Goal: Task Accomplishment & Management: Complete application form

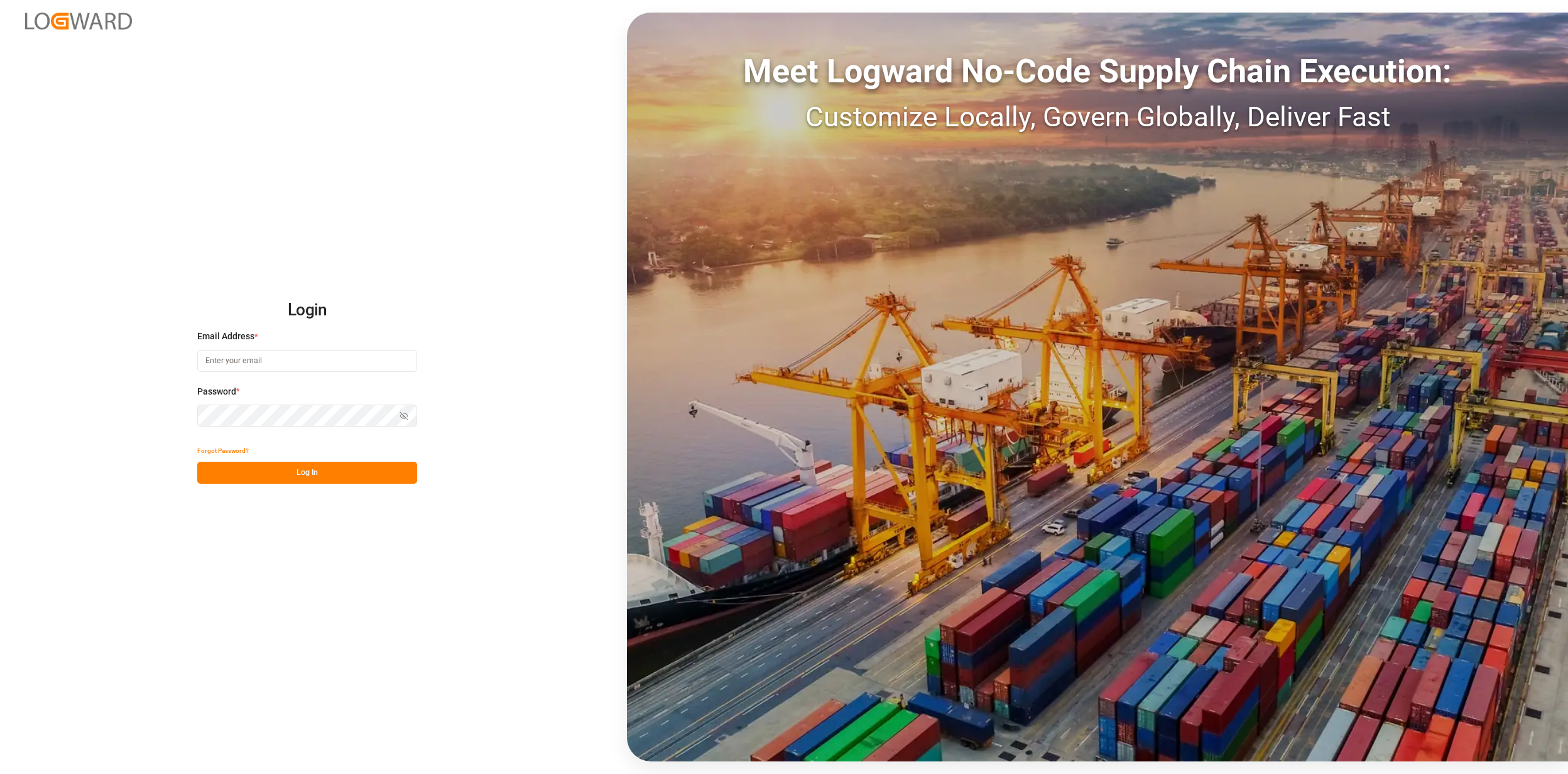
type input "jan.gerold@melitta.de"
click at [285, 475] on button "Log In" at bounding box center [308, 473] width 220 height 22
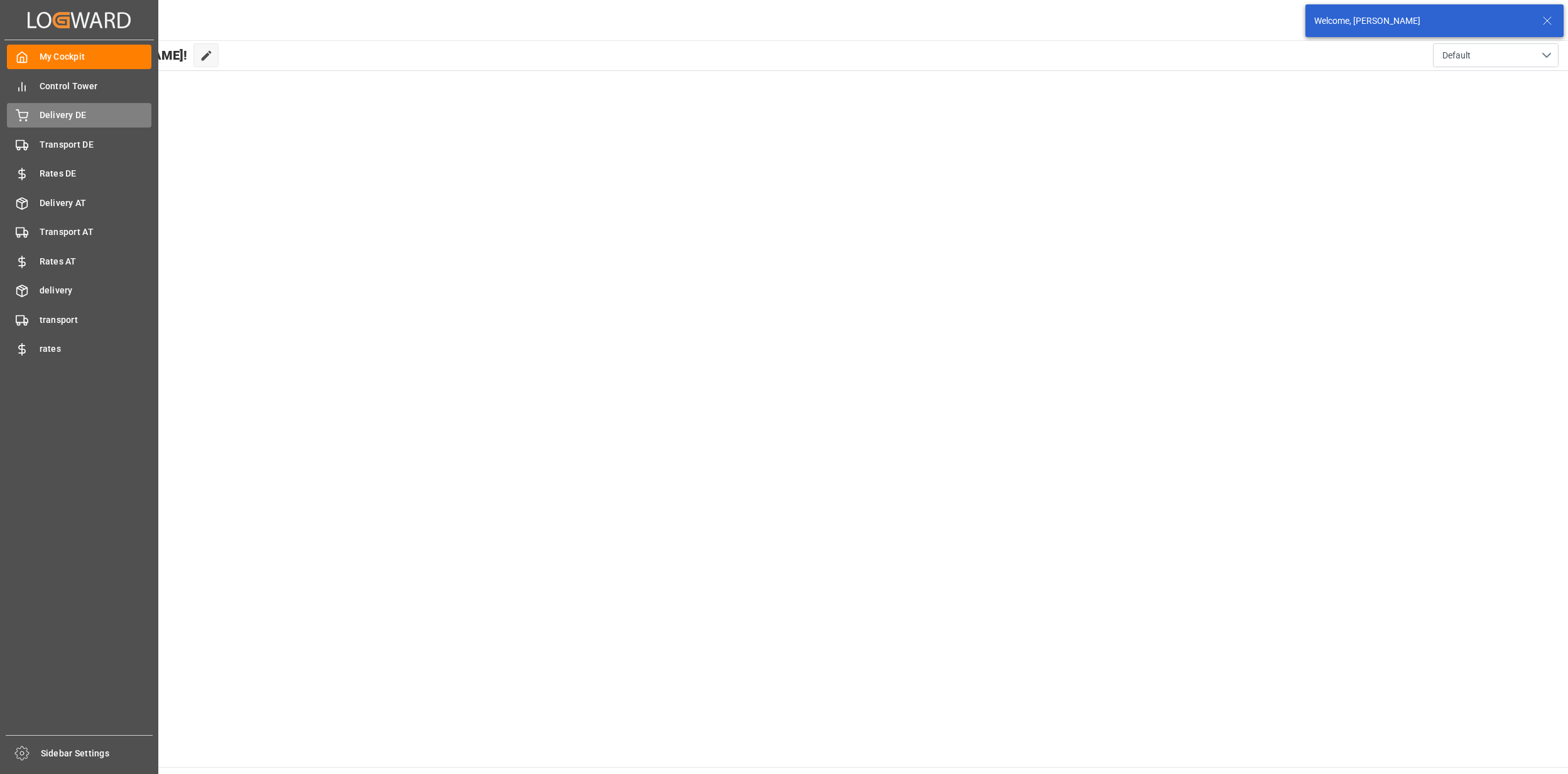
click at [44, 119] on span "Delivery DE" at bounding box center [96, 115] width 113 height 13
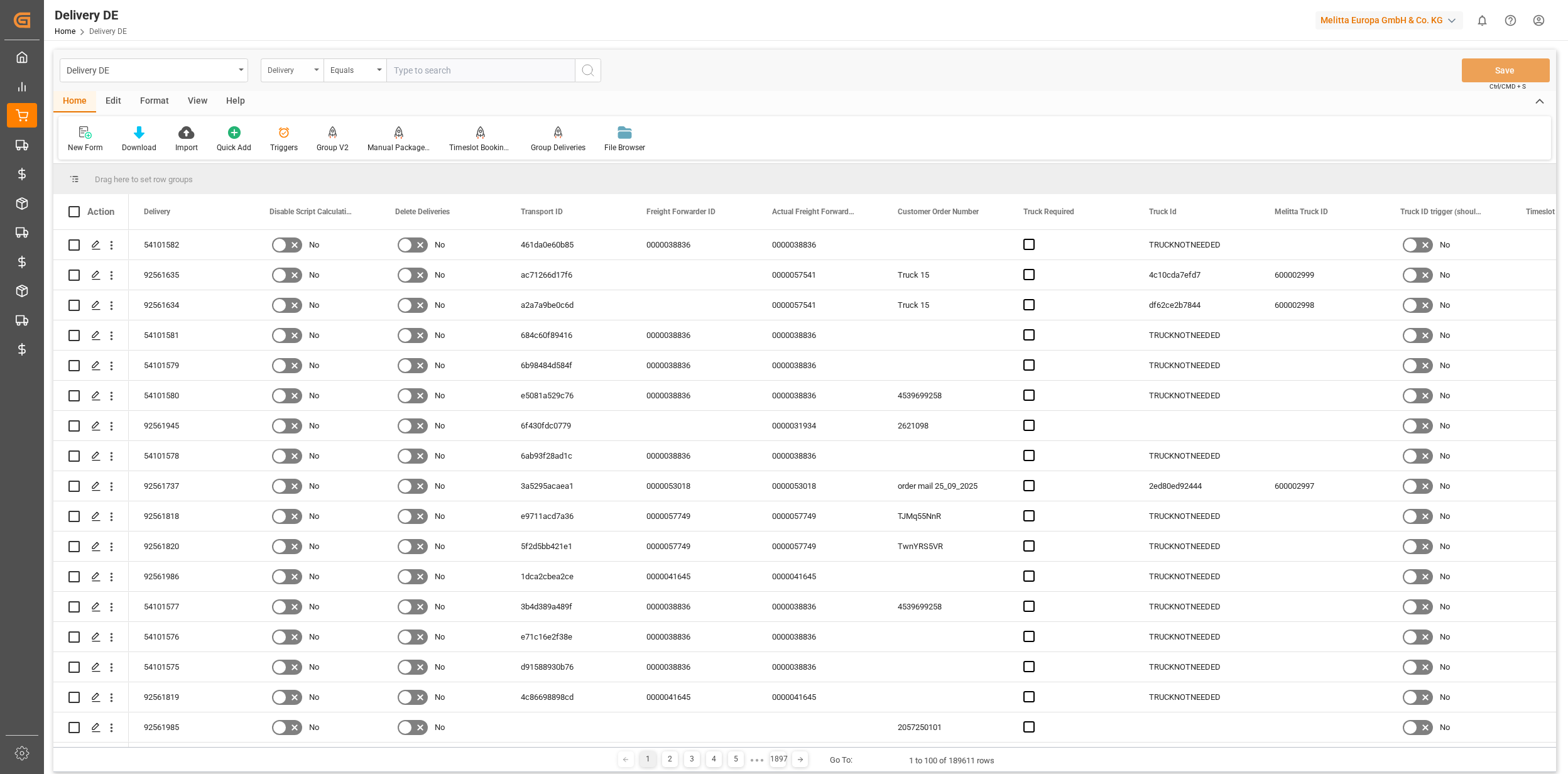
click at [297, 71] on div "Delivery" at bounding box center [289, 69] width 43 height 14
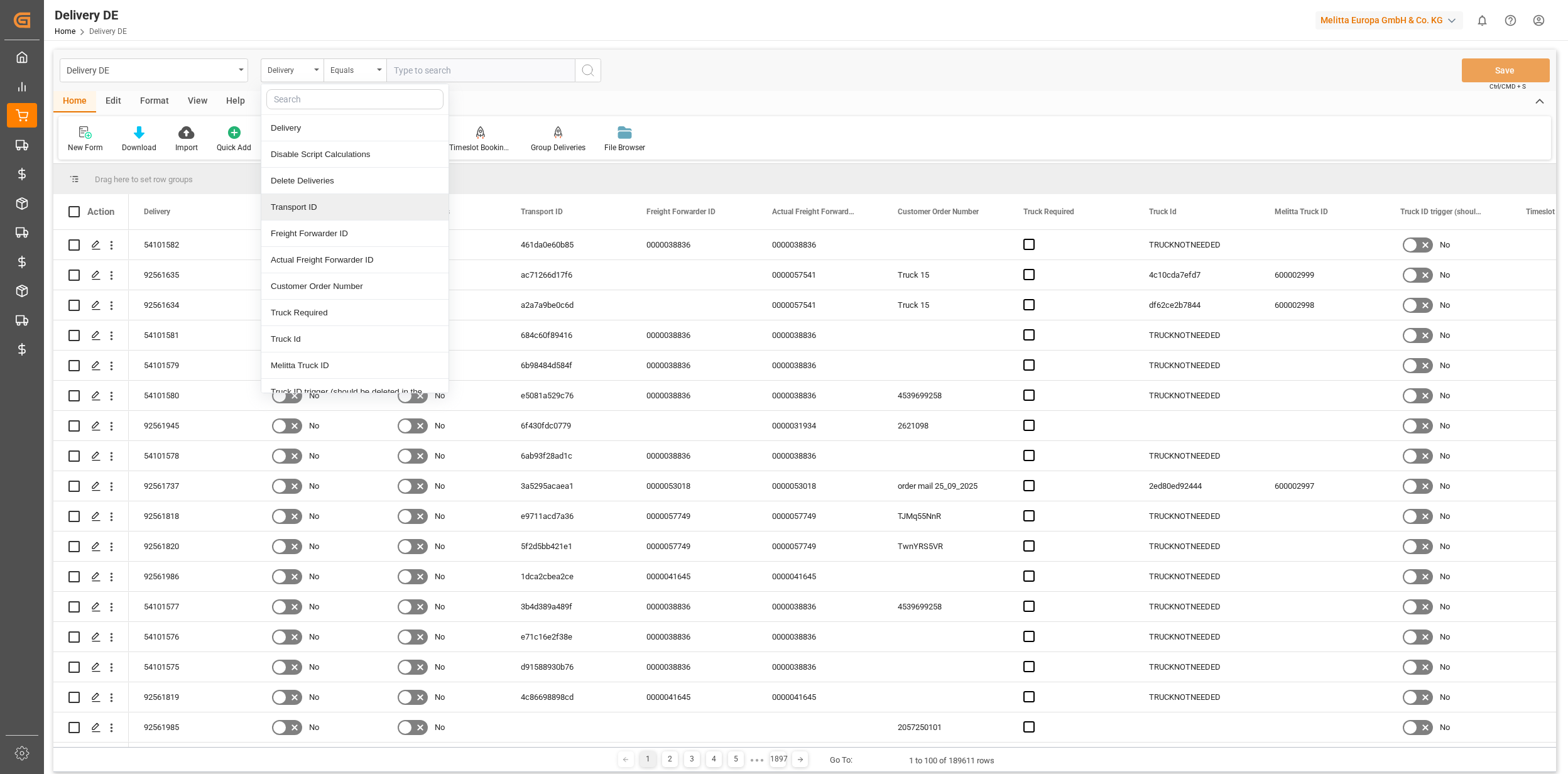
click at [310, 205] on div "Transport ID" at bounding box center [355, 207] width 187 height 26
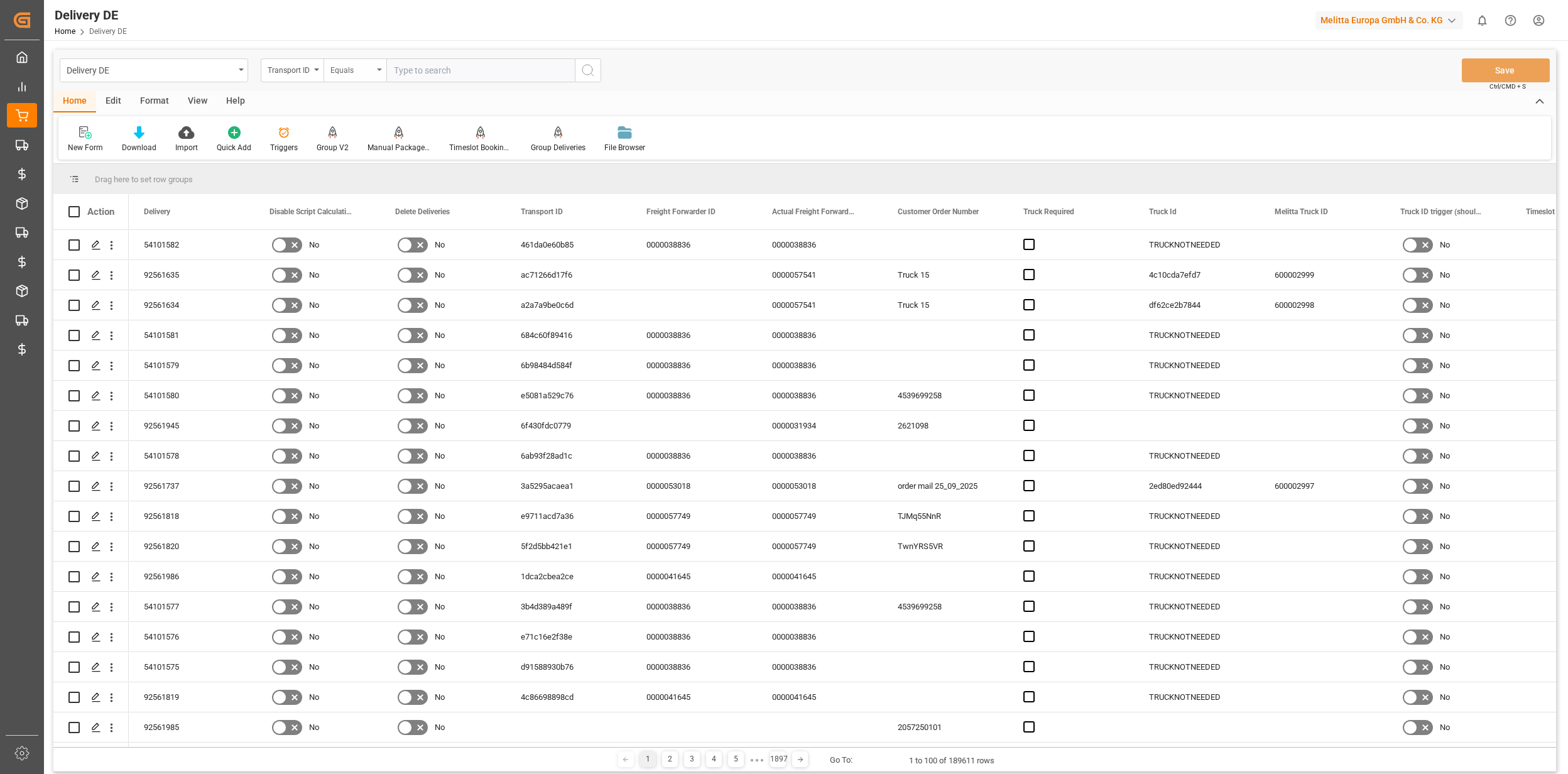
click at [352, 69] on div "Equals" at bounding box center [352, 69] width 43 height 14
click at [360, 206] on div "Starts with" at bounding box center [418, 207] width 187 height 26
click at [423, 75] on input "text" at bounding box center [481, 70] width 189 height 24
type input "39291b"
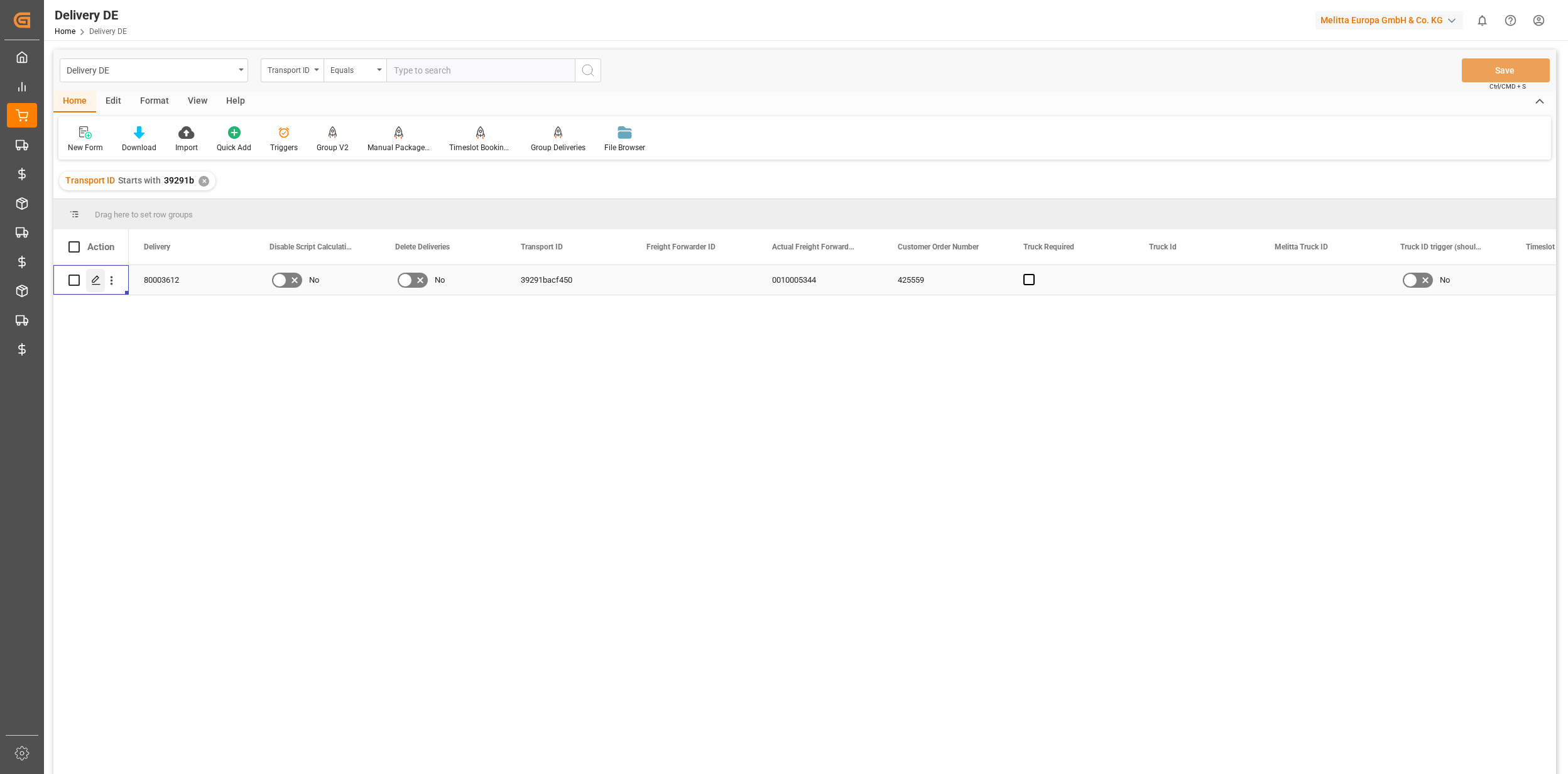
click at [101, 280] on icon "Press SPACE to select this row." at bounding box center [96, 280] width 10 height 10
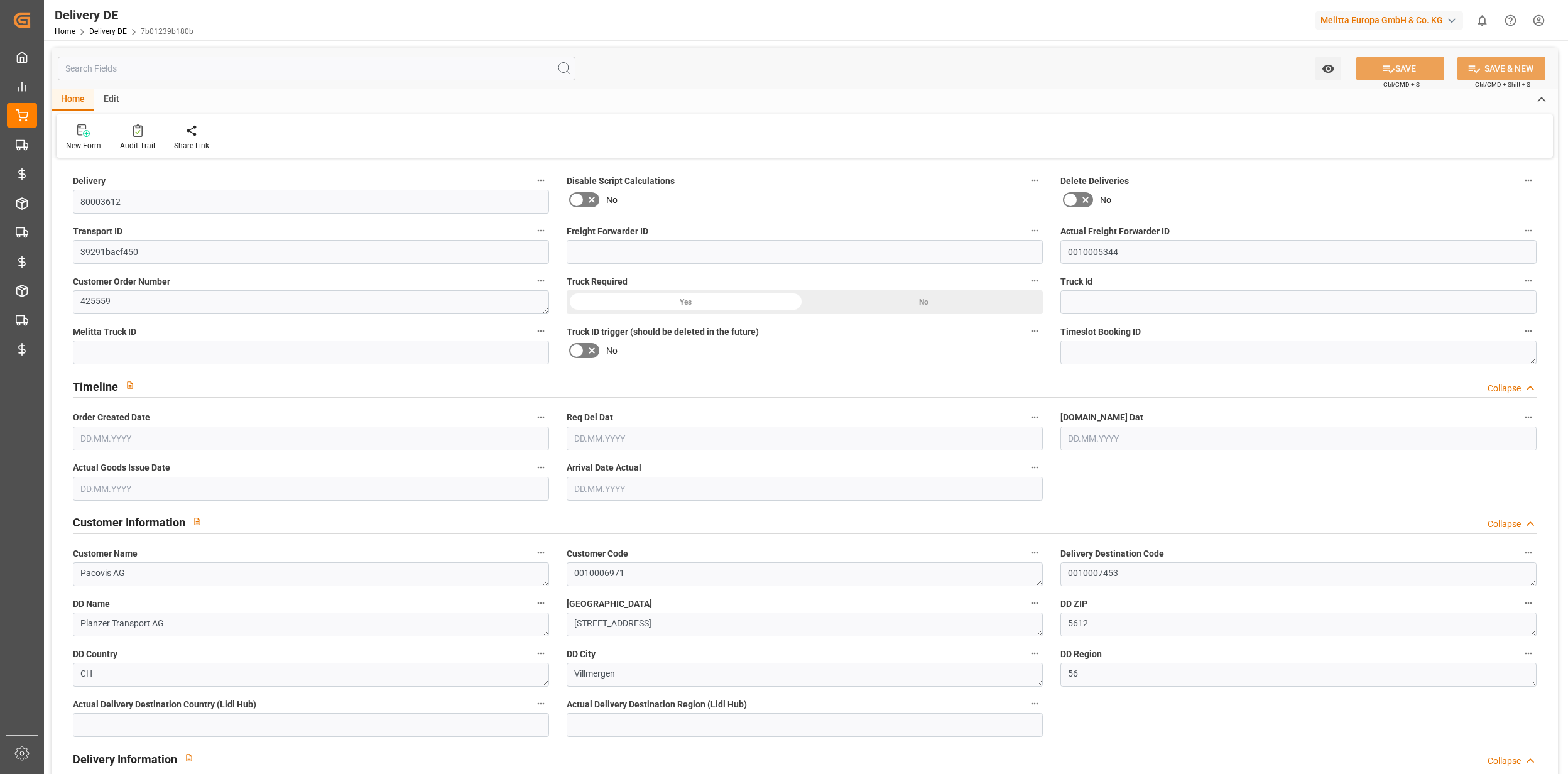
type input "0"
type input "250"
type input "457.5"
type input "6000"
type input "46360"
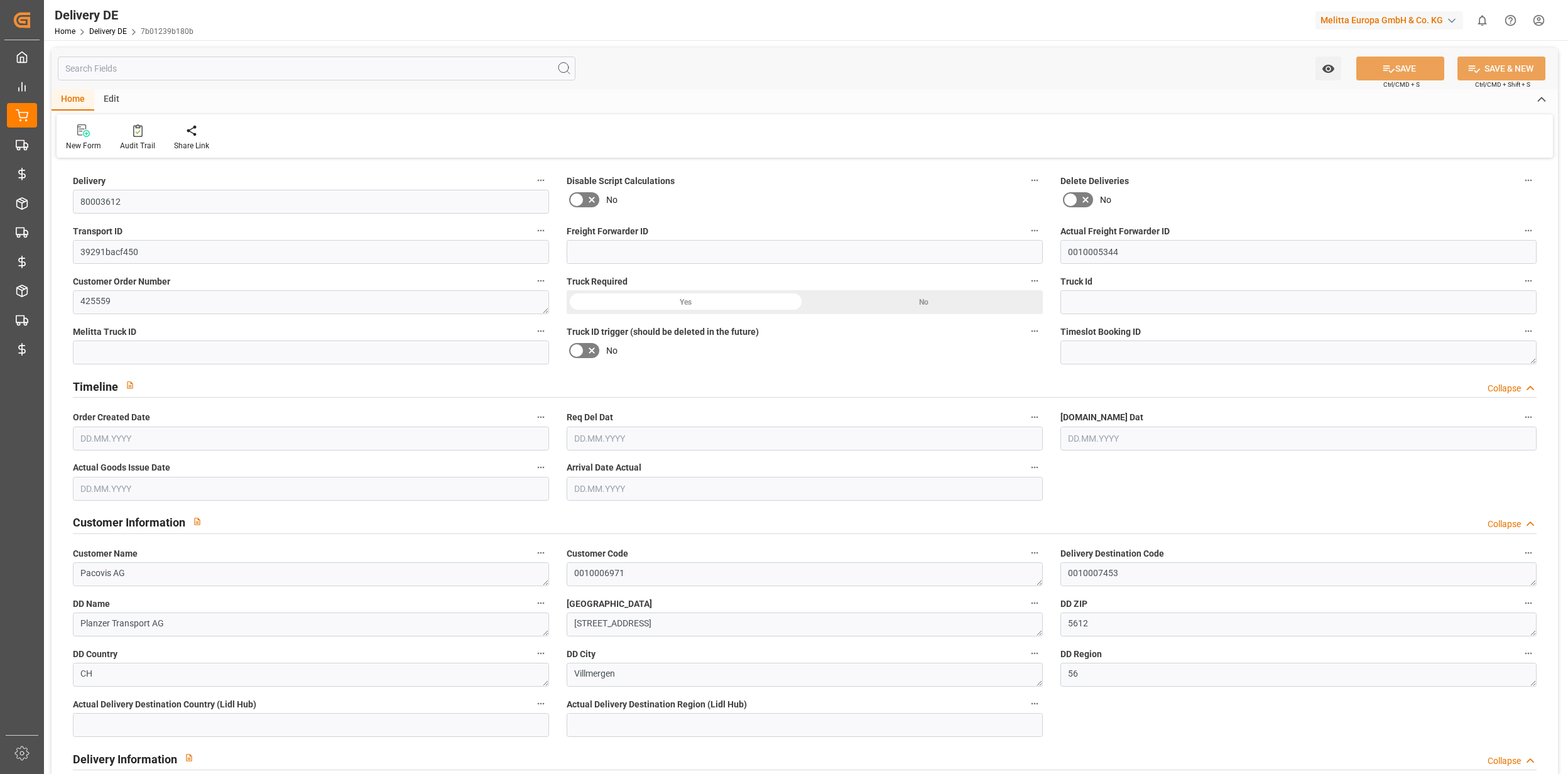
type input "[DATE]"
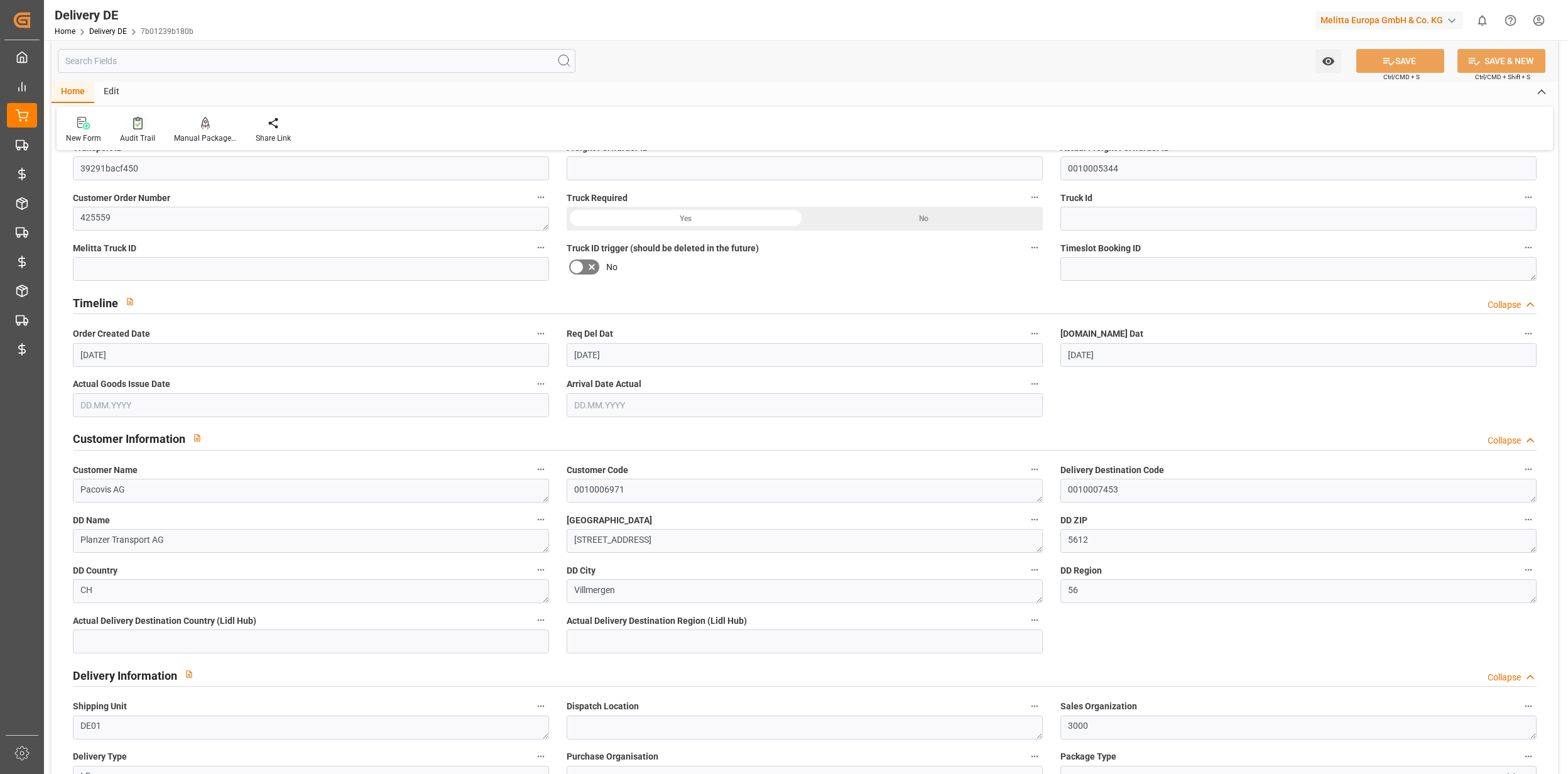
click at [139, 134] on div "Audit Trail" at bounding box center [138, 138] width 35 height 12
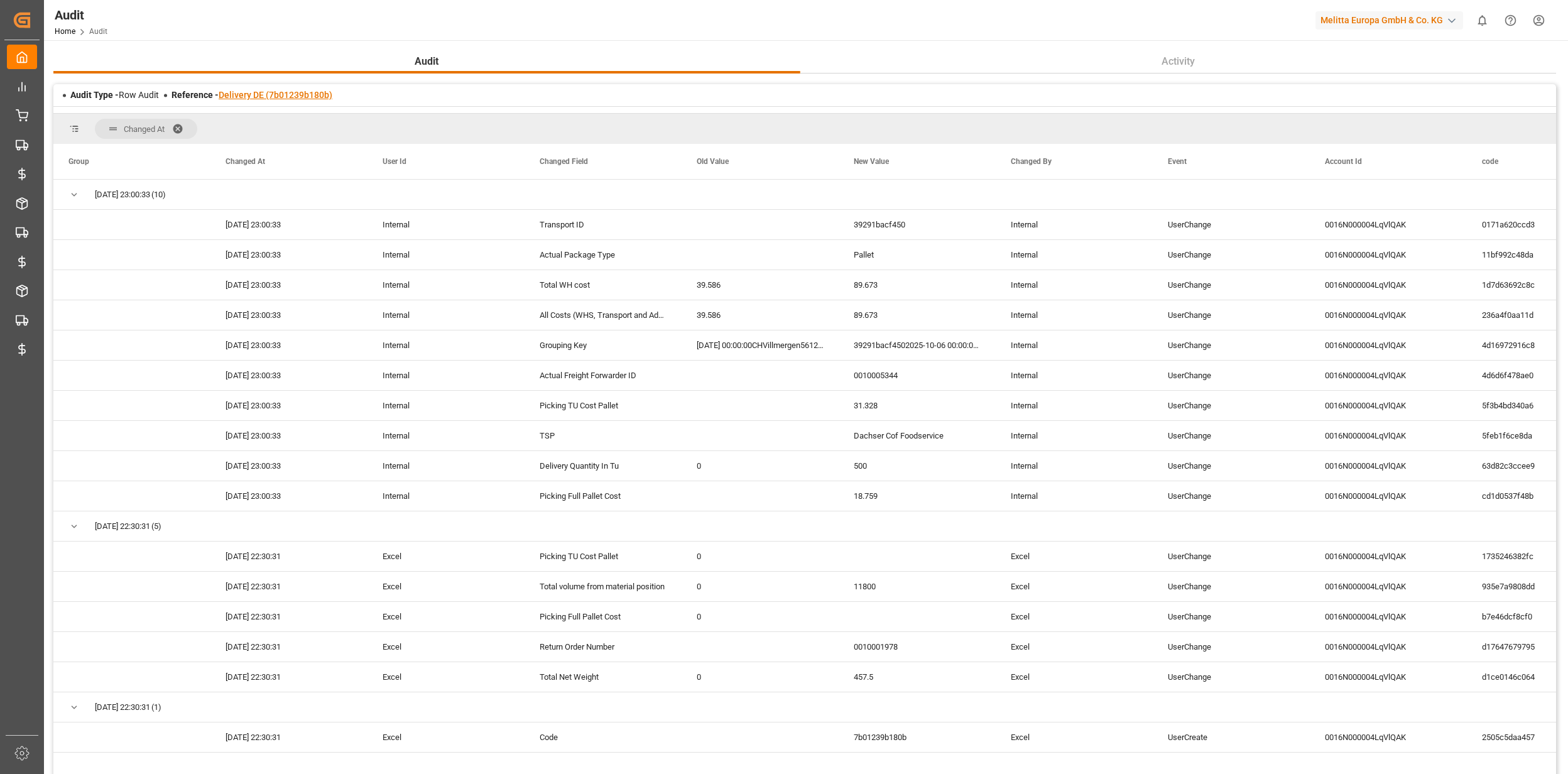
click at [325, 98] on link "Delivery DE (7b01239b180b)" at bounding box center [275, 94] width 113 height 10
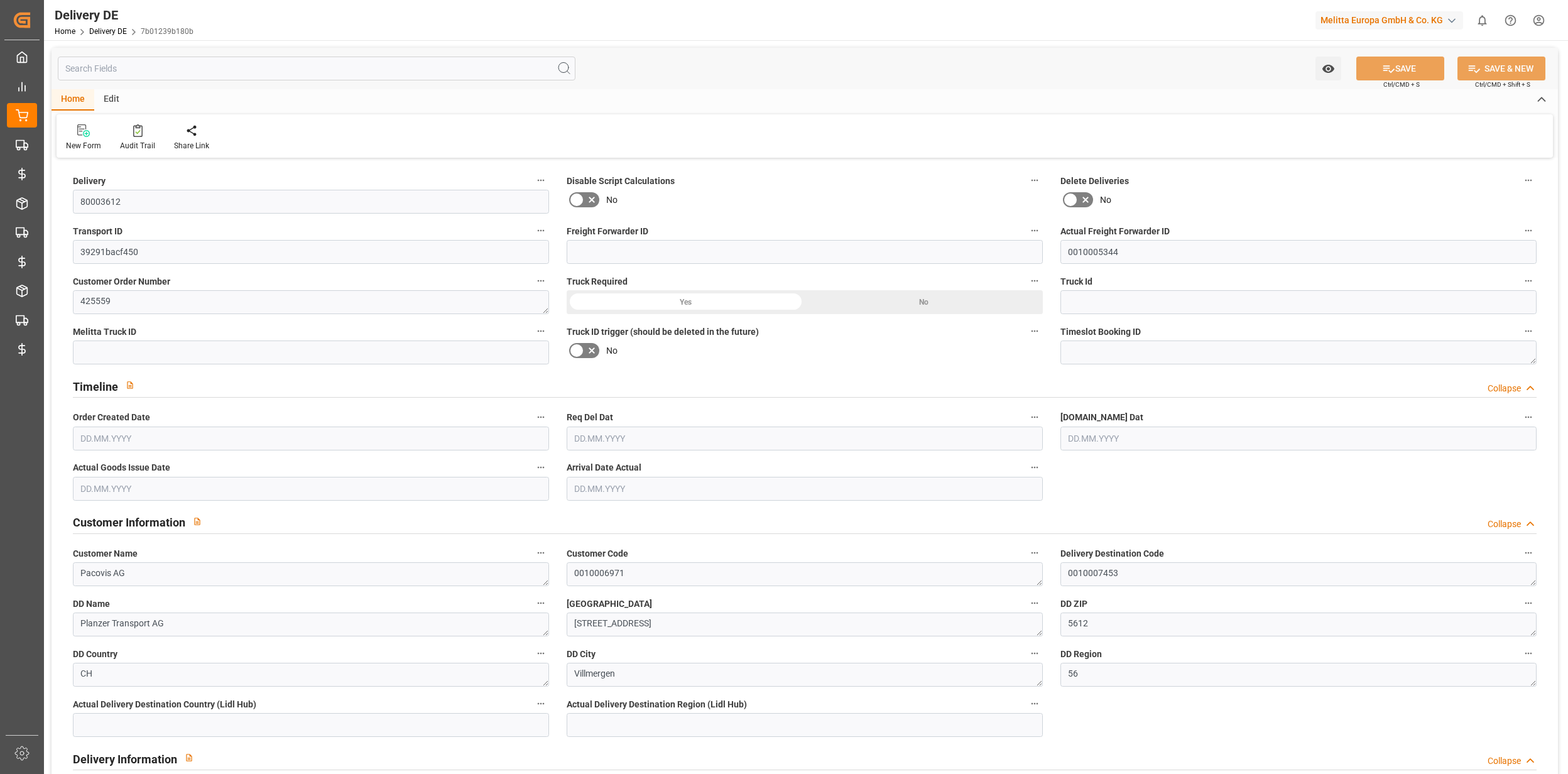
type input "0"
type input "250"
type input "457.5"
type input "6000"
type input "46360"
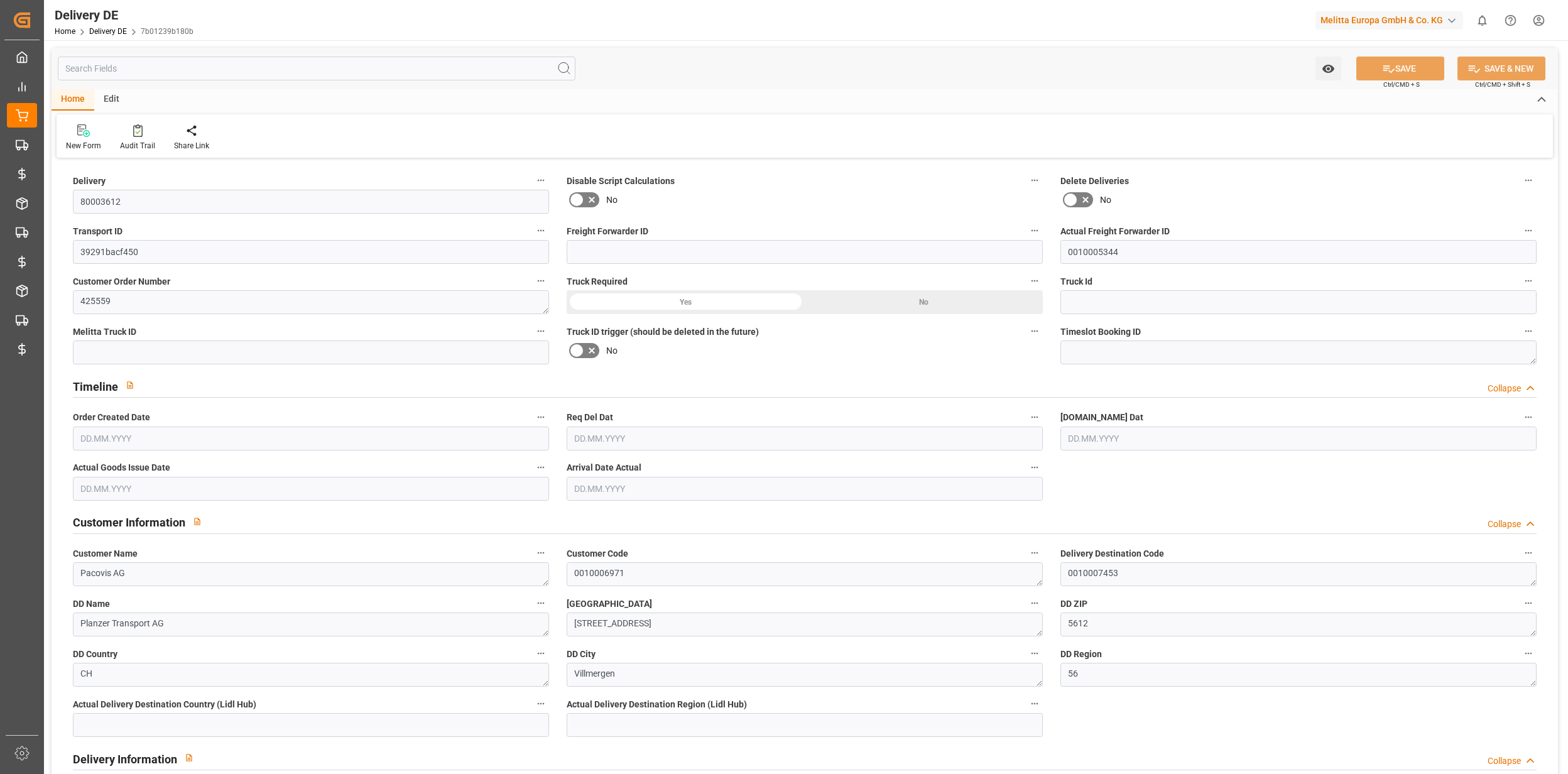
type input "[DATE]"
drag, startPoint x: 130, startPoint y: 199, endPoint x: 64, endPoint y: 202, distance: 66.1
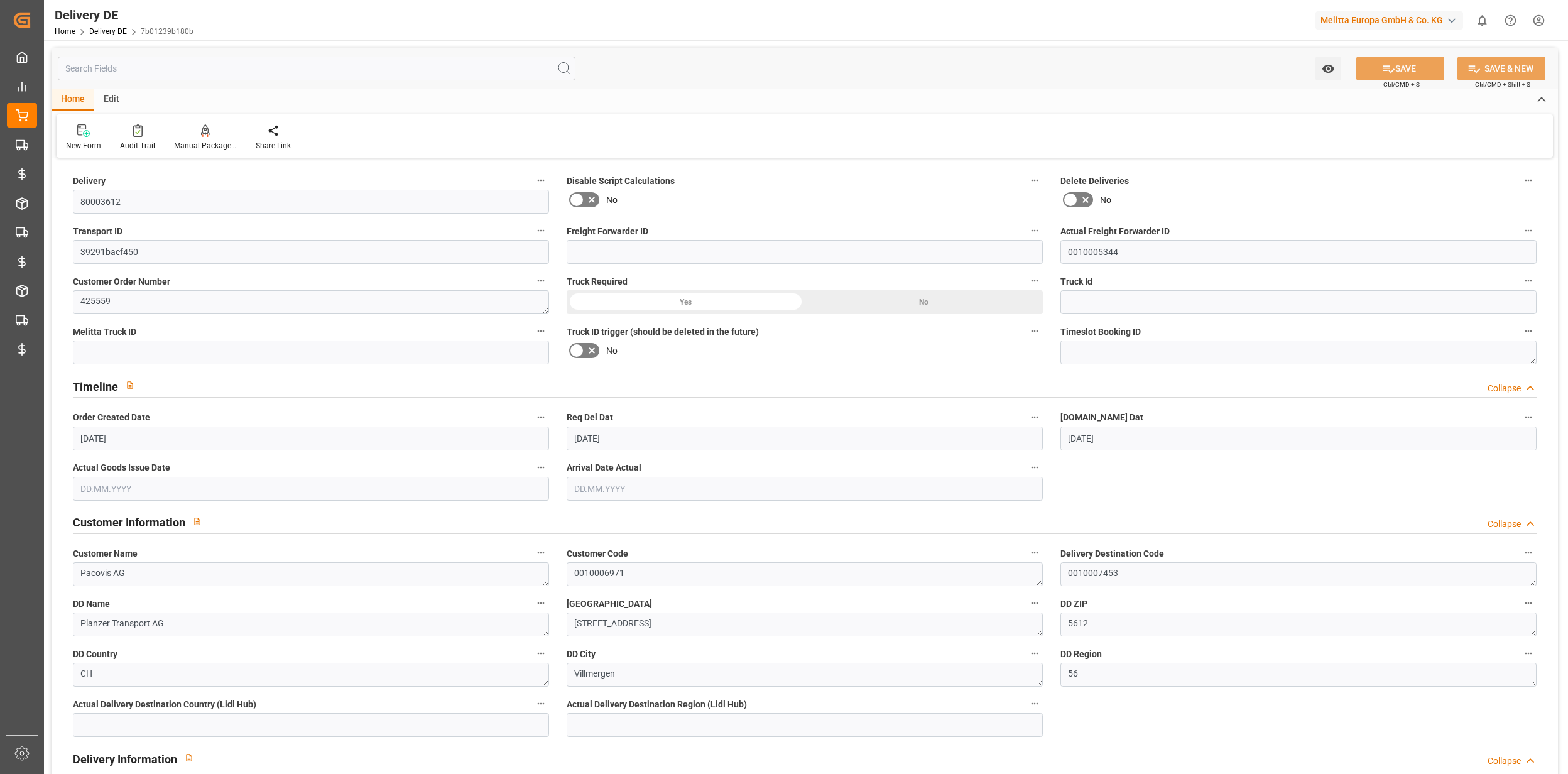
drag, startPoint x: 1148, startPoint y: 105, endPoint x: 1171, endPoint y: 121, distance: 28.0
click at [1148, 105] on div "Home Edit" at bounding box center [805, 99] width 1507 height 21
click at [146, 141] on div "Audit Trail" at bounding box center [138, 145] width 35 height 12
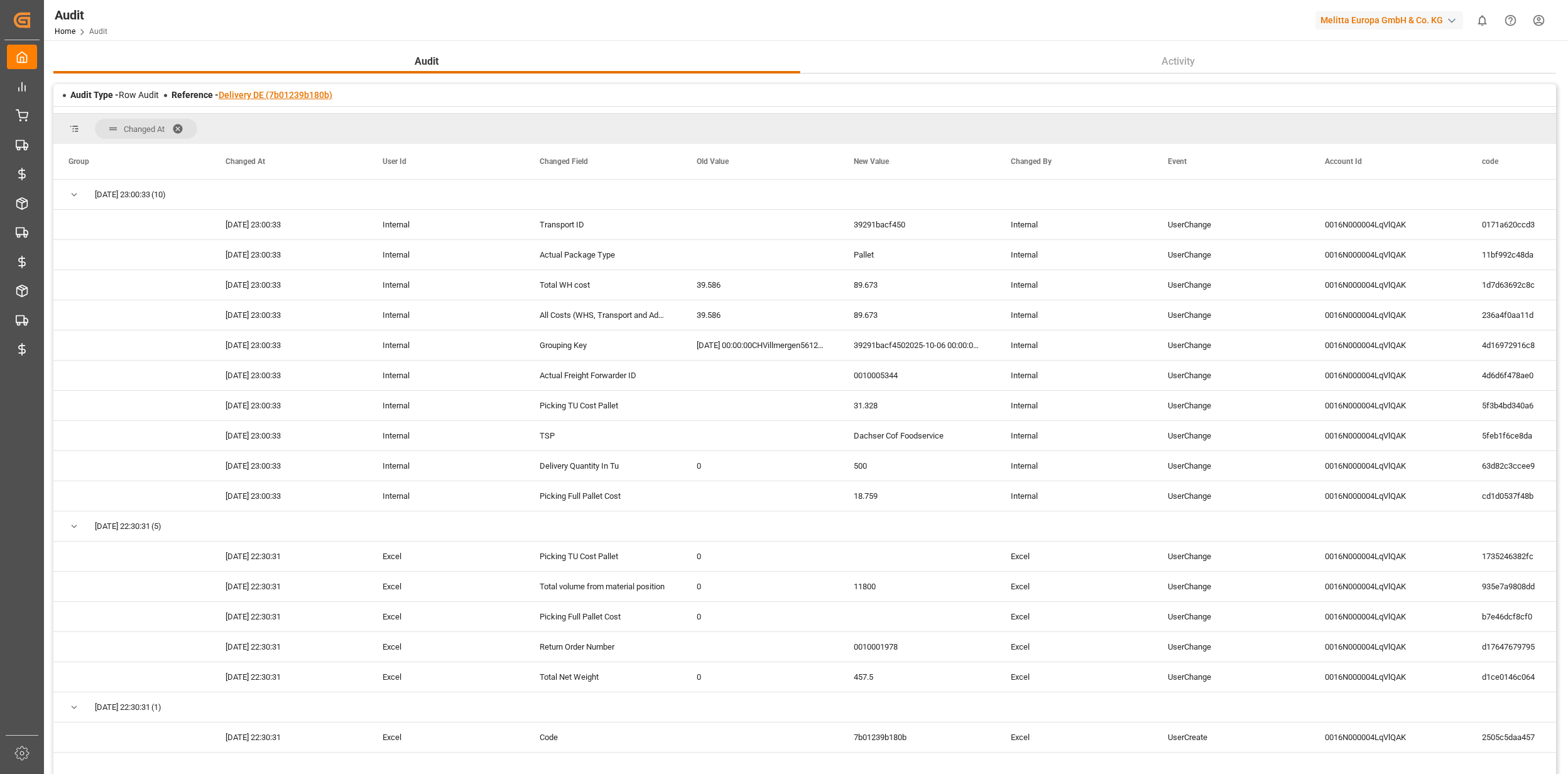
click at [284, 90] on link "Delivery DE (7b01239b180b)" at bounding box center [275, 94] width 113 height 10
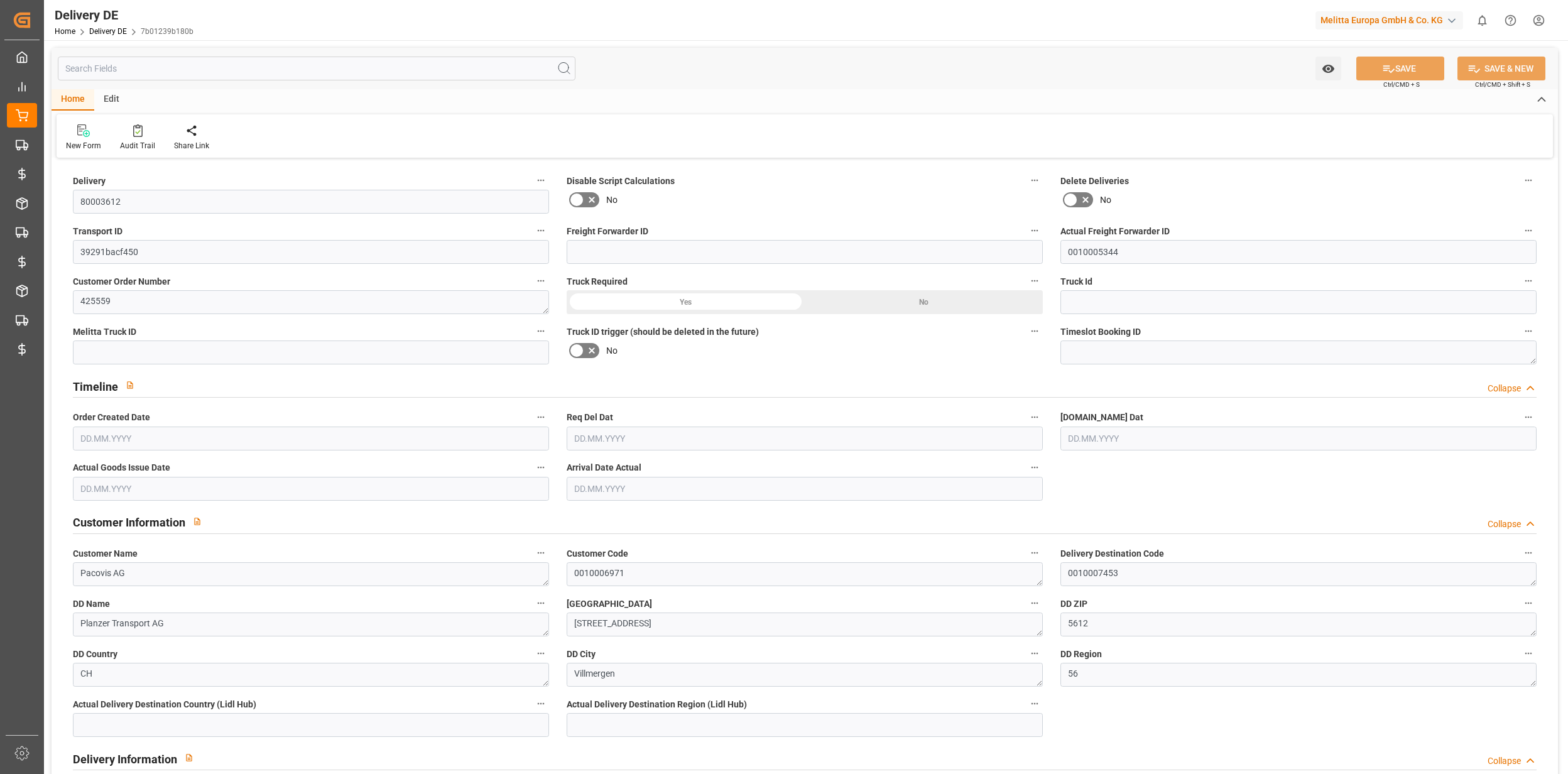
type input "0"
type input "250"
type input "457.5"
type input "6000"
type input "46360"
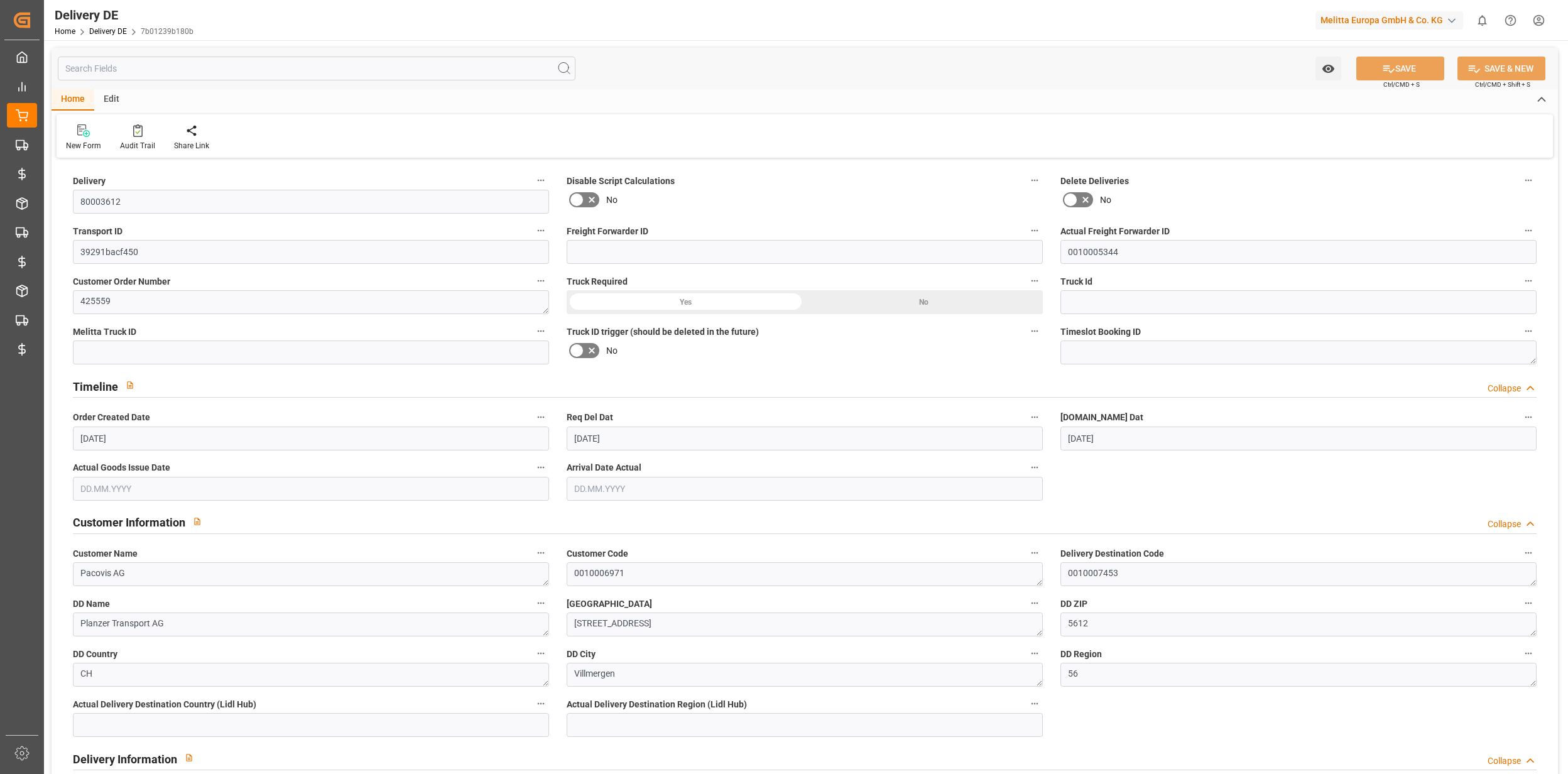
type input "[DATE]"
click at [221, 87] on div "Watch Option SAVE Ctrl/CMD + S SAVE & NEW Ctrl/CMD + Shift + S" at bounding box center [805, 68] width 1507 height 41
click at [223, 78] on input "text" at bounding box center [316, 68] width 517 height 24
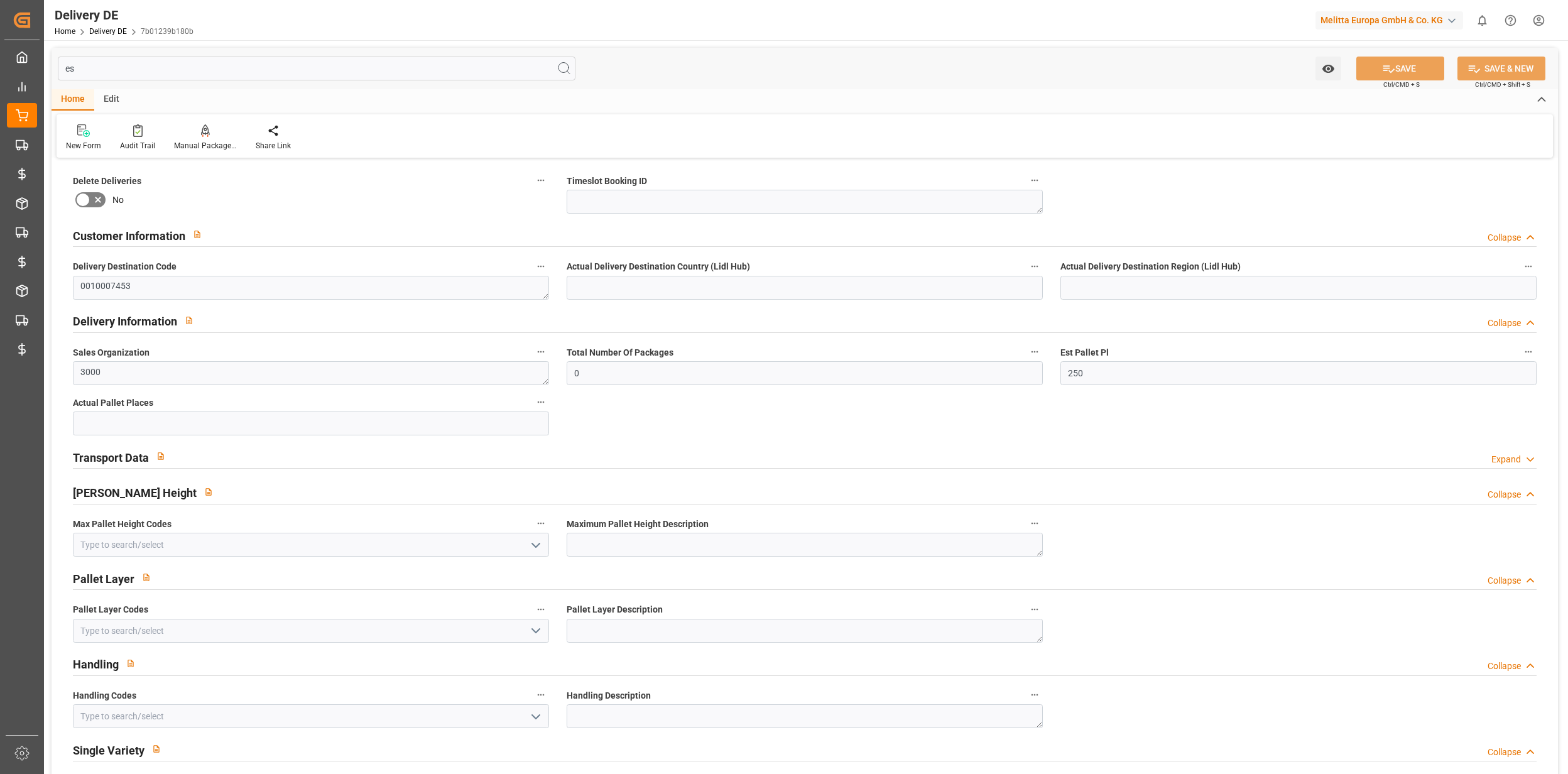
type input "e"
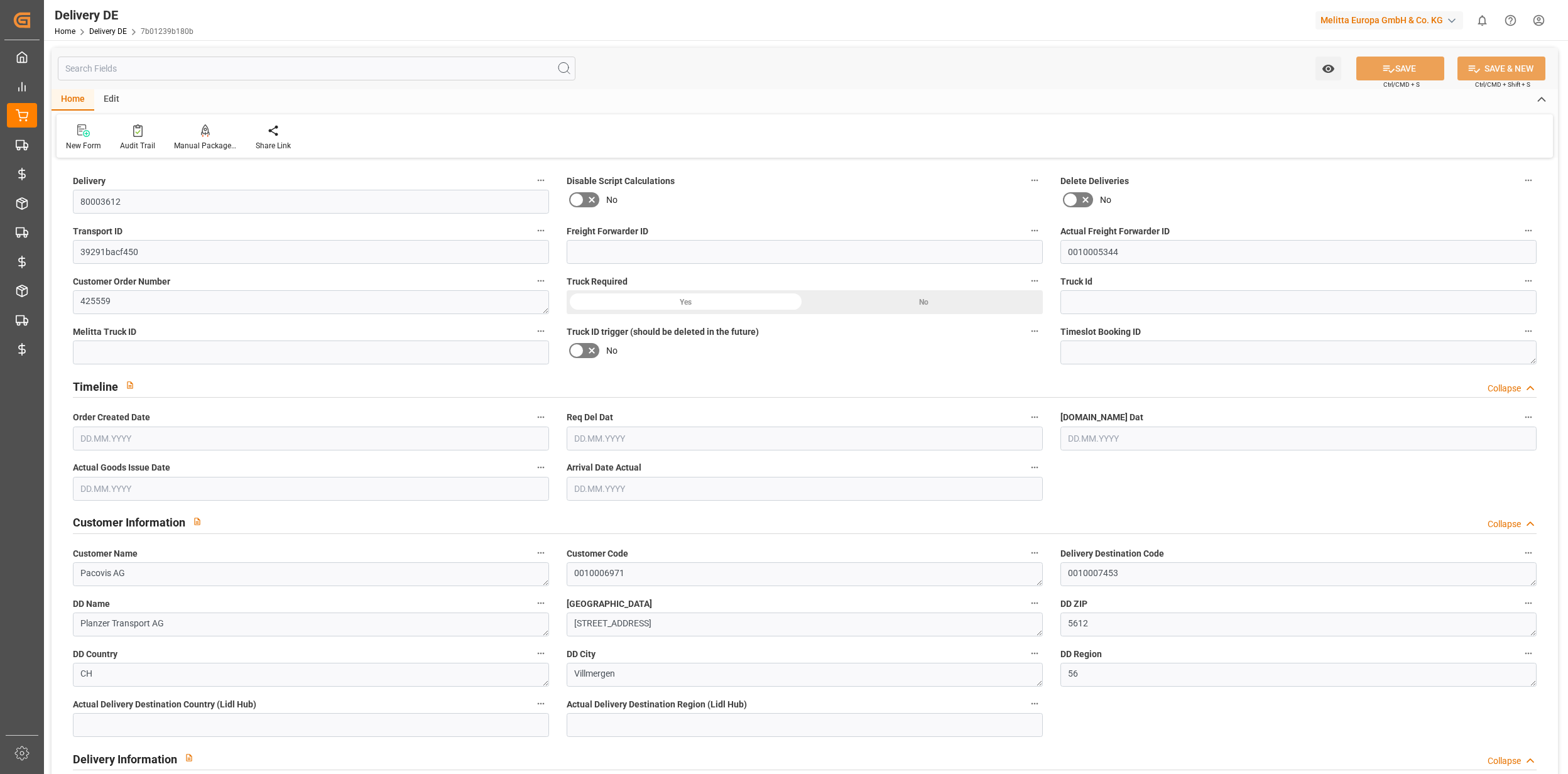
type input "Pallet"
type input "457.5"
type input "6000"
type input "46360"
type input "[DATE]"
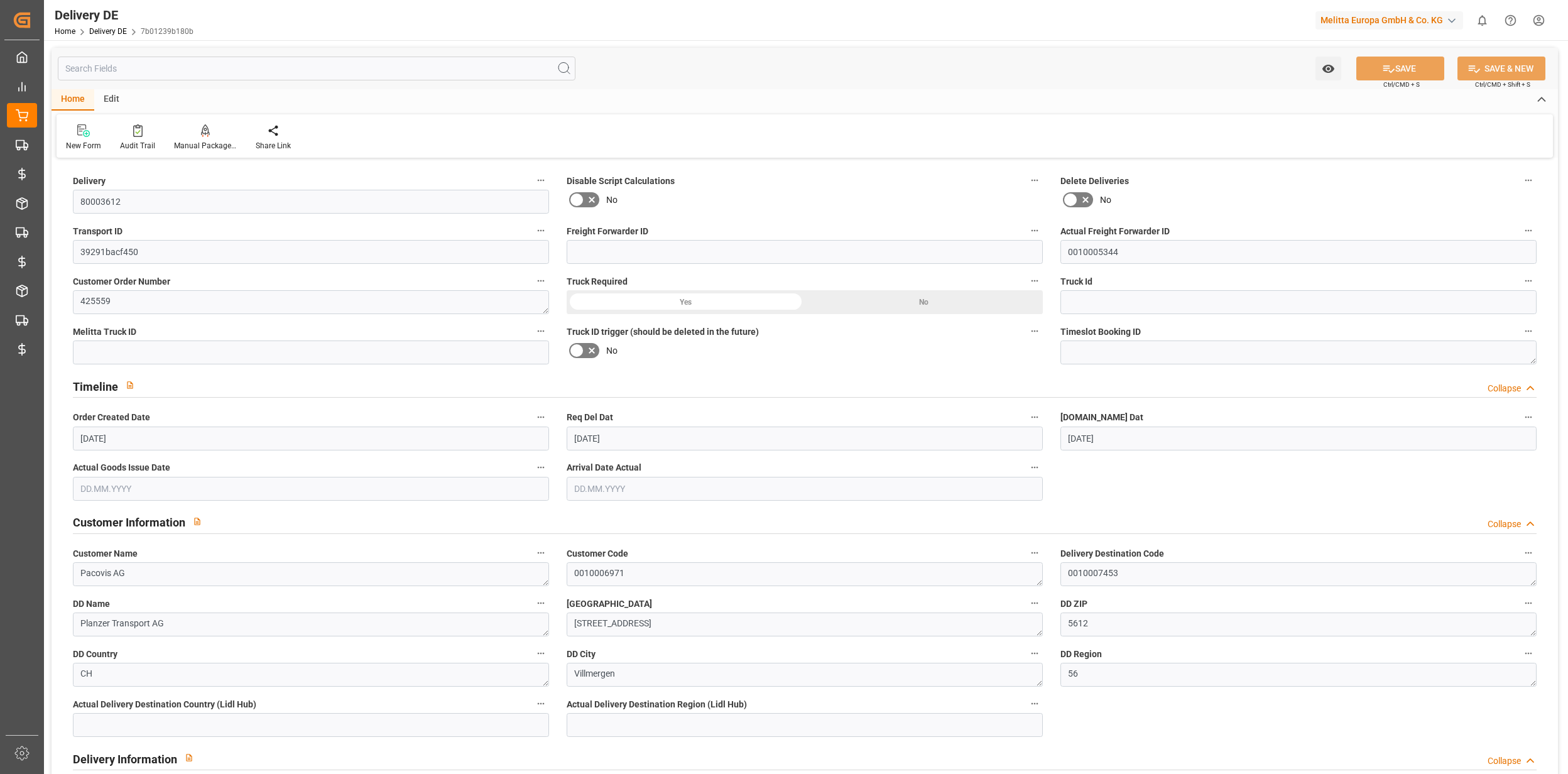
type input "[DATE]"
click at [901, 87] on div "Watch Option SAVE Ctrl/CMD + S SAVE & NEW Ctrl/CMD + Shift + S" at bounding box center [805, 68] width 1507 height 41
drag, startPoint x: 1118, startPoint y: 248, endPoint x: 1012, endPoint y: 257, distance: 106.4
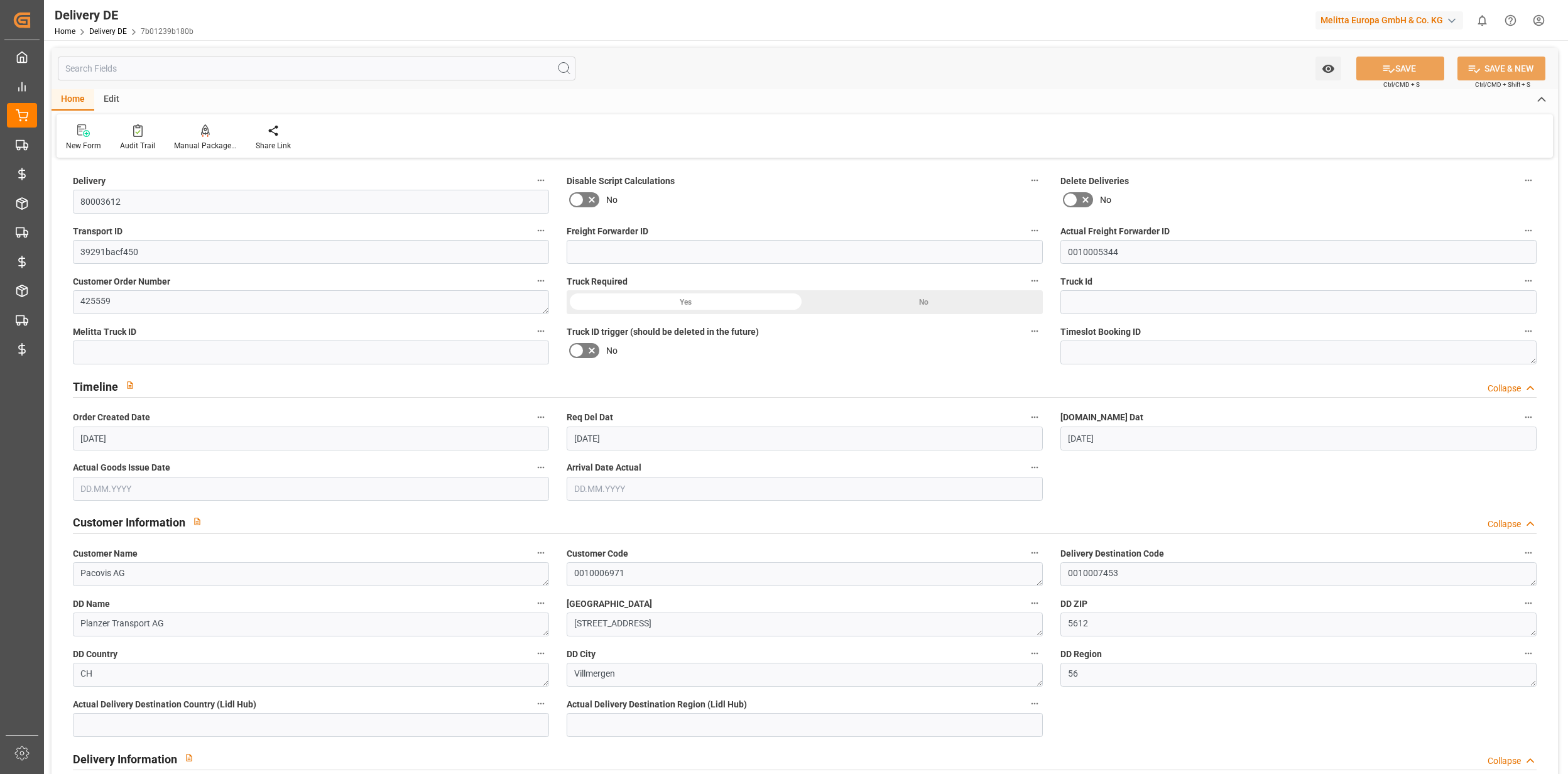
click at [837, 124] on div "New Form Audit Trail Manual Package TypeDetermination Share Link" at bounding box center [805, 136] width 1497 height 43
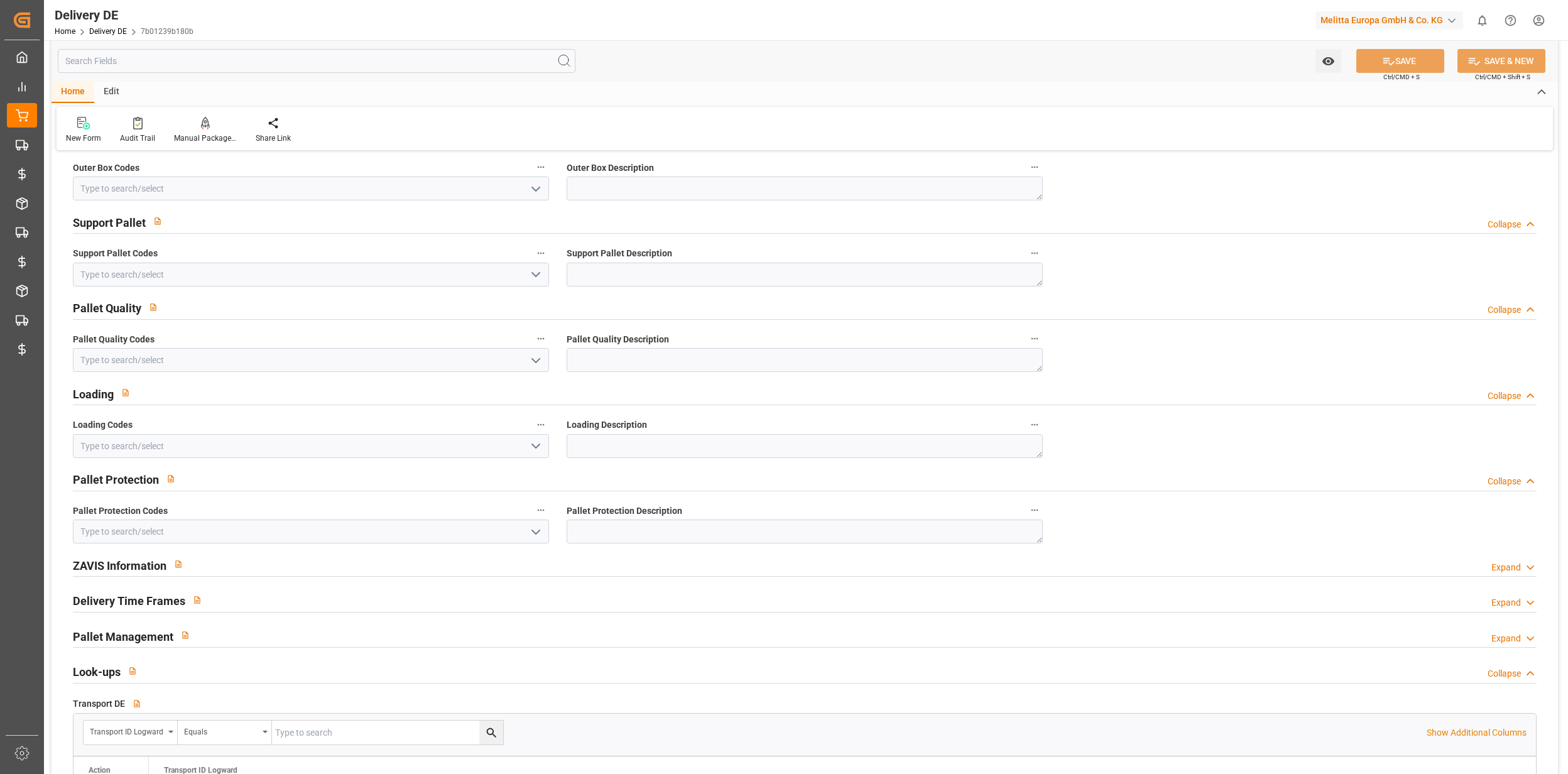
scroll to position [1591, 0]
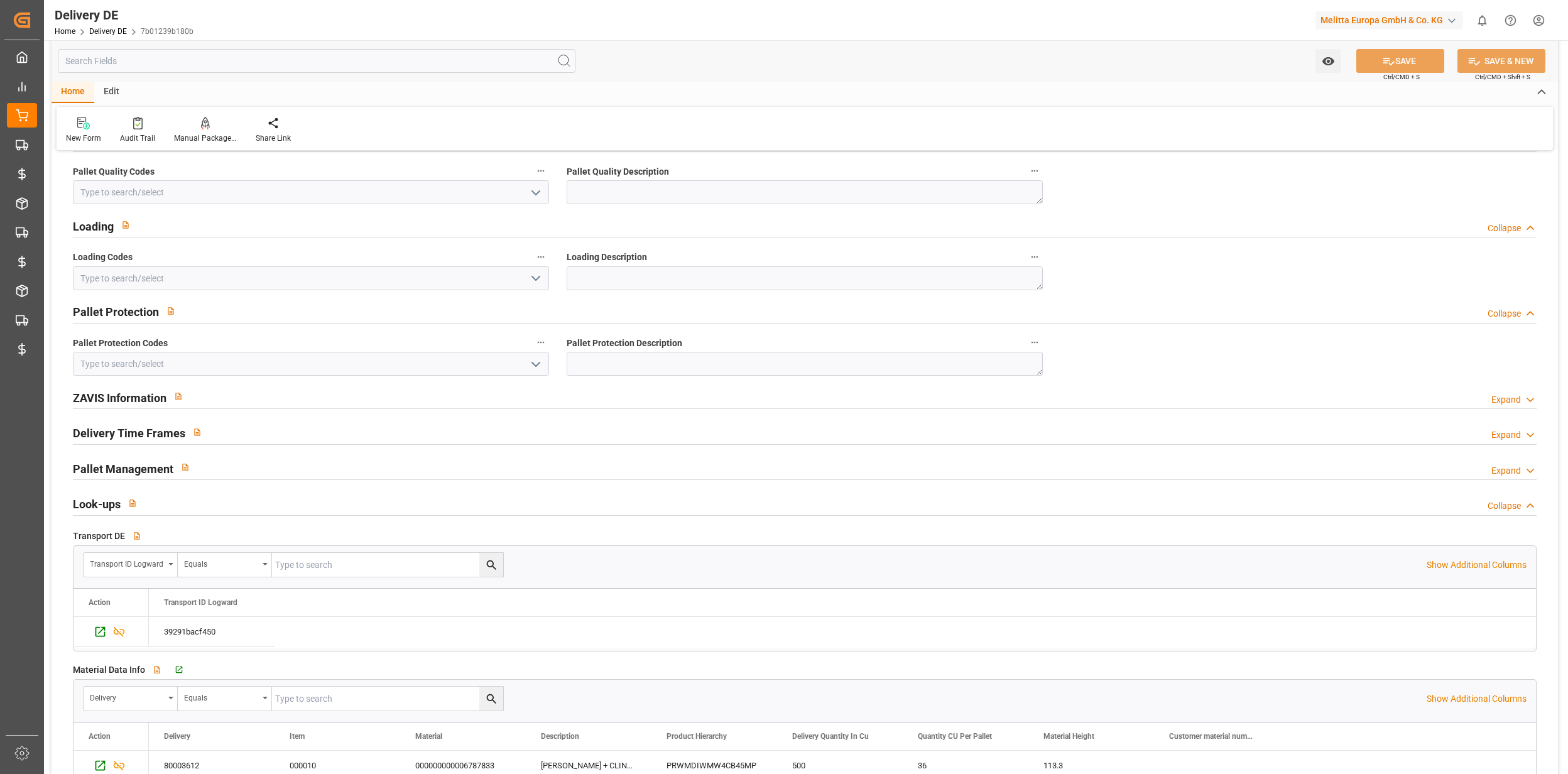
click at [635, 391] on div "ZAVIS Information Expand" at bounding box center [805, 396] width 1464 height 24
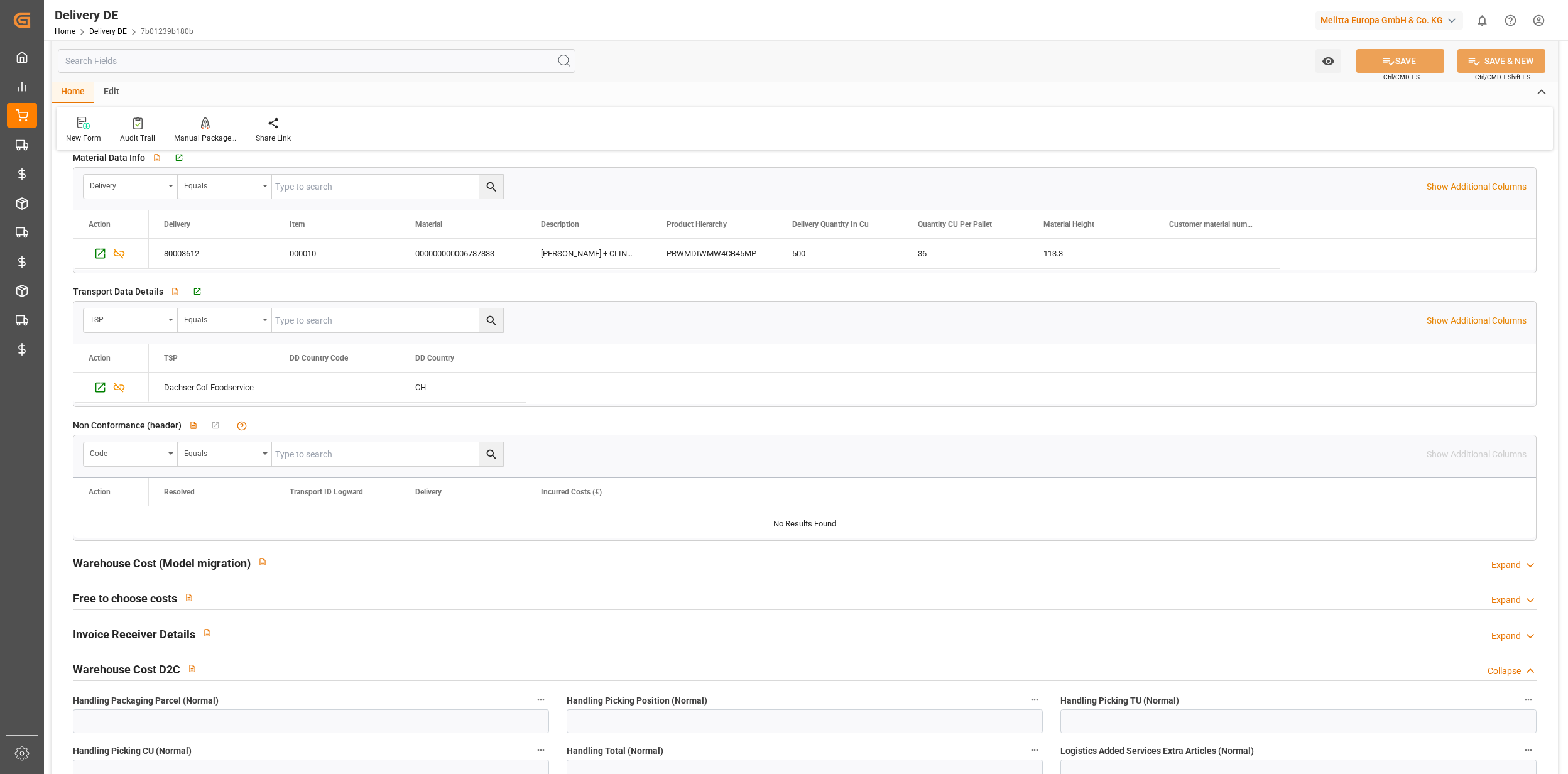
scroll to position [2262, 0]
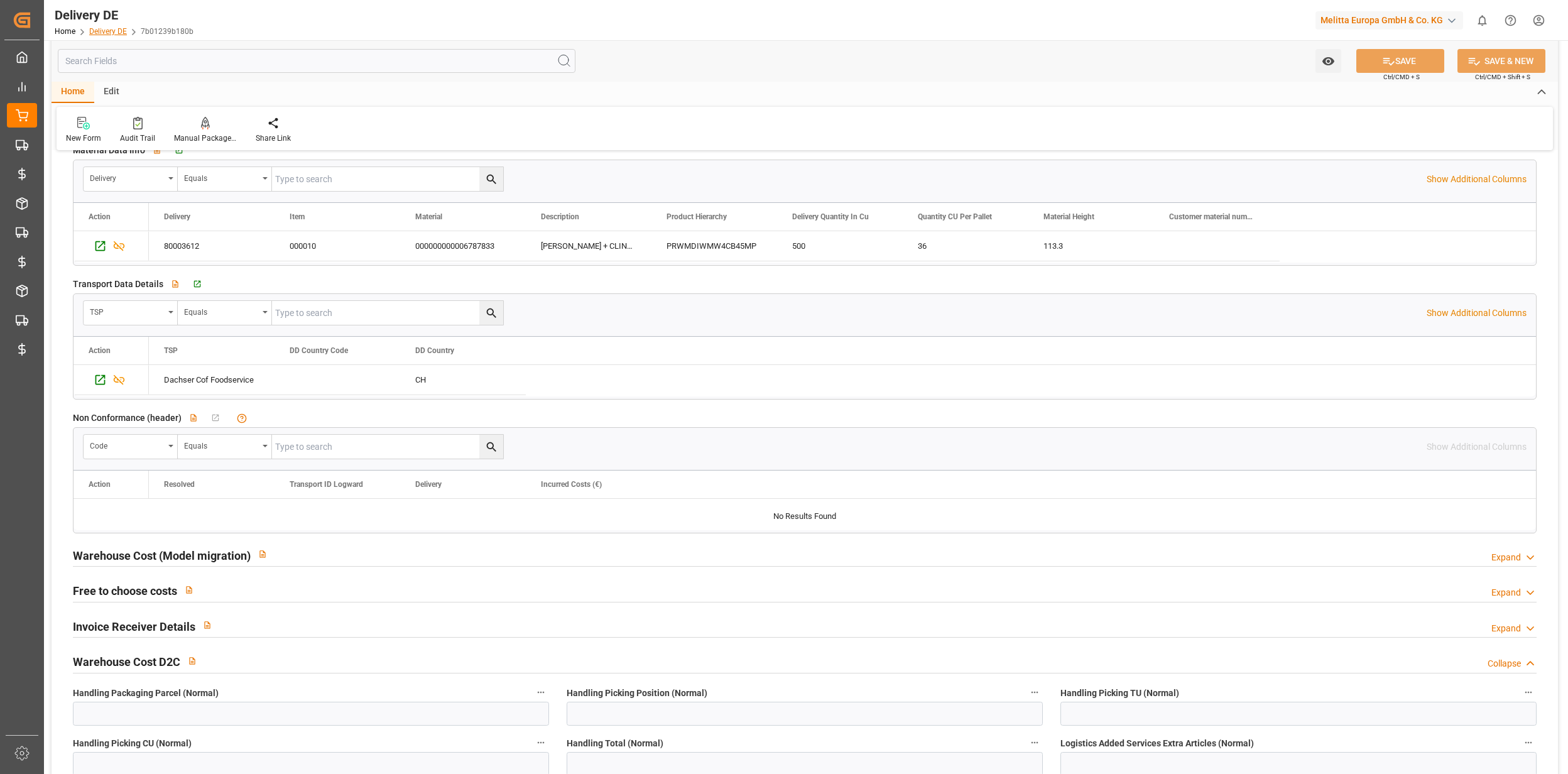
click at [121, 30] on link "Delivery DE" at bounding box center [108, 31] width 38 height 9
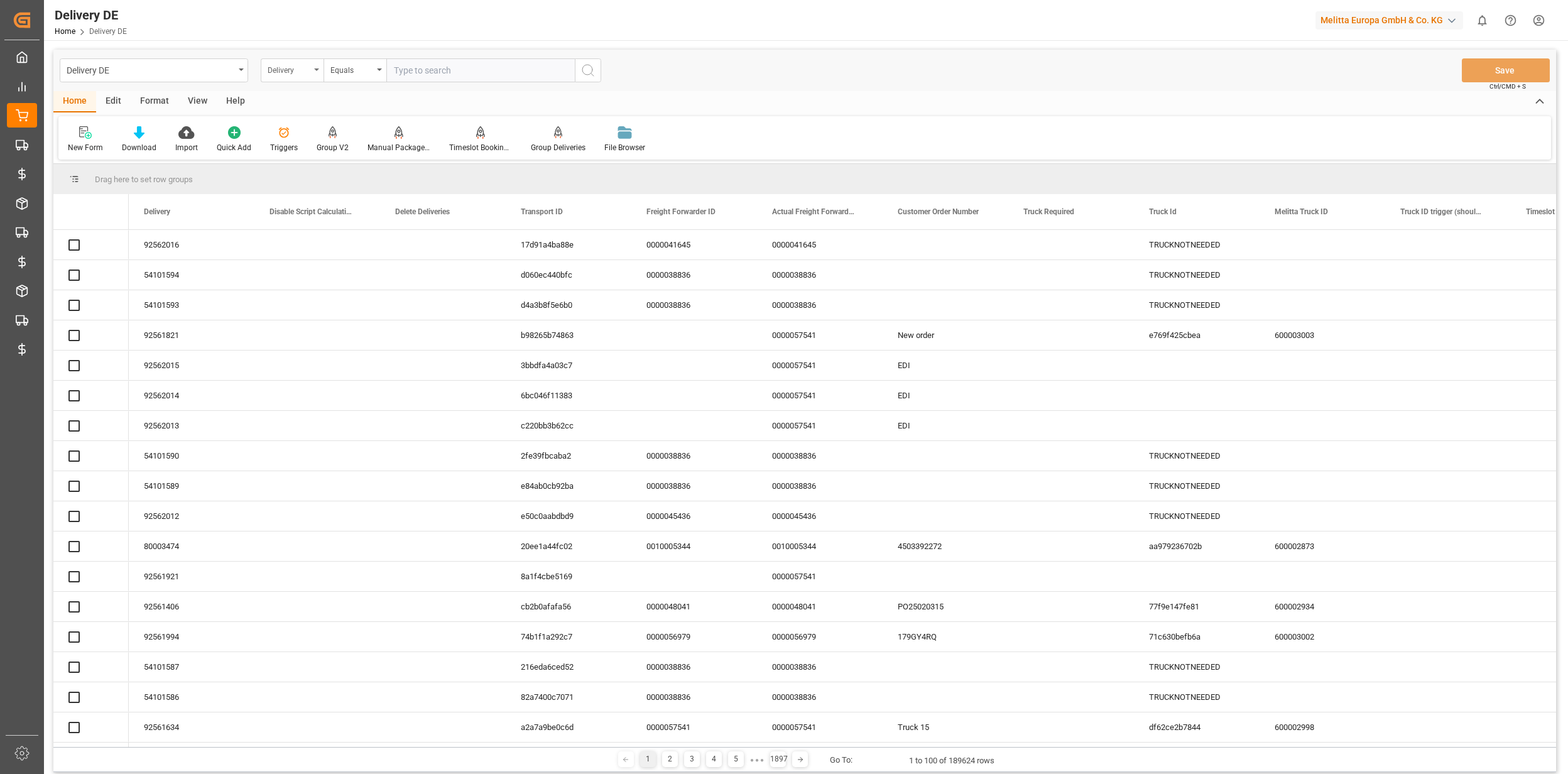
click at [295, 71] on div "Delivery" at bounding box center [289, 69] width 43 height 14
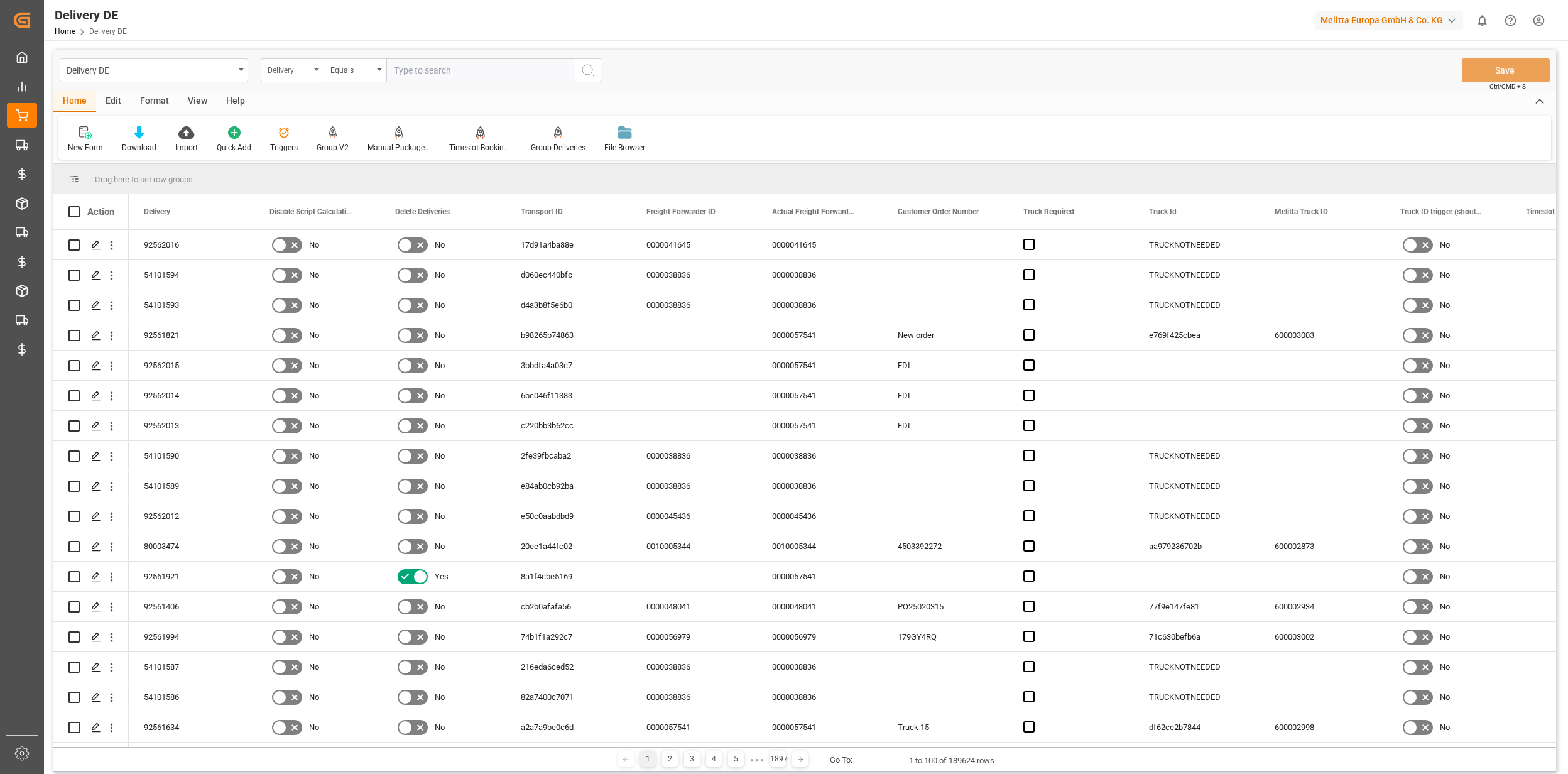
click at [299, 69] on div "Delivery" at bounding box center [289, 69] width 43 height 14
click at [282, 66] on div "Delivery" at bounding box center [289, 69] width 43 height 14
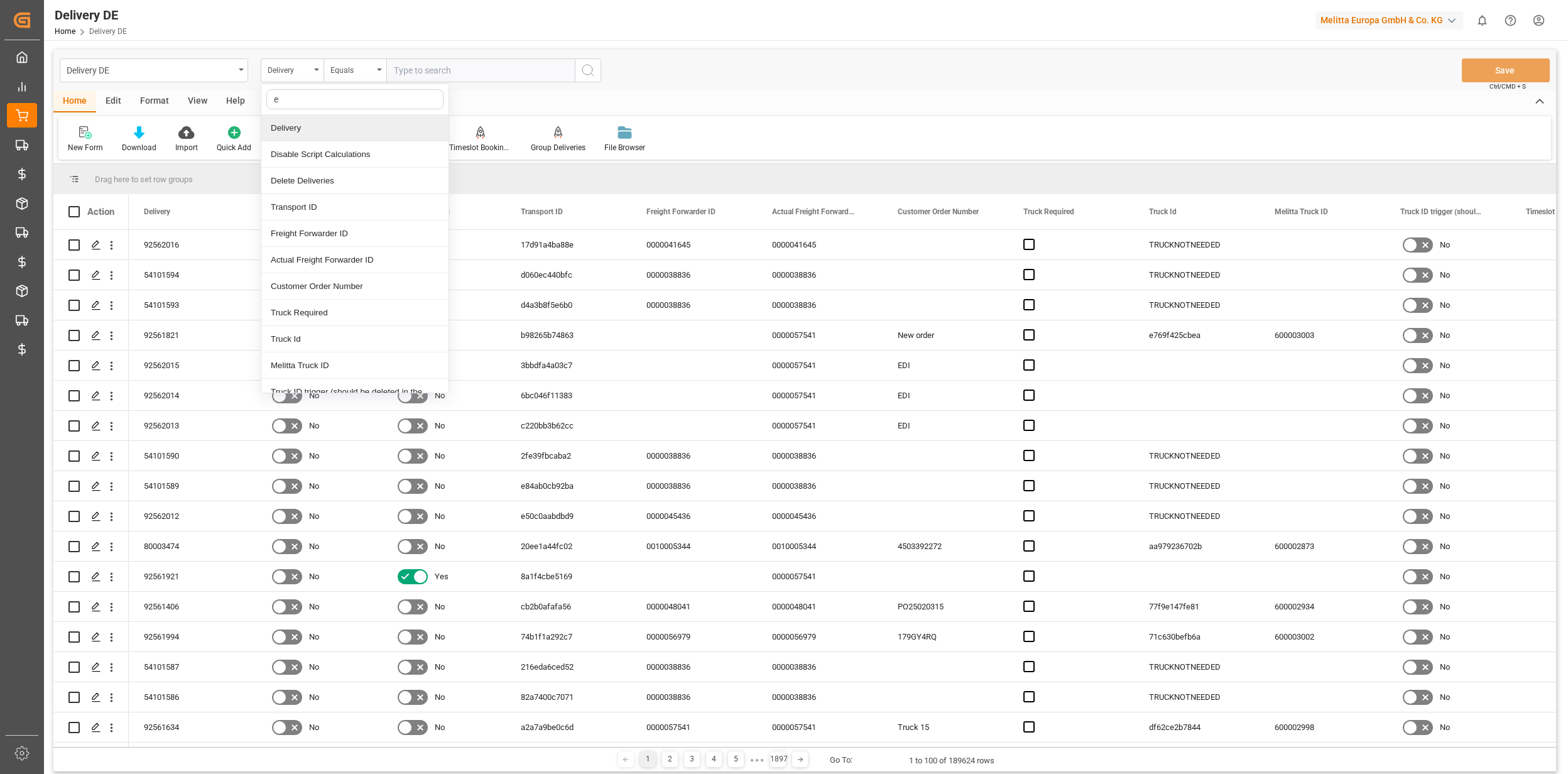
type input "es"
drag, startPoint x: 323, startPoint y: 348, endPoint x: 340, endPoint y: 194, distance: 154.9
click at [323, 348] on div "Est Pallet Pl" at bounding box center [355, 352] width 187 height 26
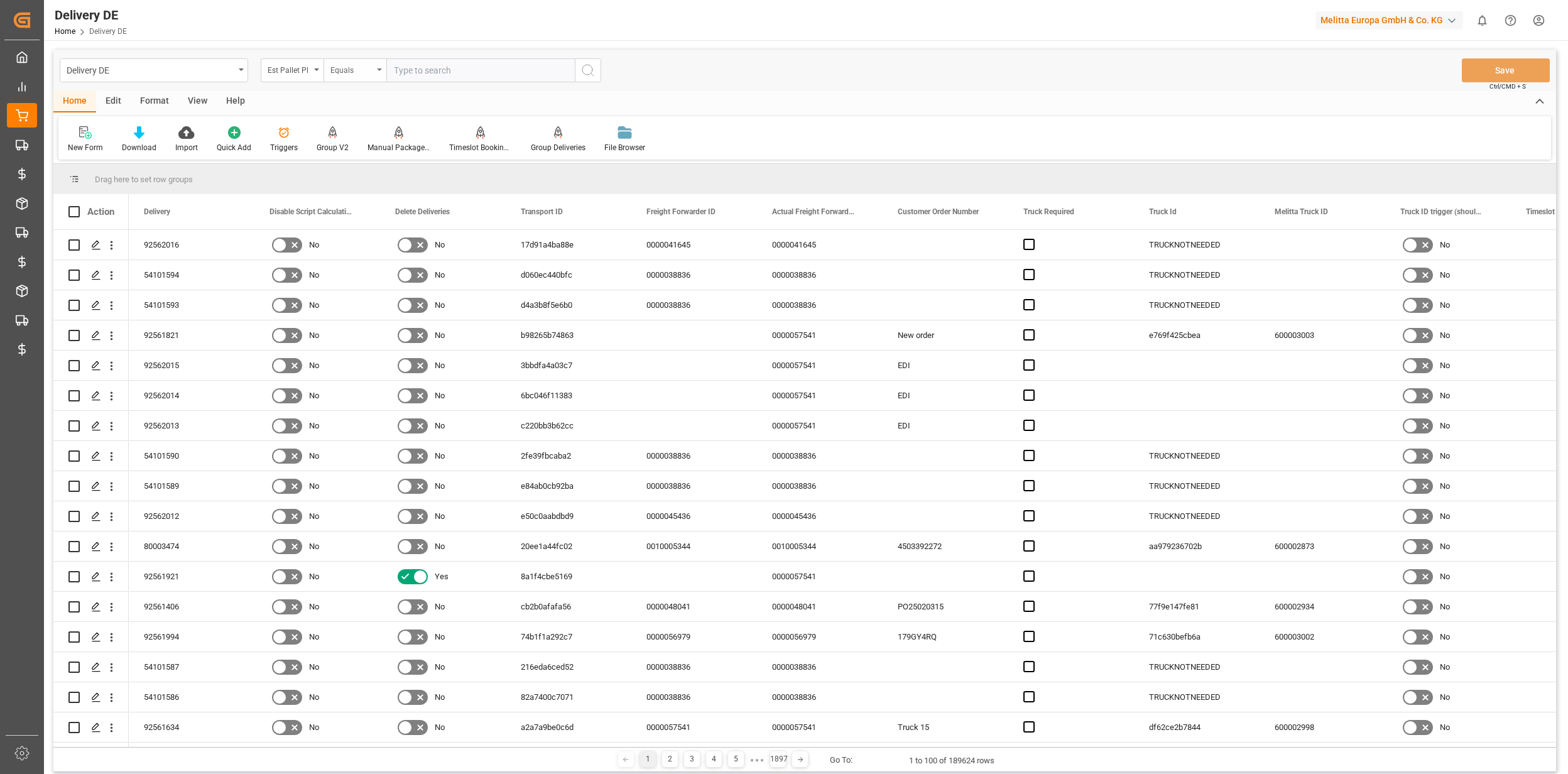
click at [347, 63] on div "Equals" at bounding box center [352, 69] width 43 height 14
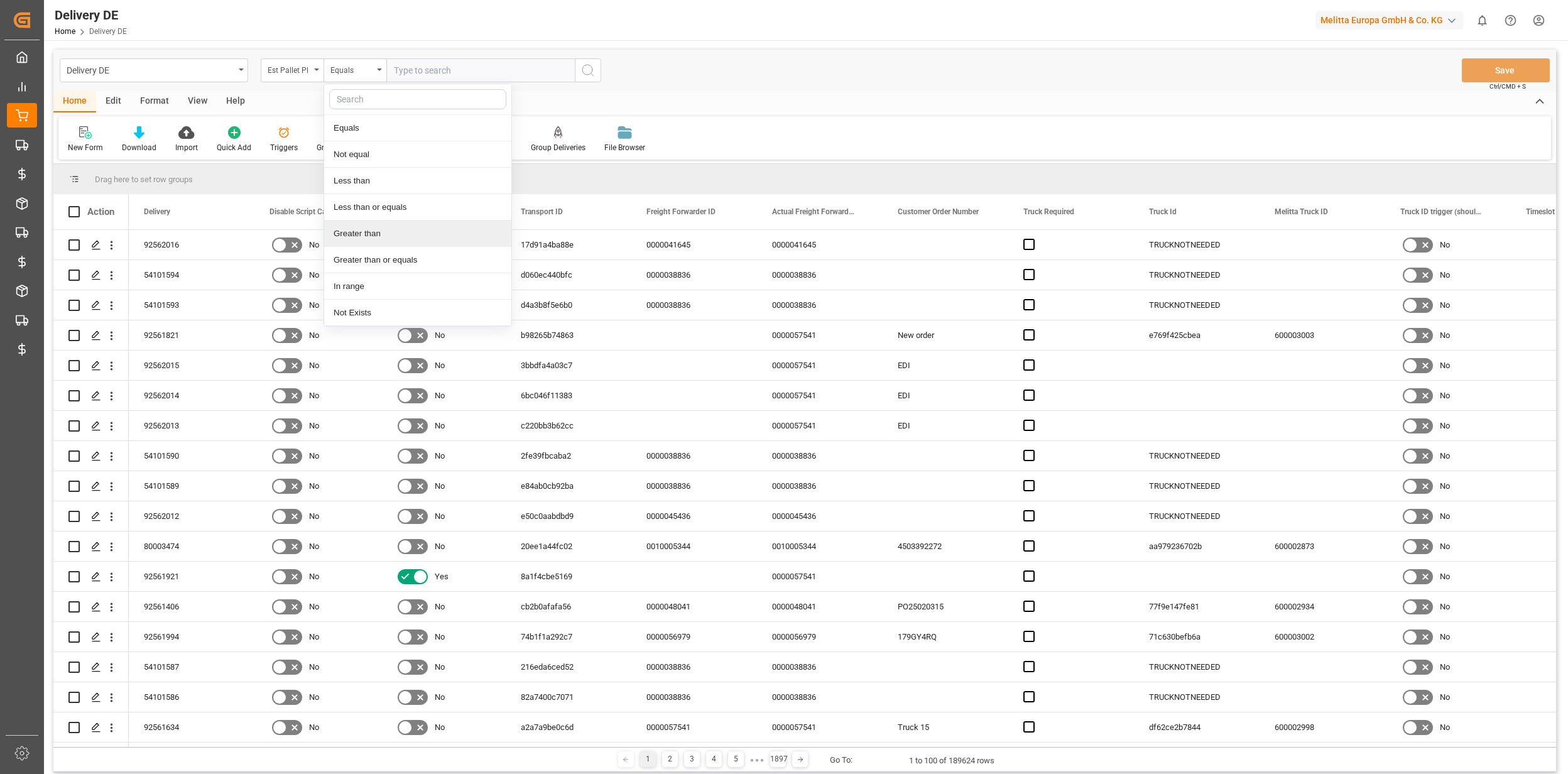
click at [367, 240] on div "Greater than" at bounding box center [418, 234] width 187 height 26
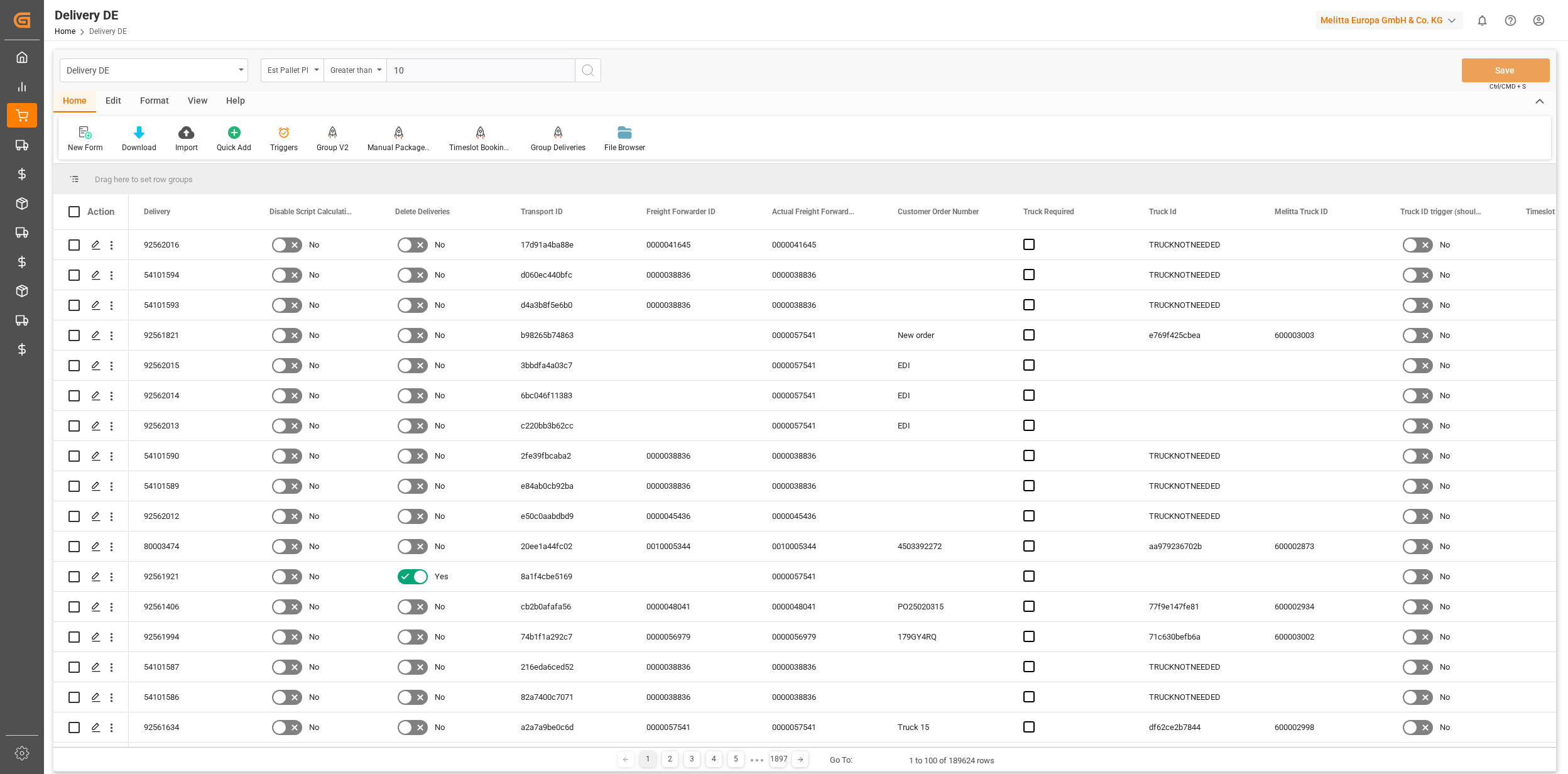
type input "100"
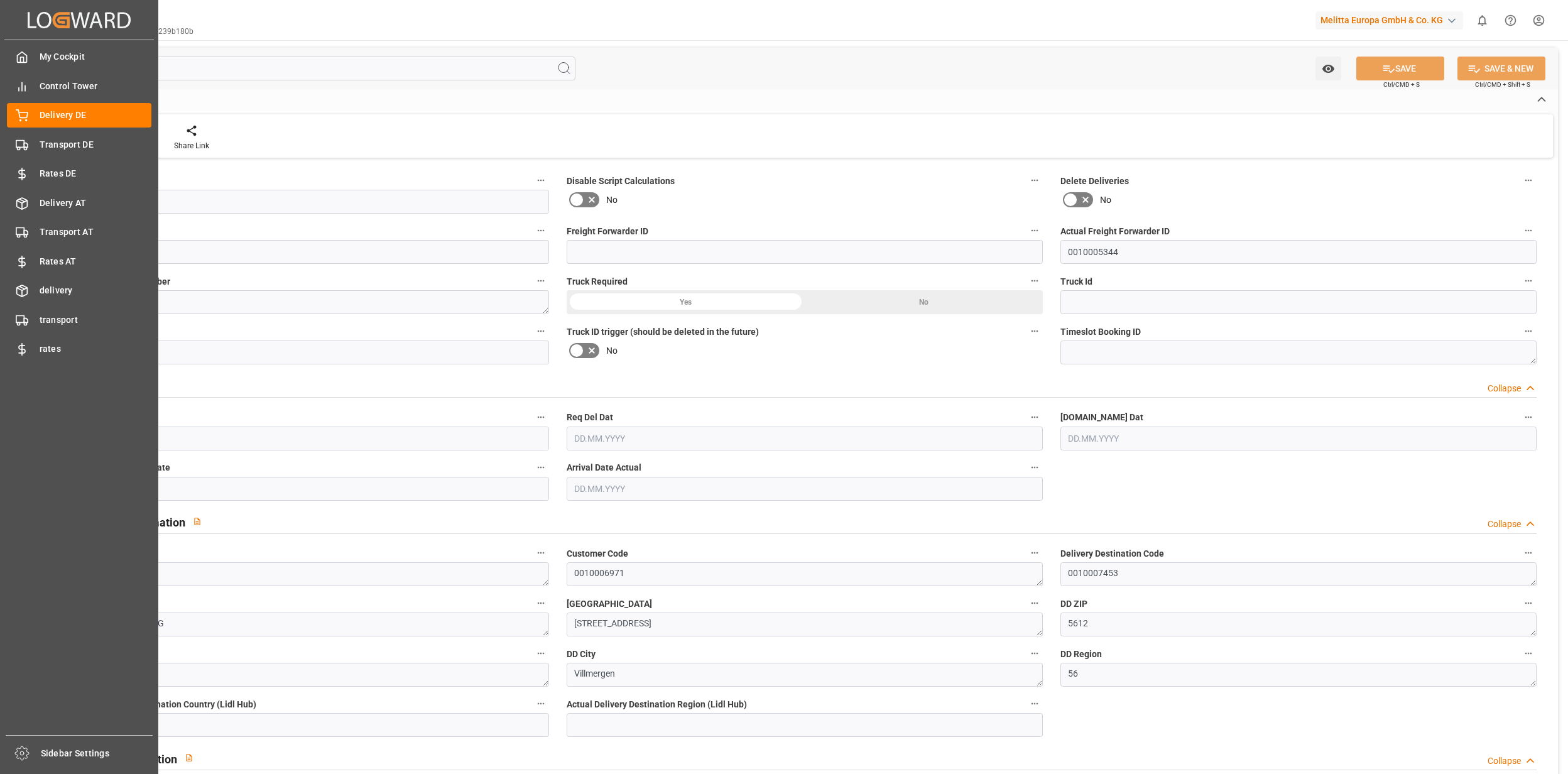
type input "0"
type input "250"
type input "457.5"
type input "6000"
type input "46360"
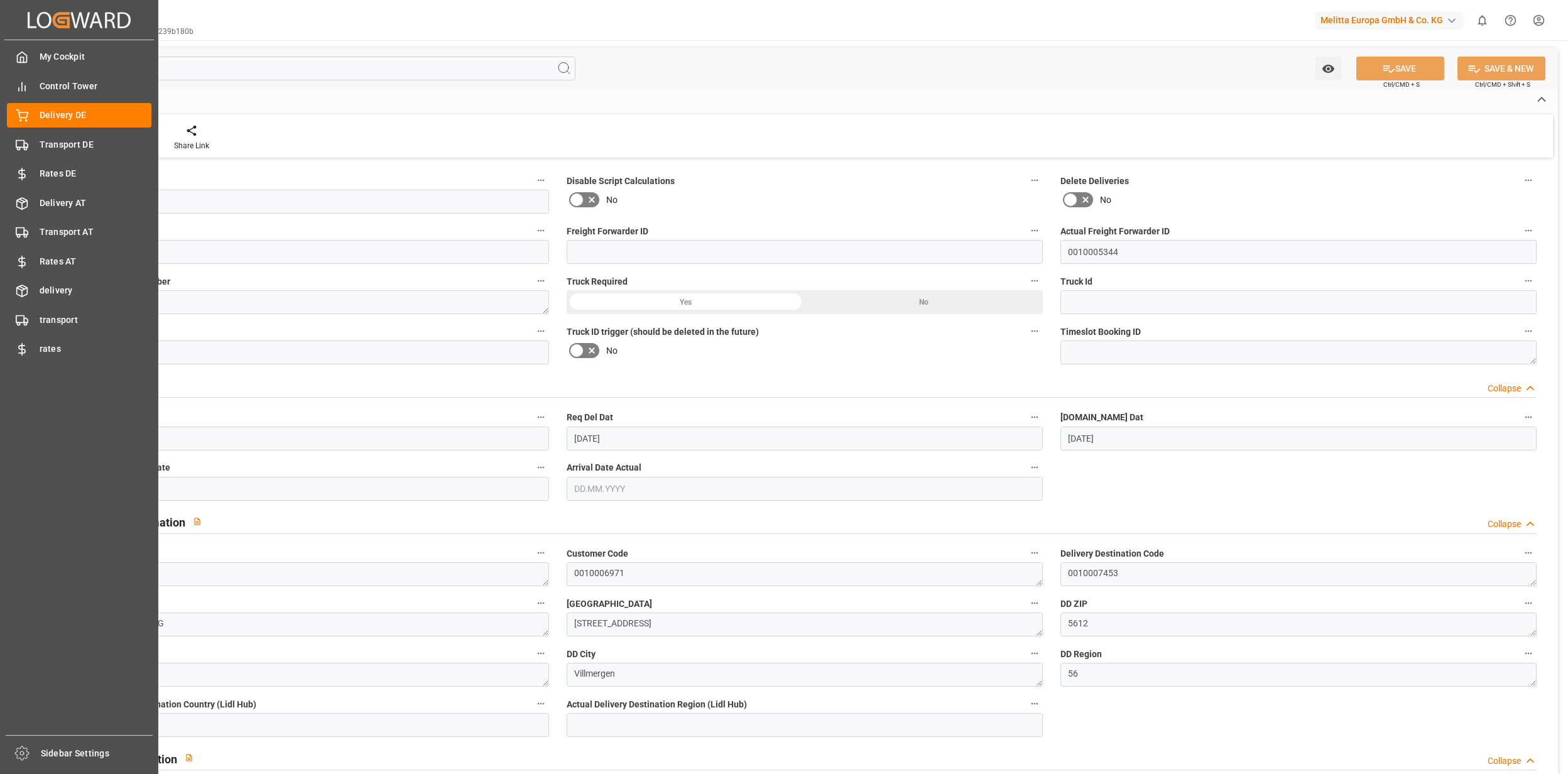
type input "[DATE]"
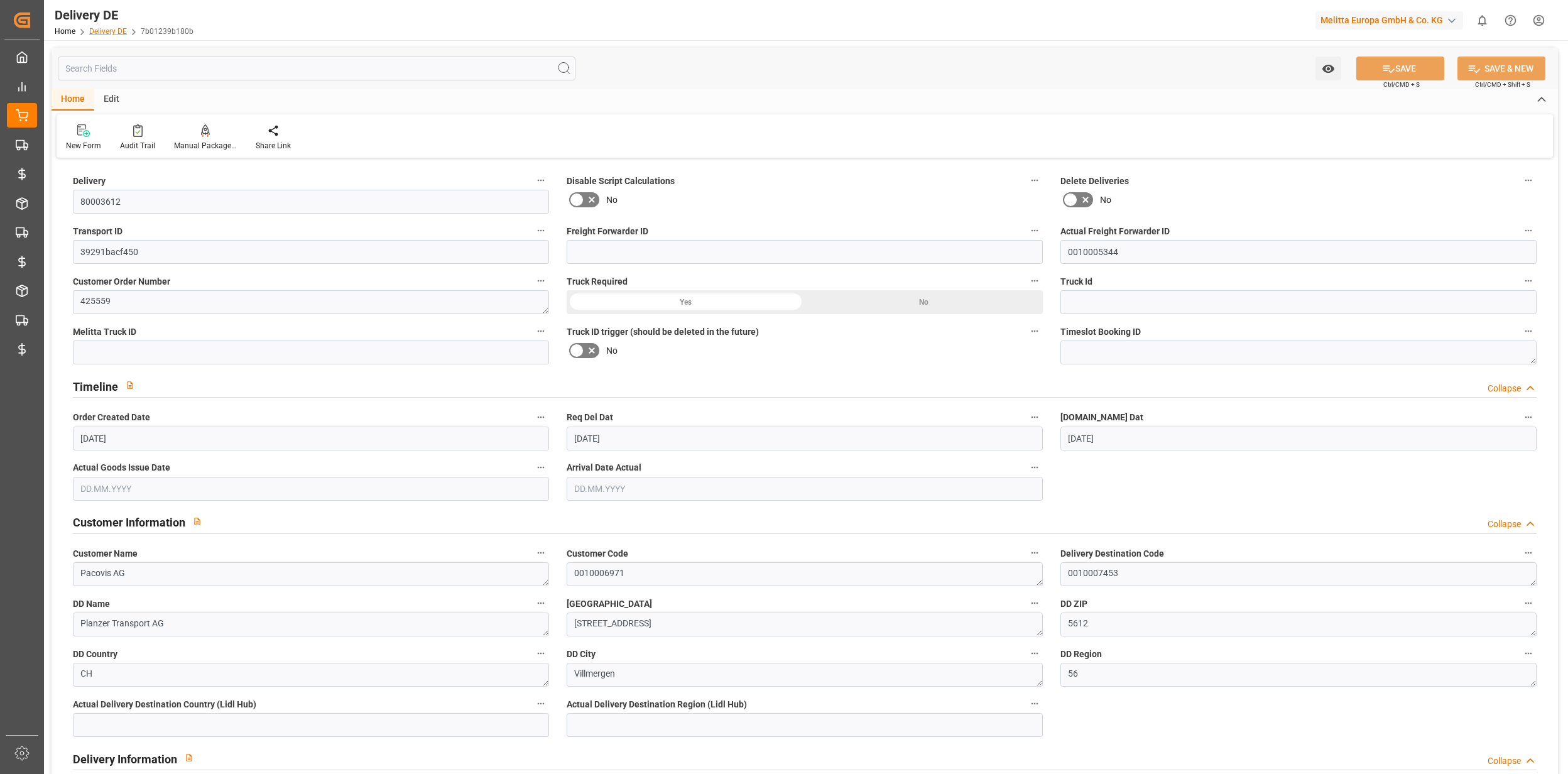
click at [89, 27] on link "Delivery DE" at bounding box center [108, 31] width 38 height 9
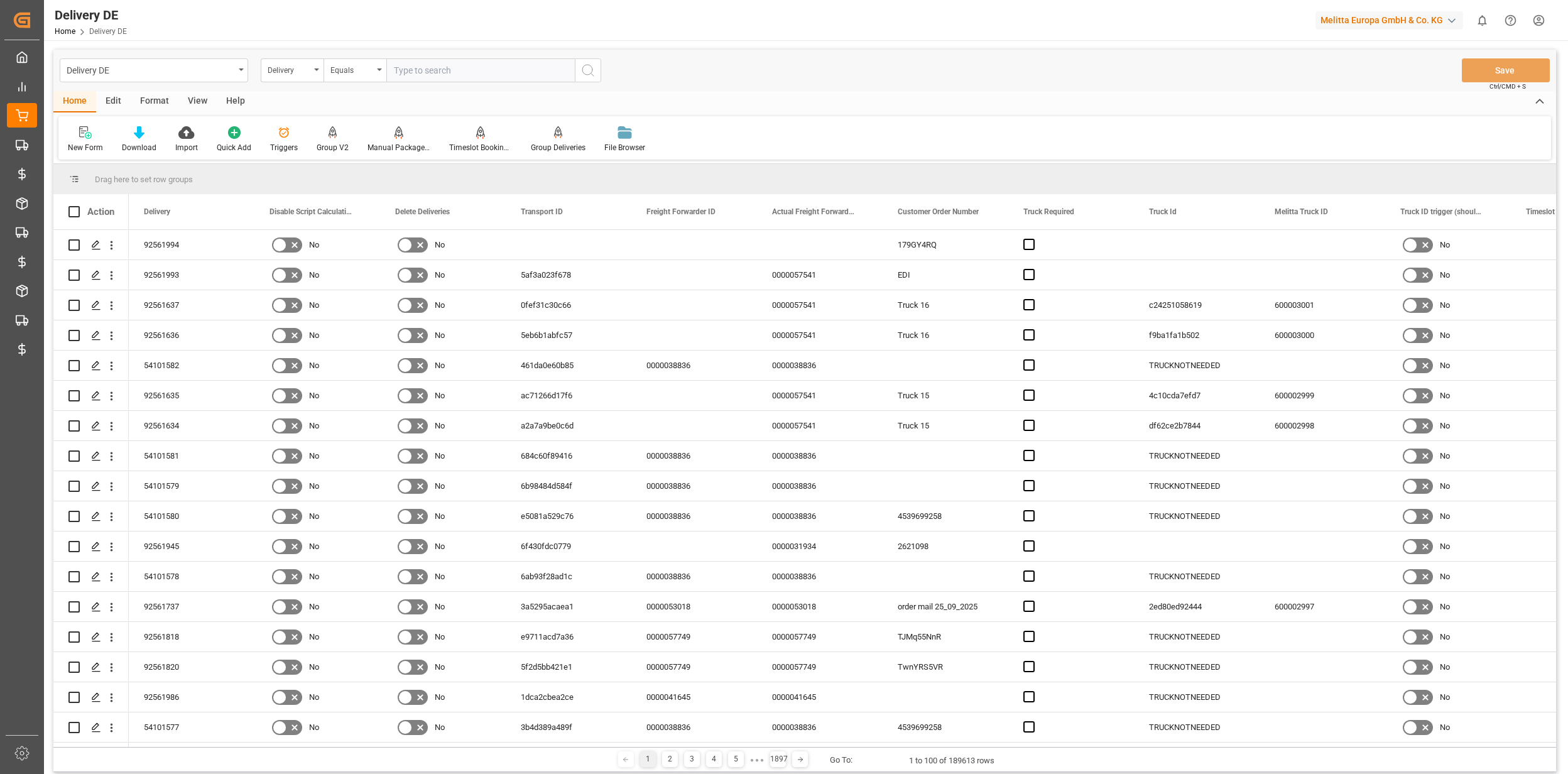
click at [148, 71] on div "Delivery DE" at bounding box center [150, 69] width 168 height 16
type input "fre"
click at [145, 147] on div "Freight Forwarders DB" at bounding box center [154, 154] width 187 height 26
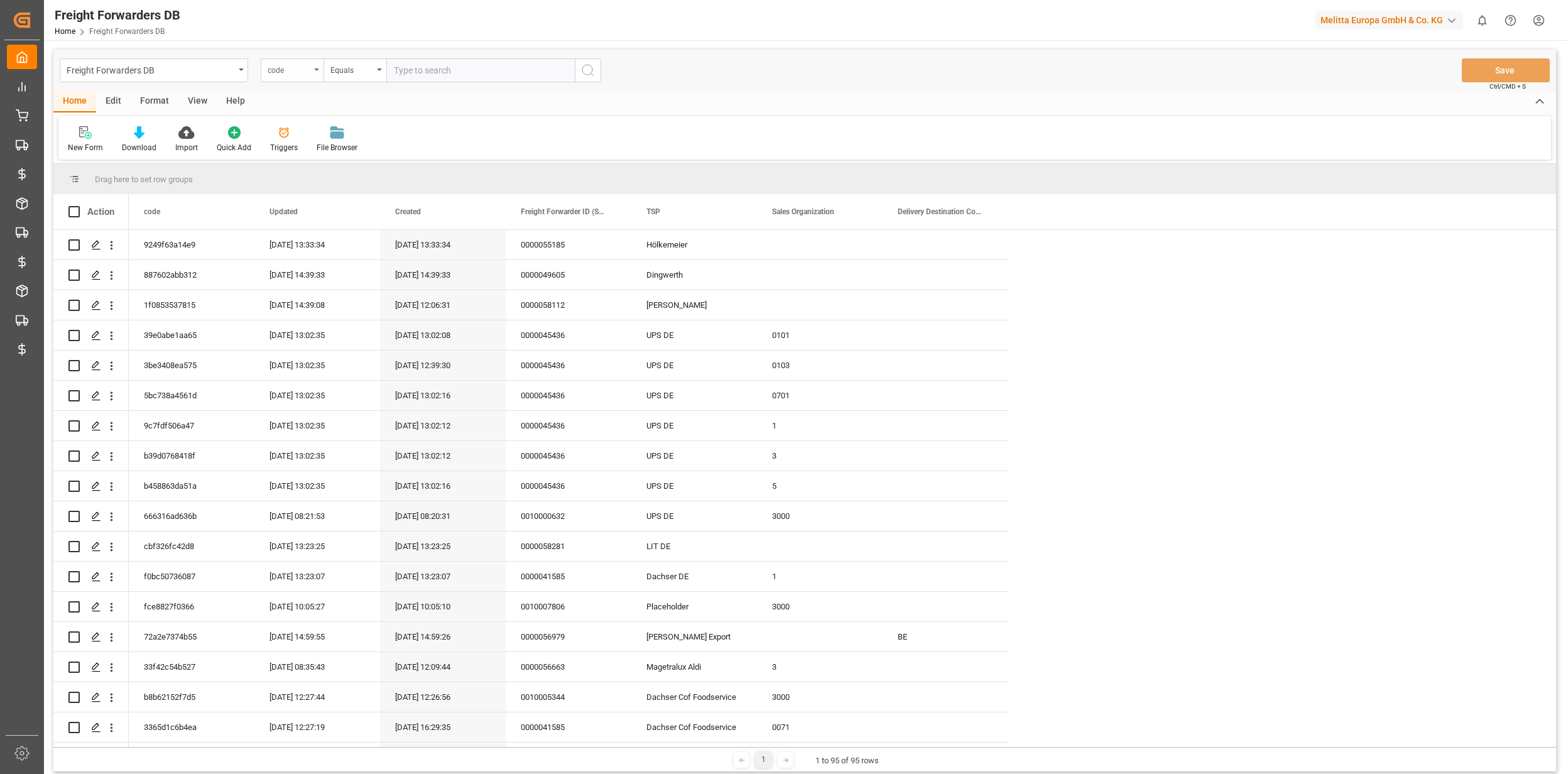
click at [289, 76] on div "code" at bounding box center [292, 70] width 63 height 24
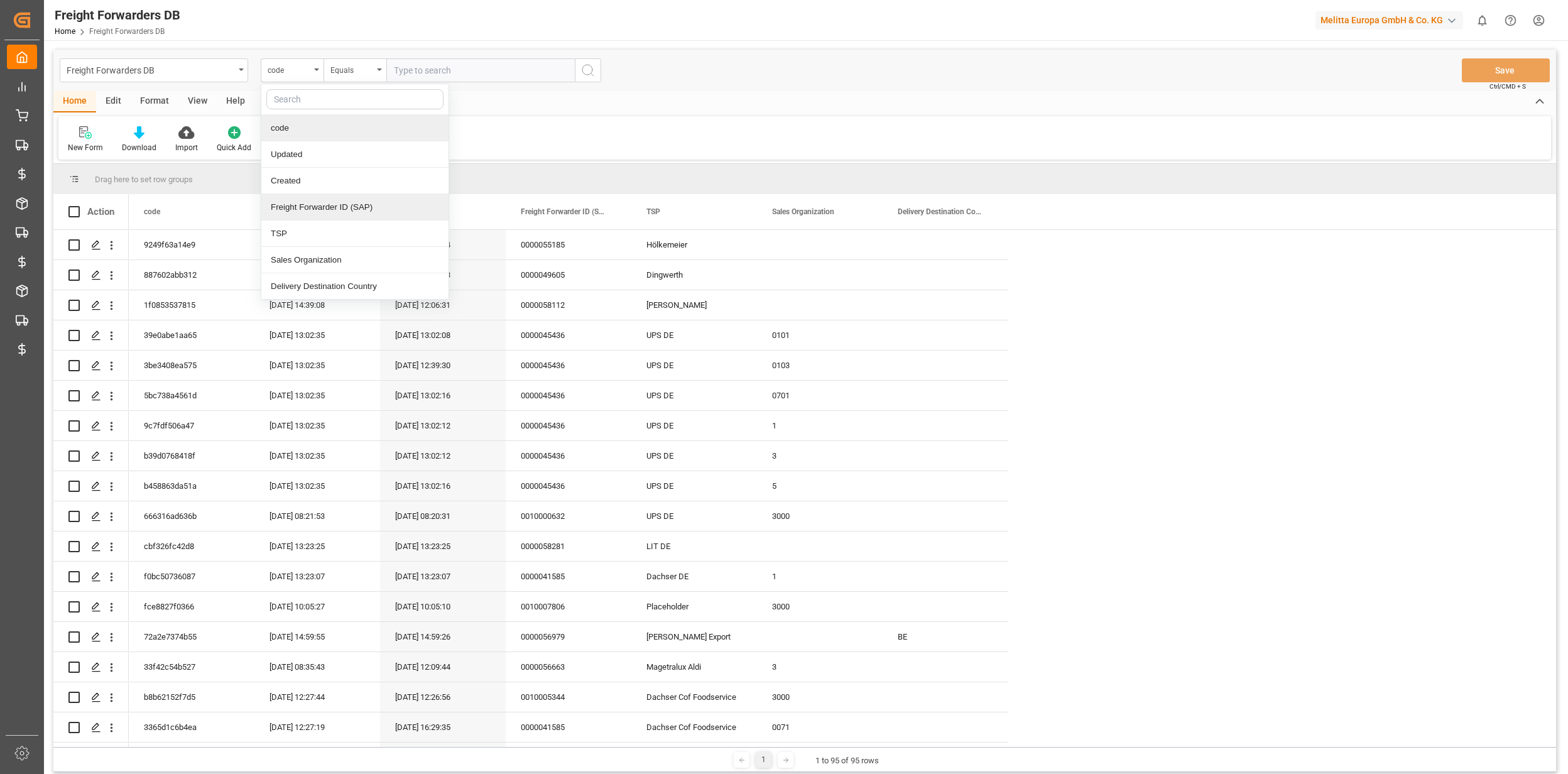
click at [309, 202] on div "Freight Forwarder ID (SAP)" at bounding box center [355, 207] width 187 height 26
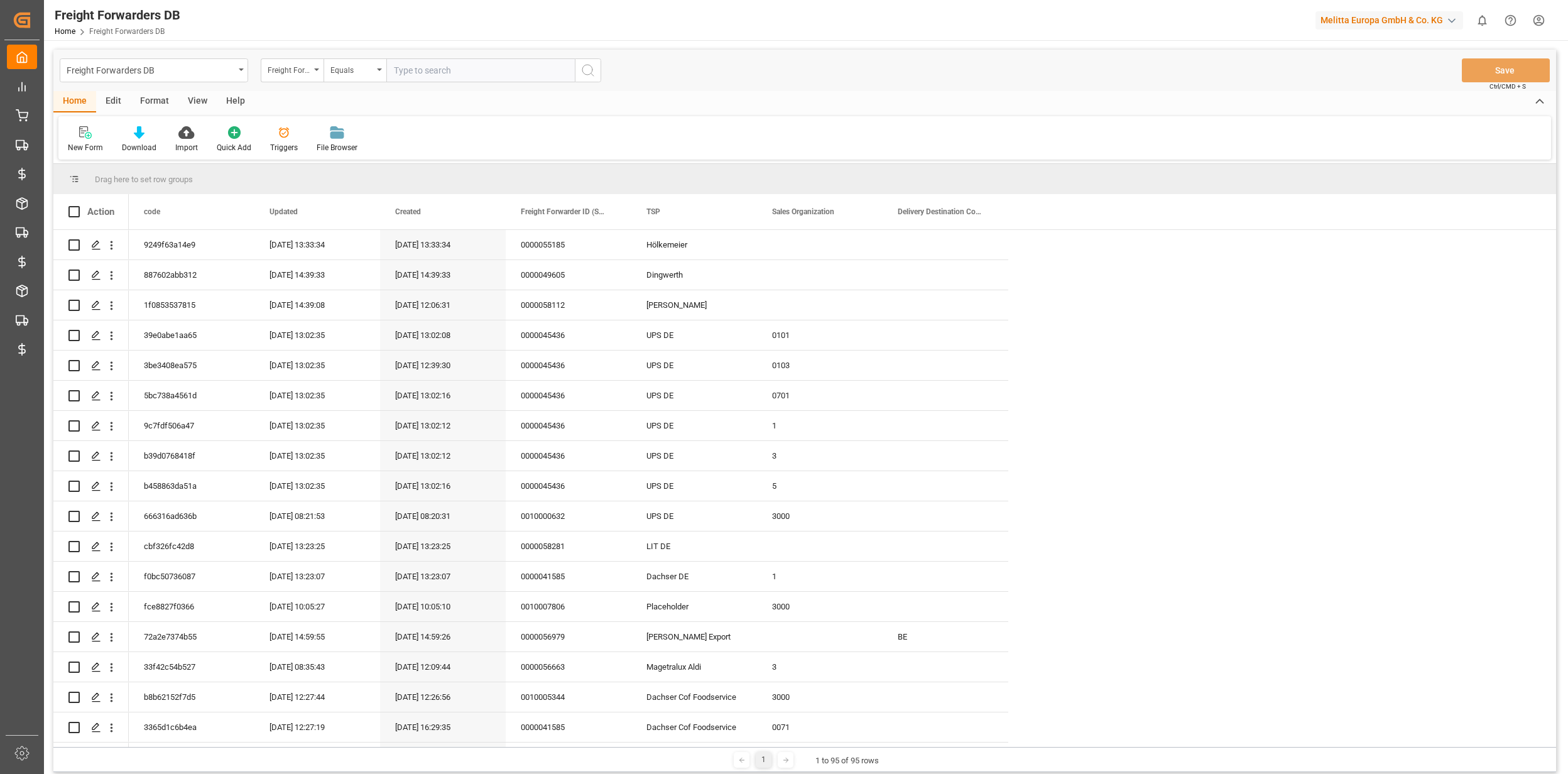
click at [443, 73] on input "text" at bounding box center [481, 70] width 189 height 24
paste input "0010005344"
type input "0010005344"
click at [594, 75] on icon "search button" at bounding box center [588, 71] width 15 height 15
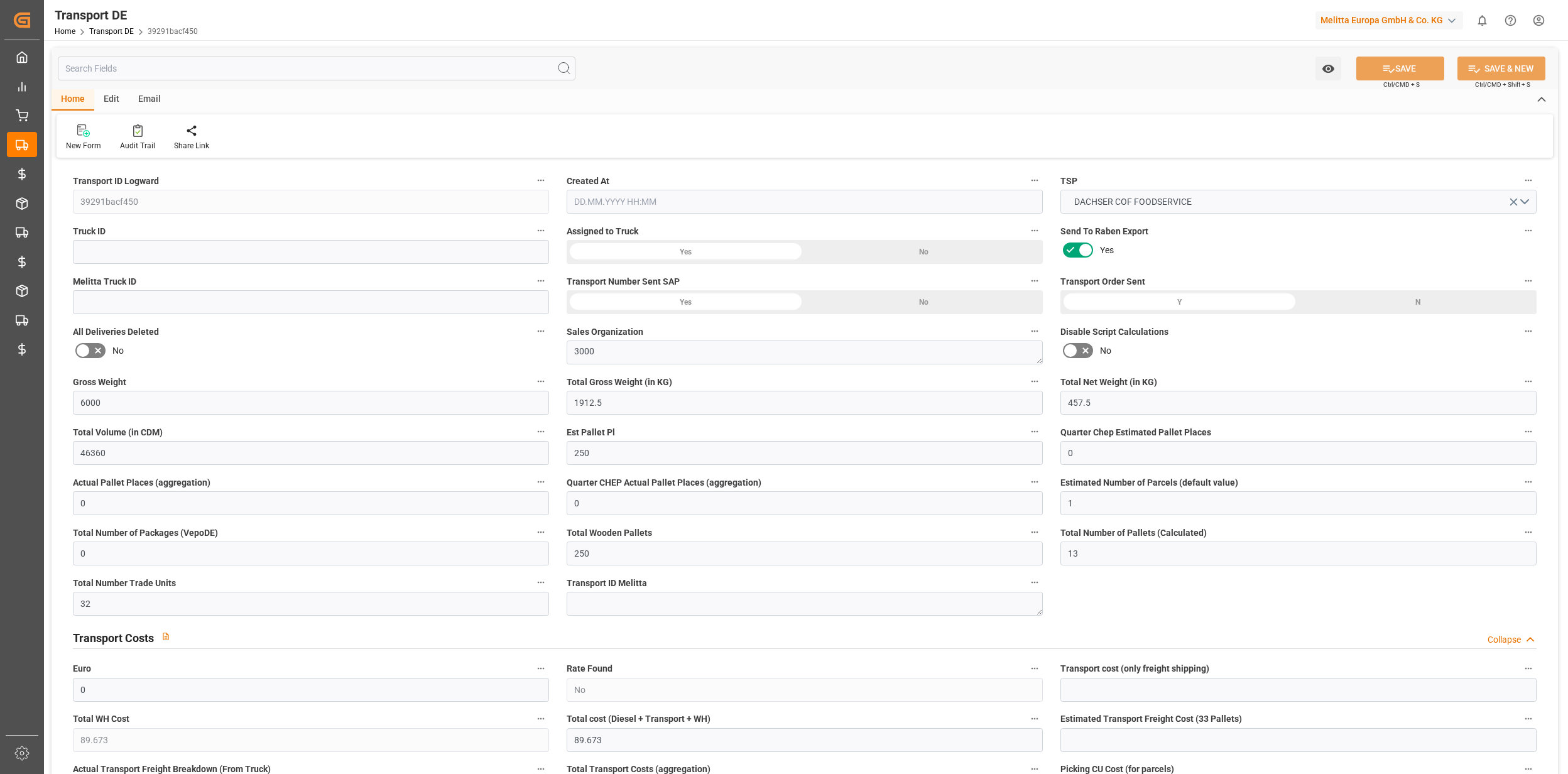
type input "6000"
type input "1912.5"
type input "457.5"
type input "46360"
type input "250"
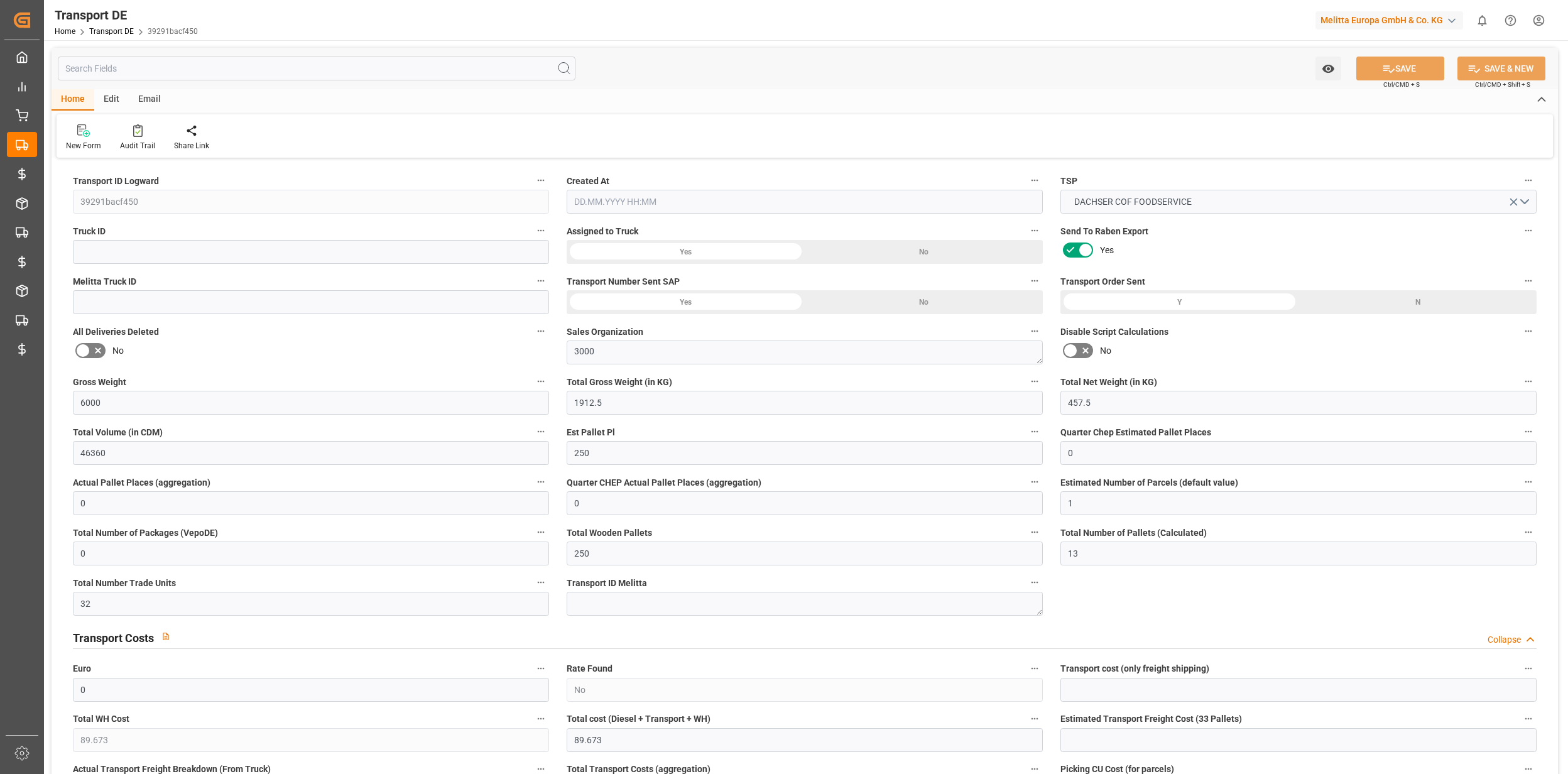
type input "0"
type input "1"
type input "0"
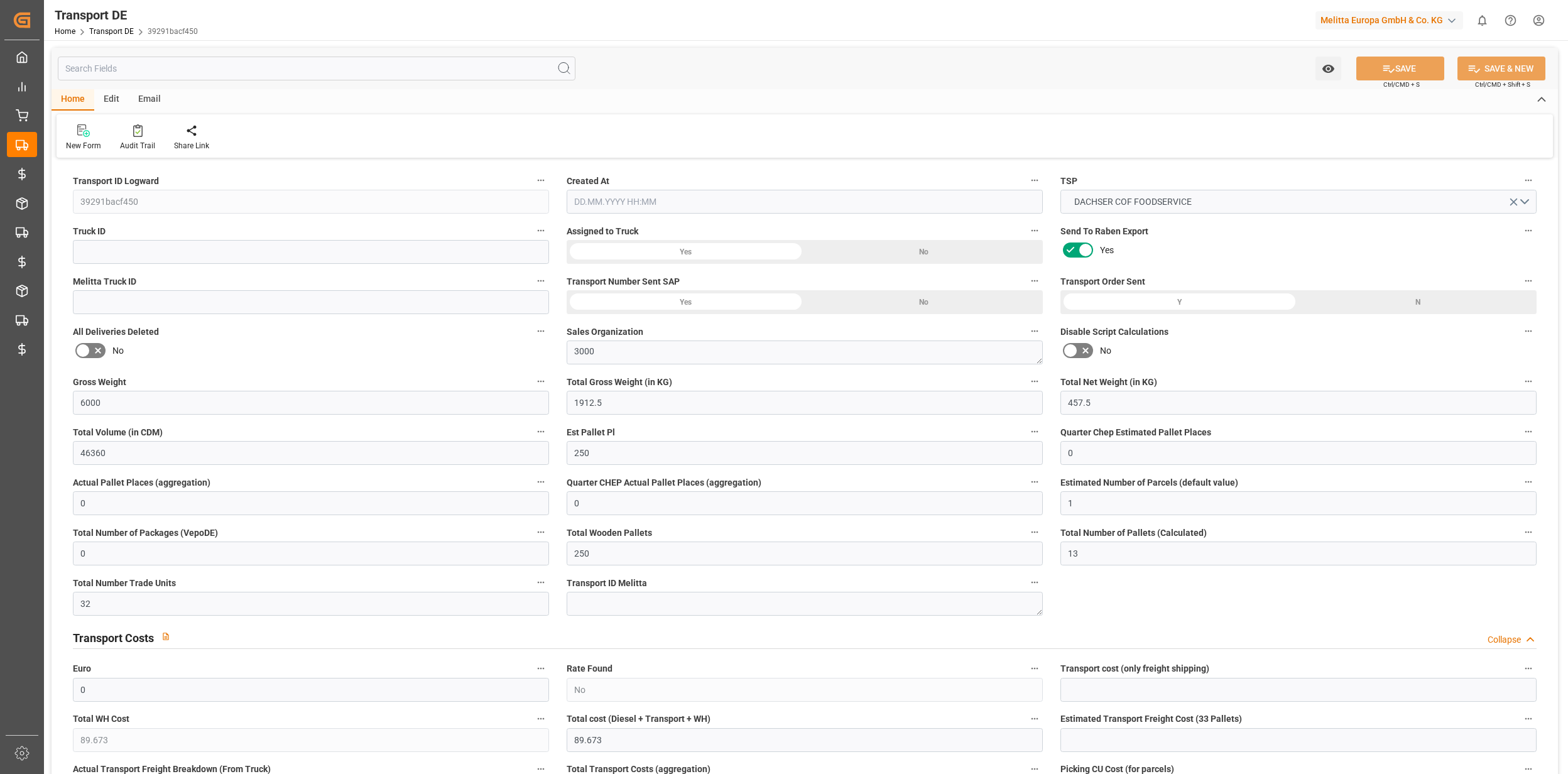
type input "250"
type input "13"
type input "32"
type input "0"
type input "89.673"
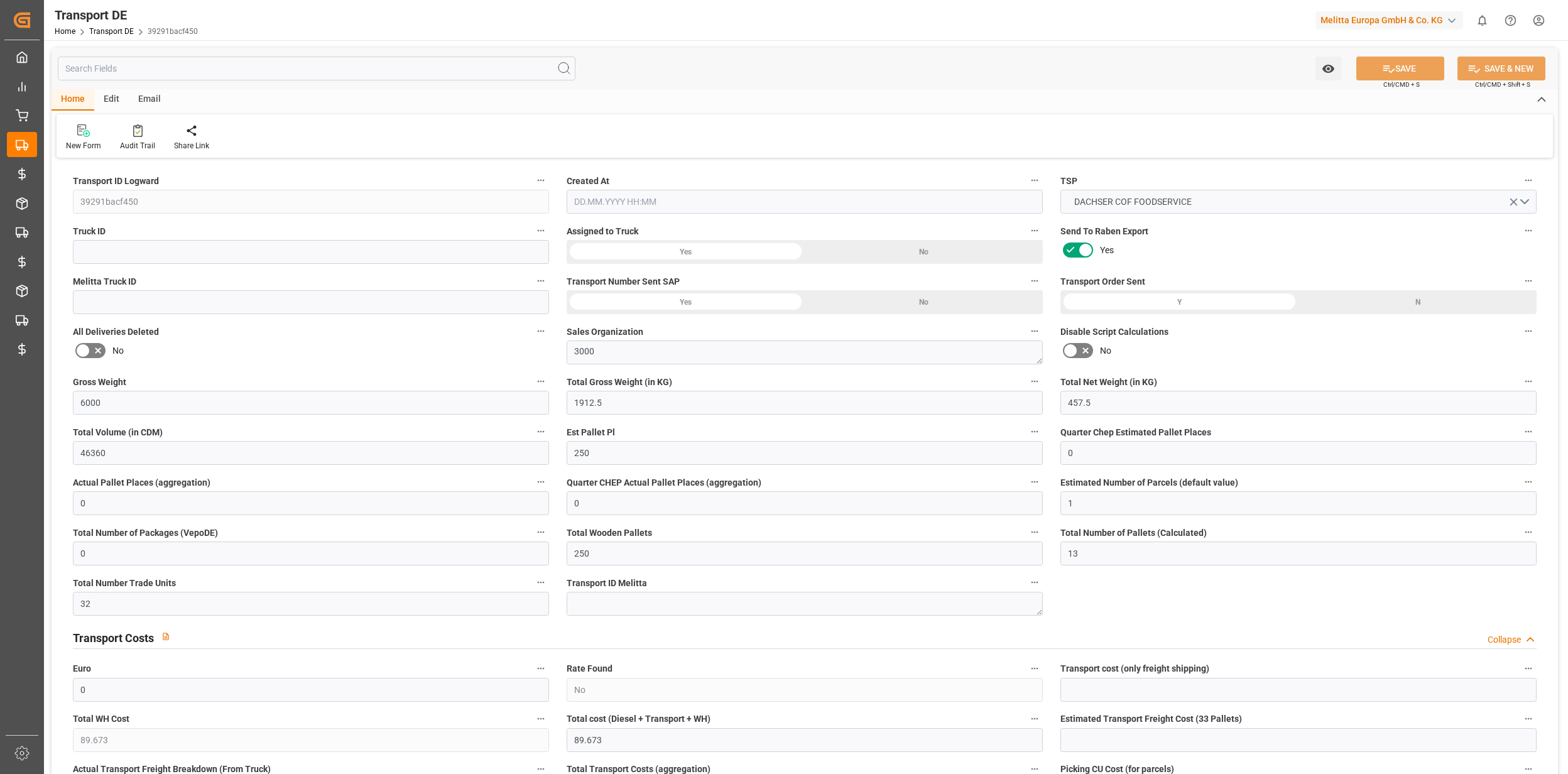
type input "0"
type input "56"
type input "0"
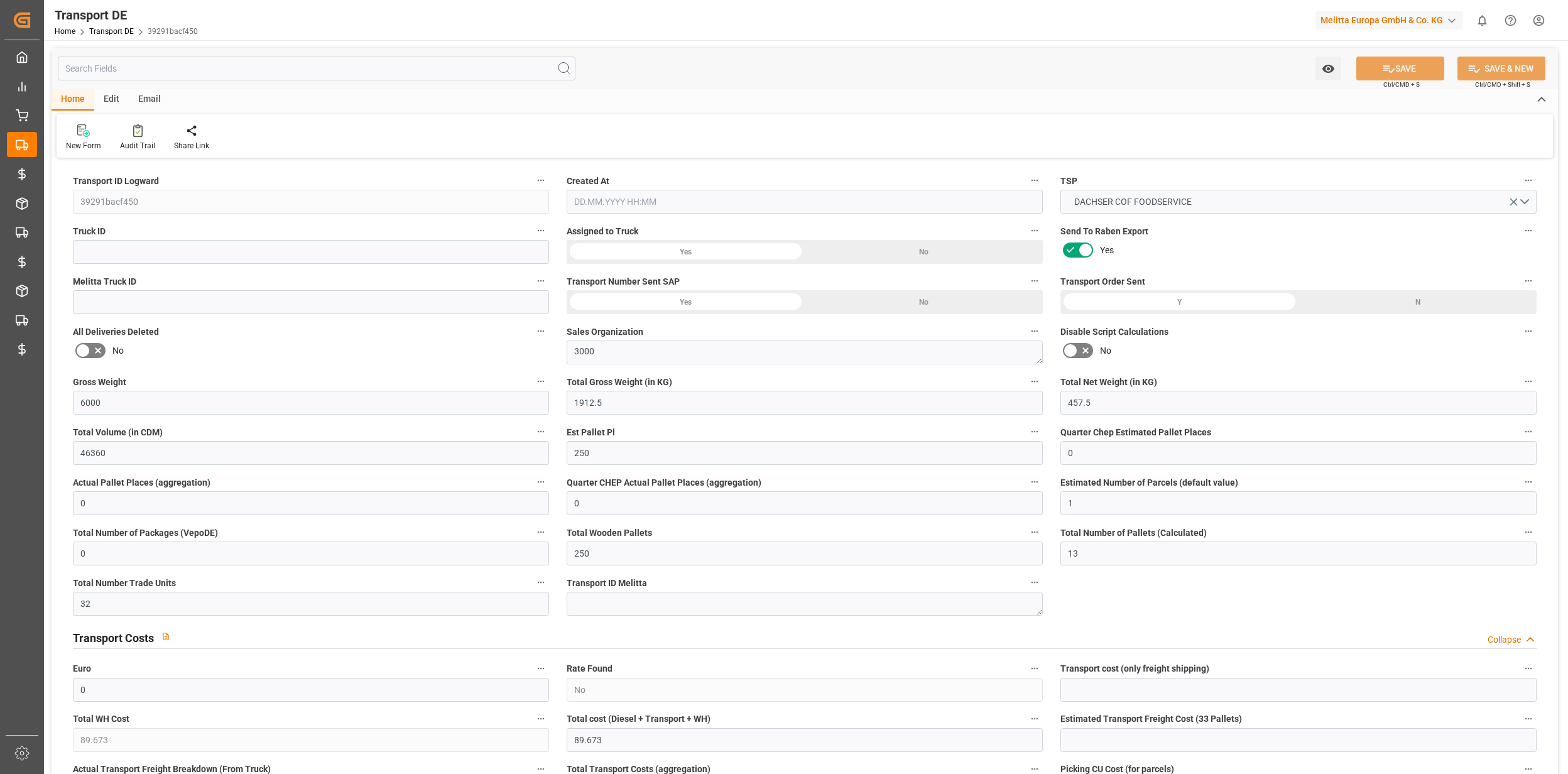
type input "0"
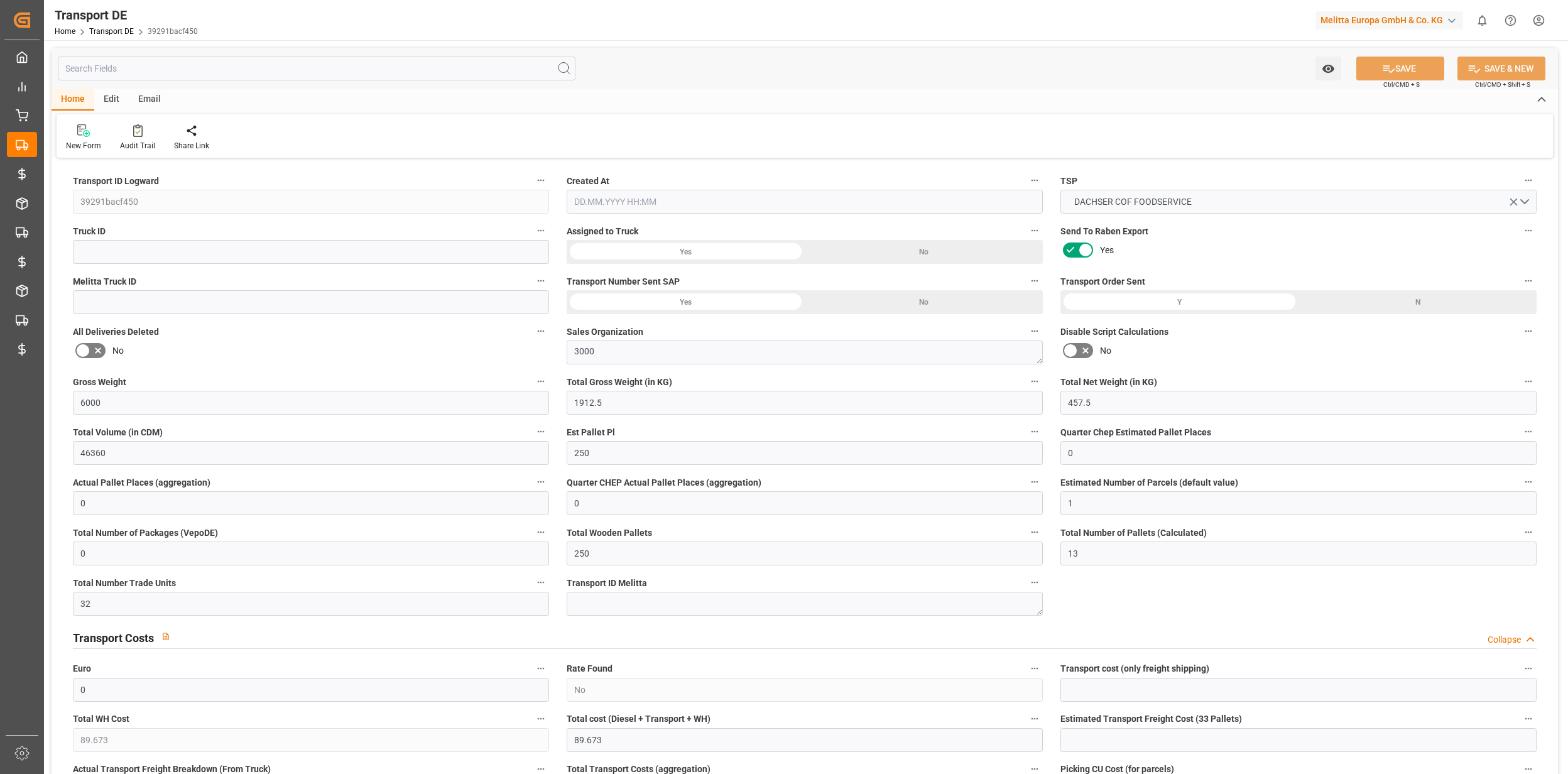
type input "0"
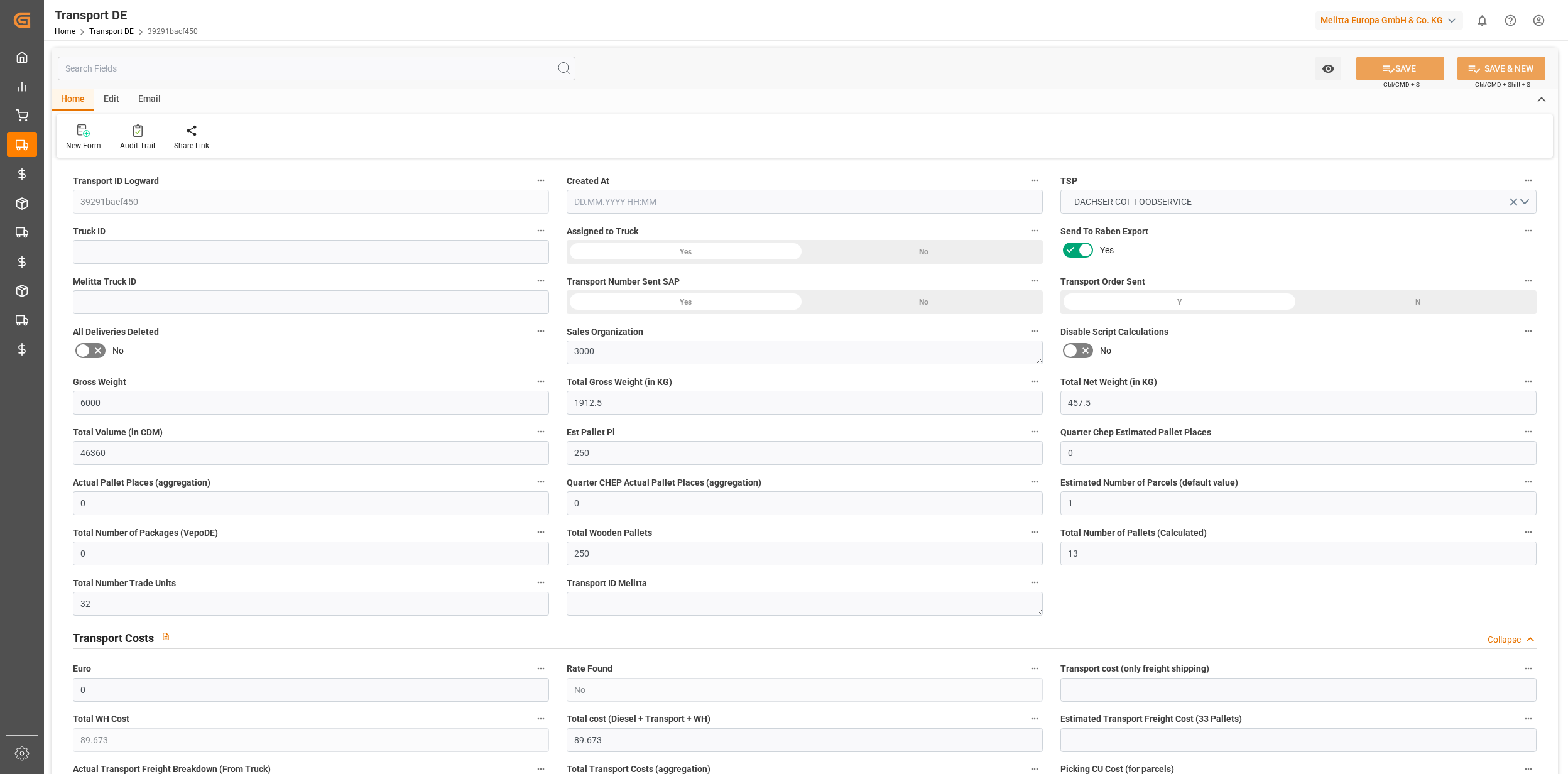
type input "0"
type input "1912.5"
type input "4710.8598"
type input "21"
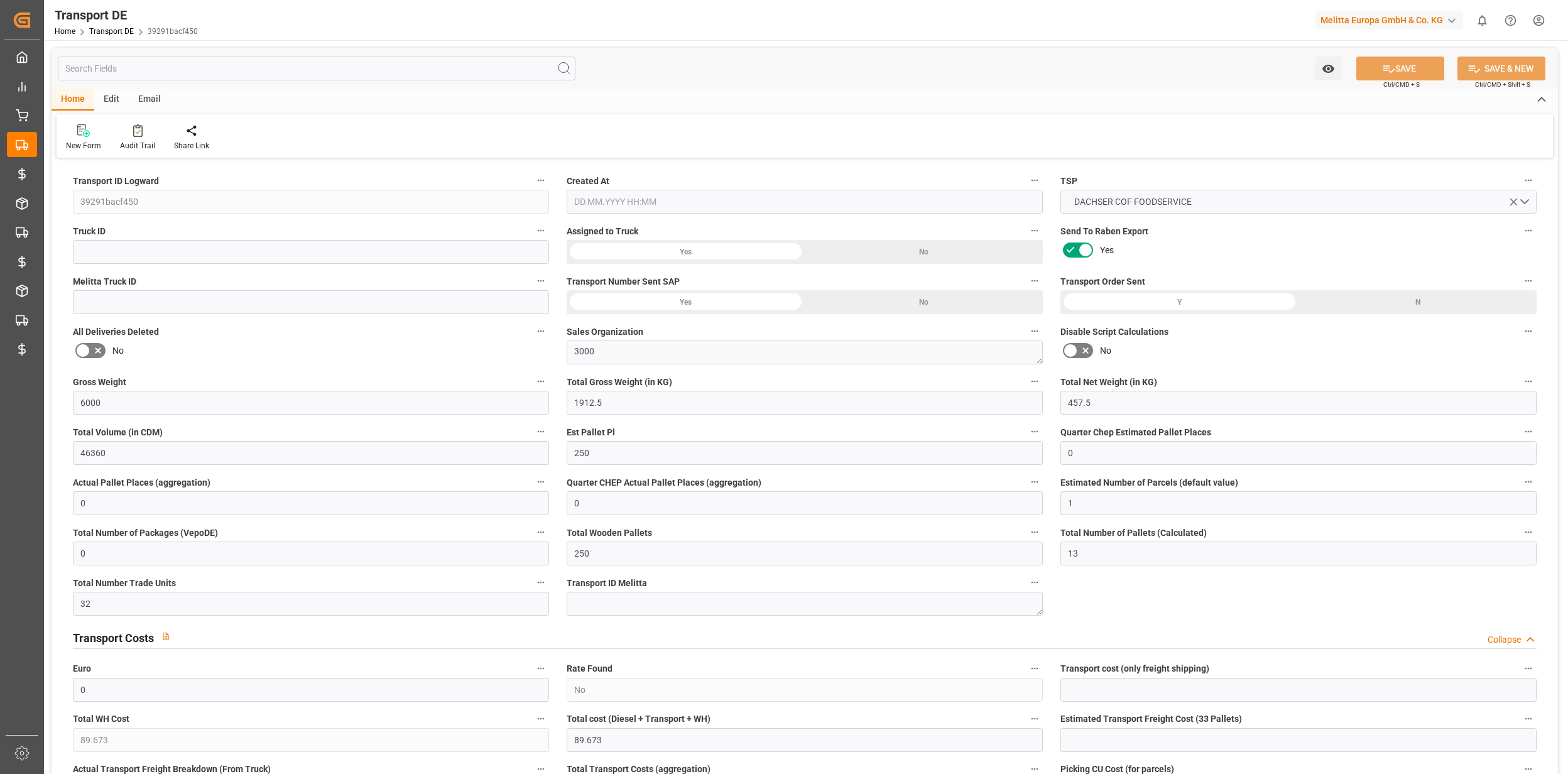
type input "35"
type input "0"
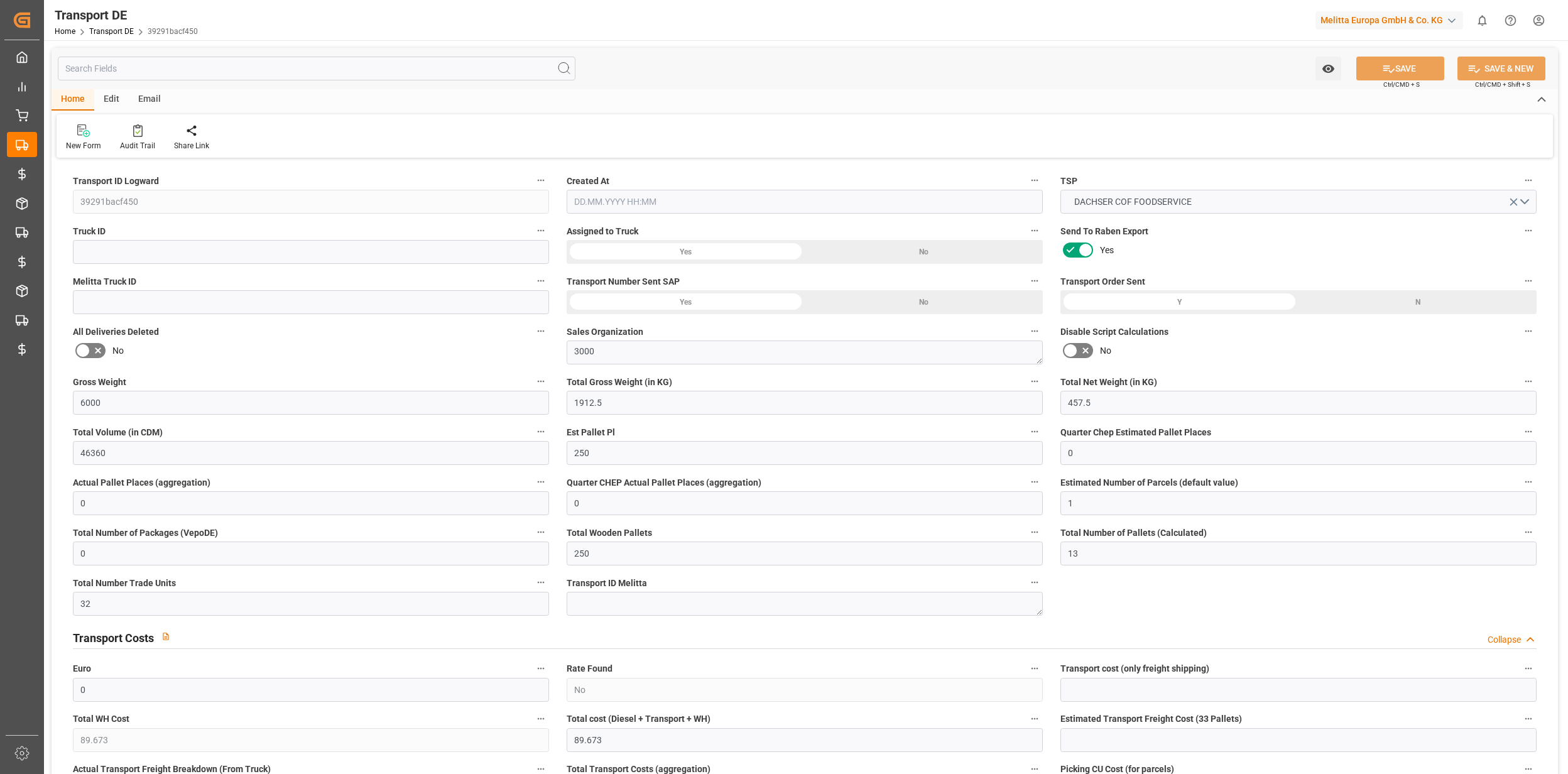
type input "0"
type input "1"
type input "250"
type input "0"
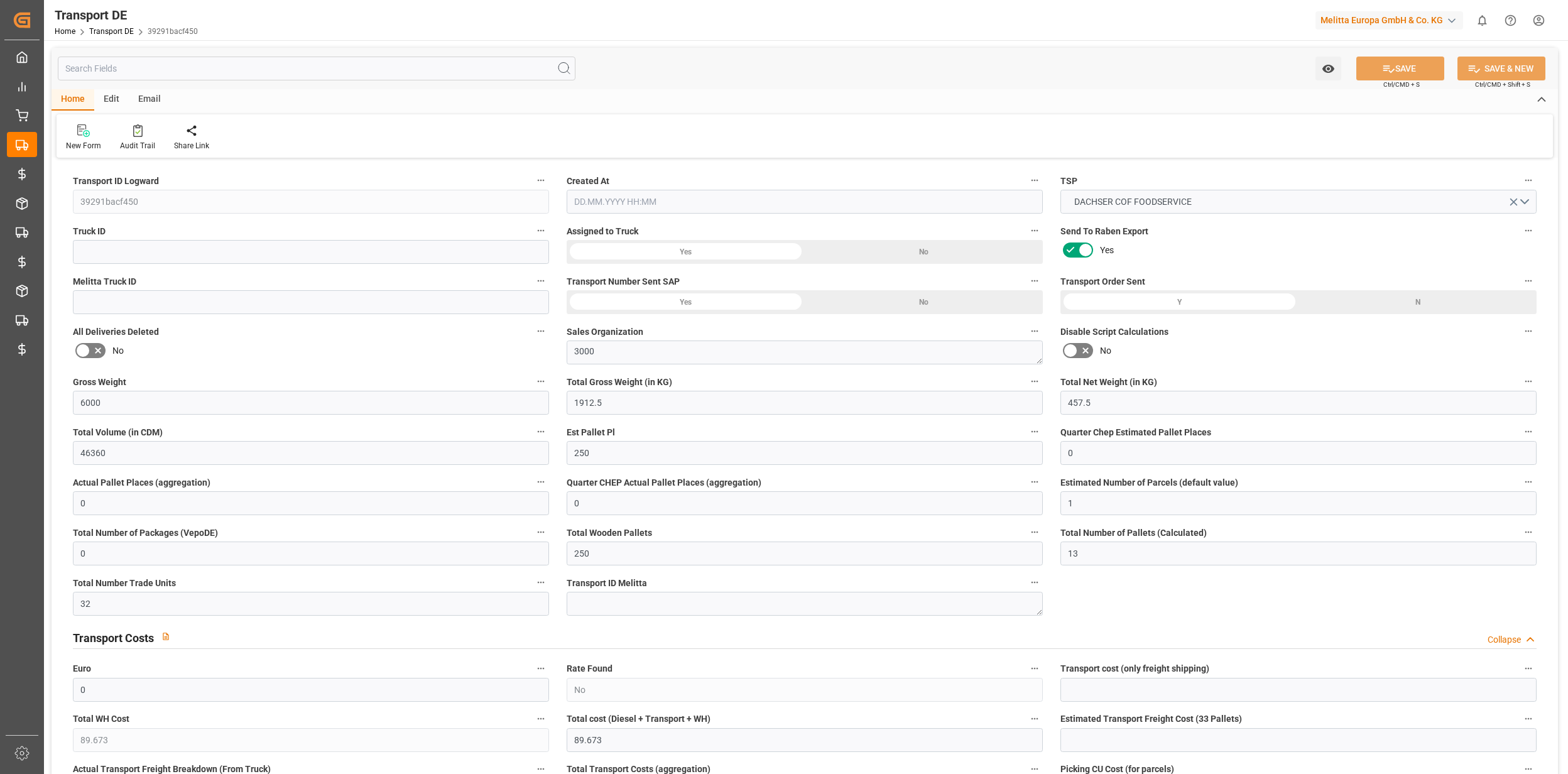
type input "500"
type input "89.673"
type input "0"
type input "25.09.2025 21:00"
type input "[DATE]"
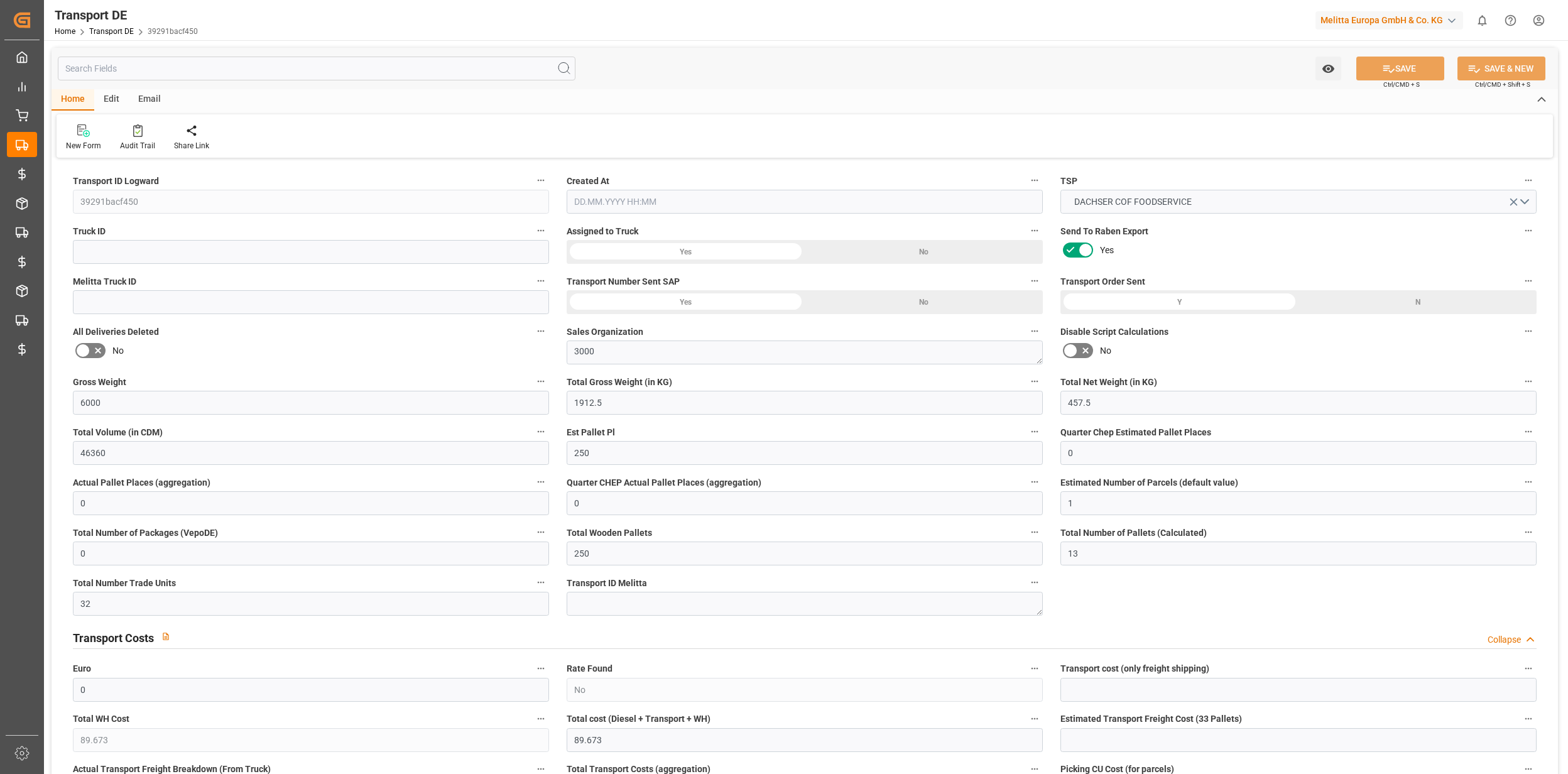
type input "[DATE]"
click at [320, 71] on input "text" at bounding box center [316, 68] width 517 height 24
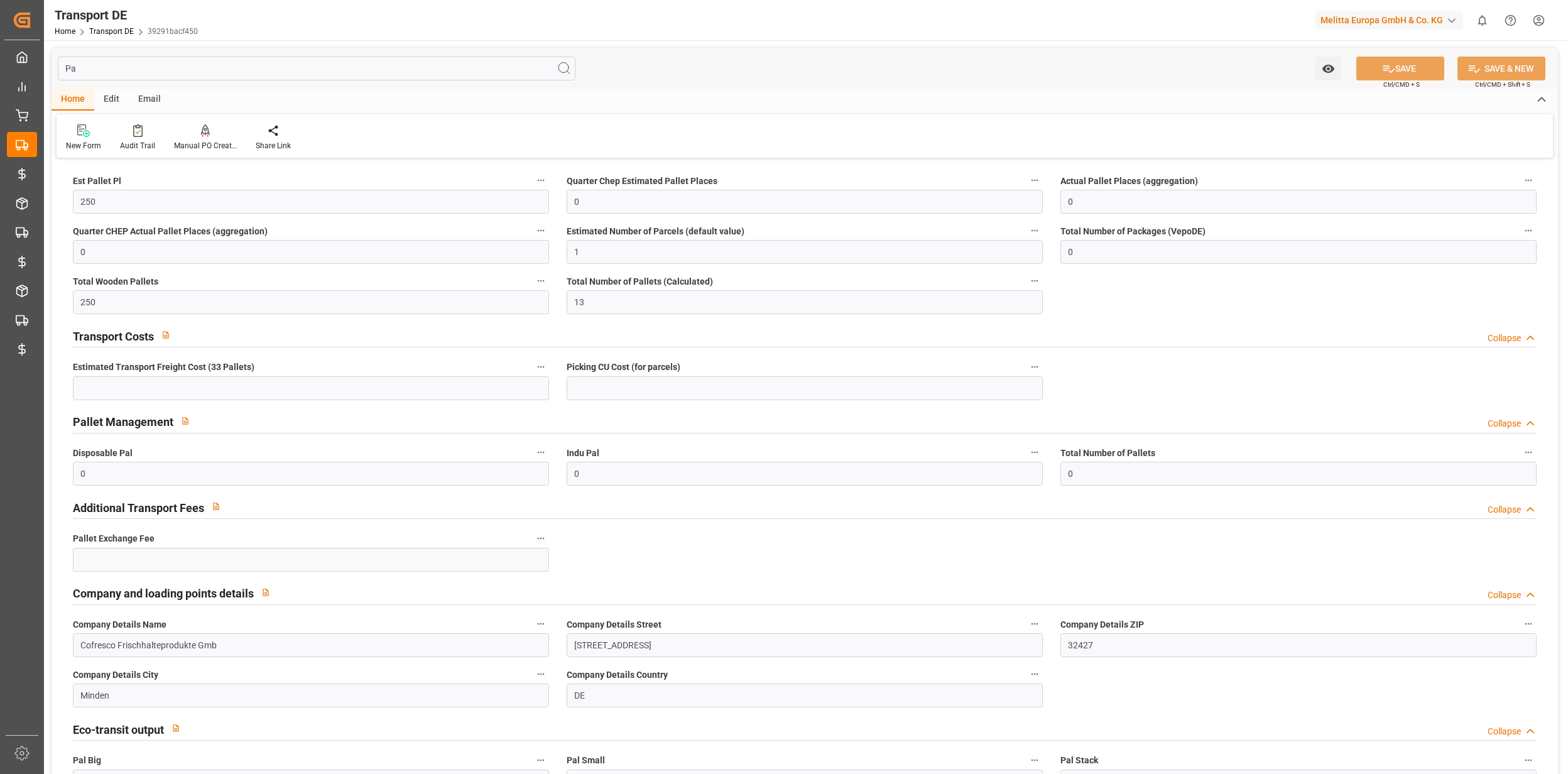
type input "P"
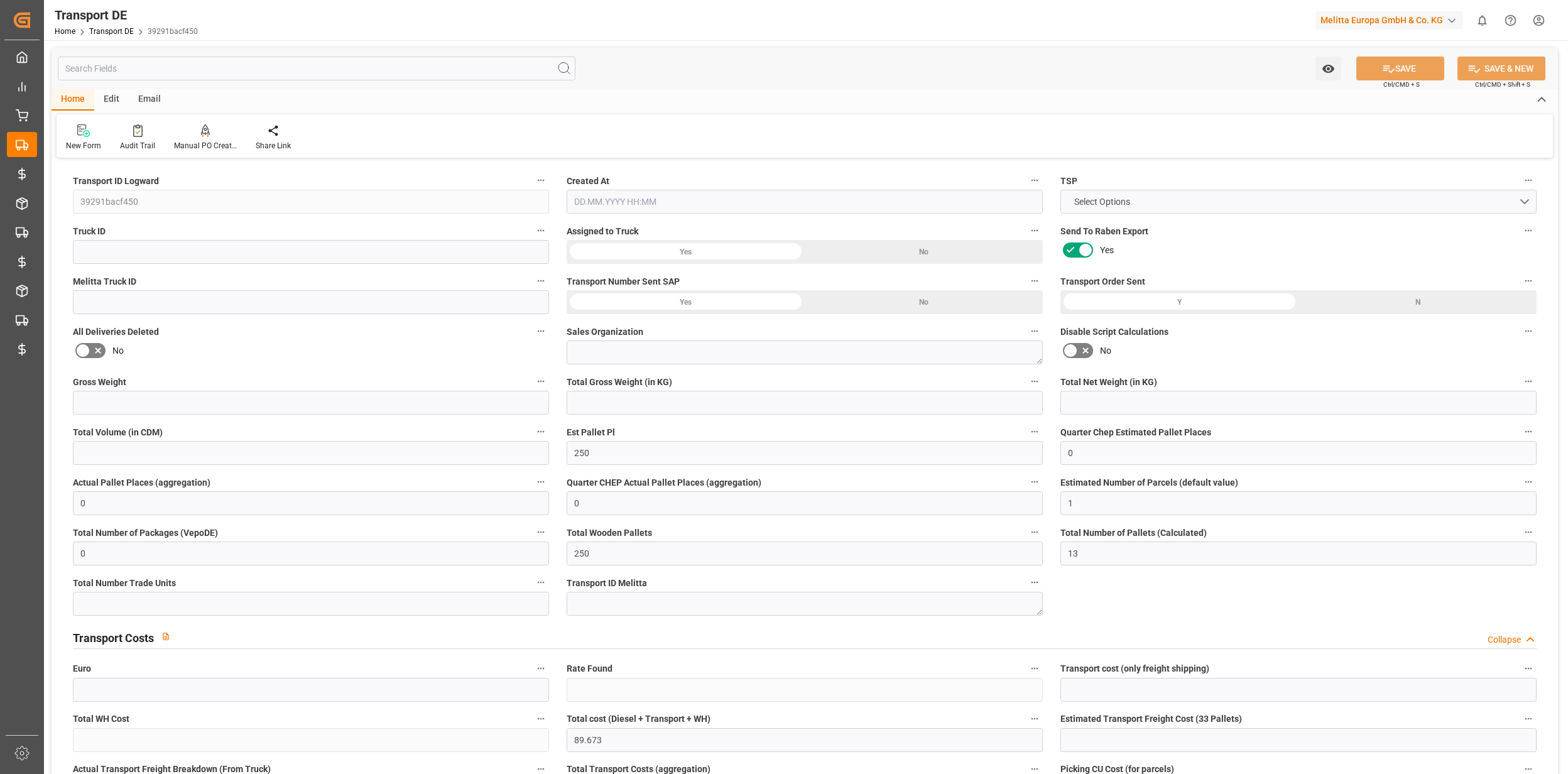
type textarea "3000"
type input "No"
type input "0"
type textarea "0010007453"
type textarea "Planzer Transport AG"
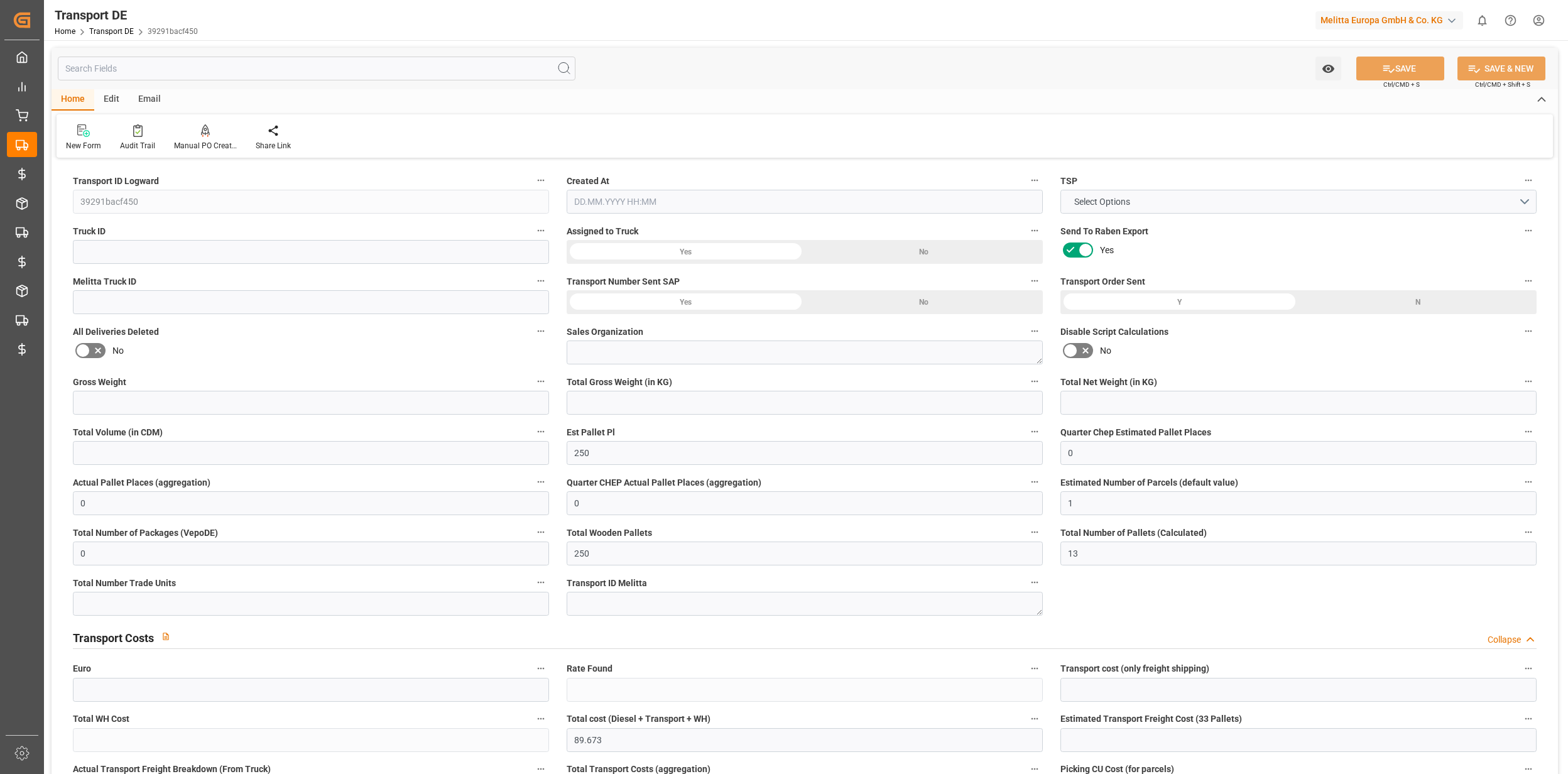
type input "[STREET_ADDRESS]"
type textarea "Villmergen"
type input "CH"
type input "0"
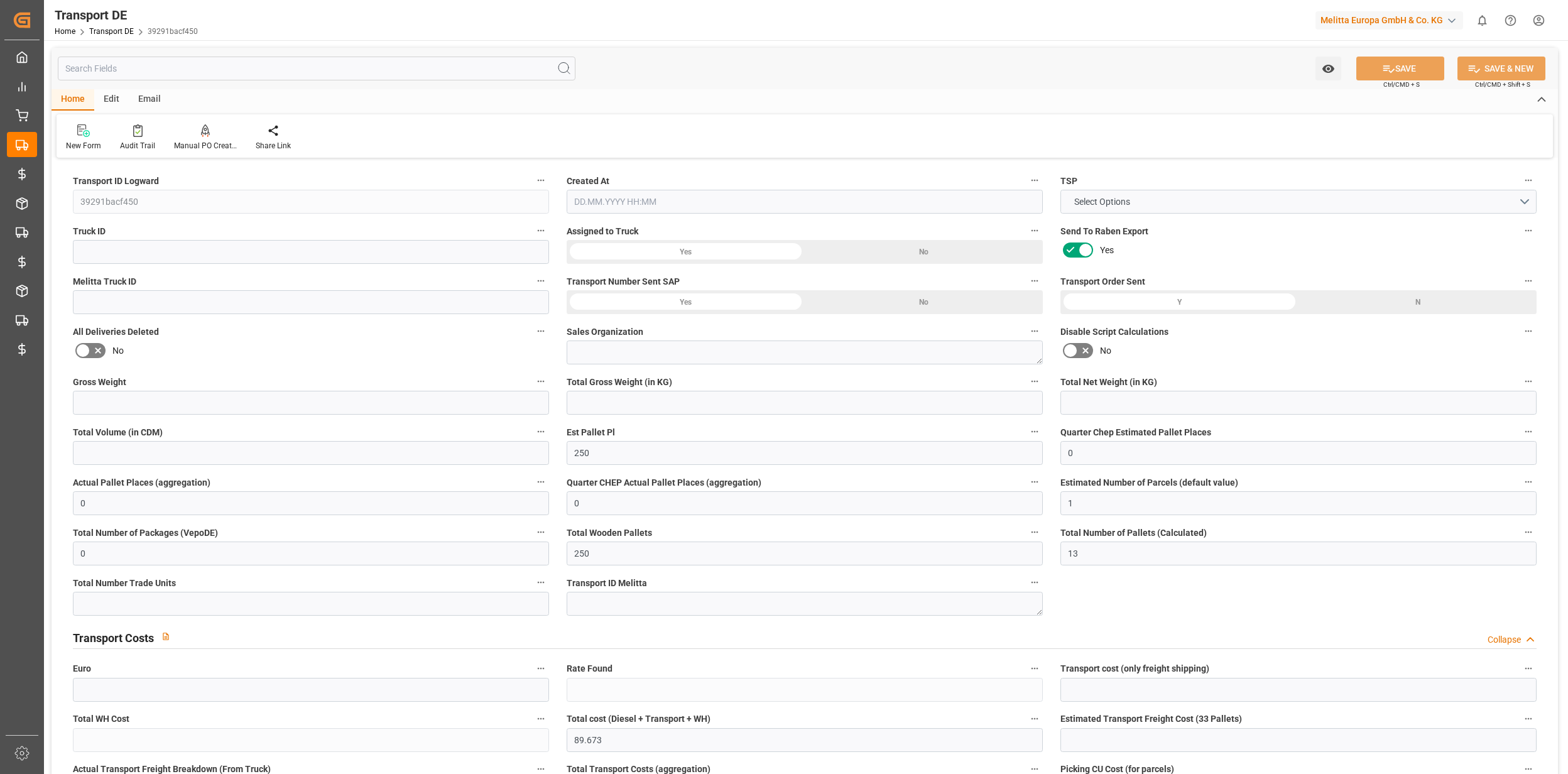
type input "0"
type input "DE"
type input "CH"
type input "3.5-7.5 t"
type input "EURO 6"
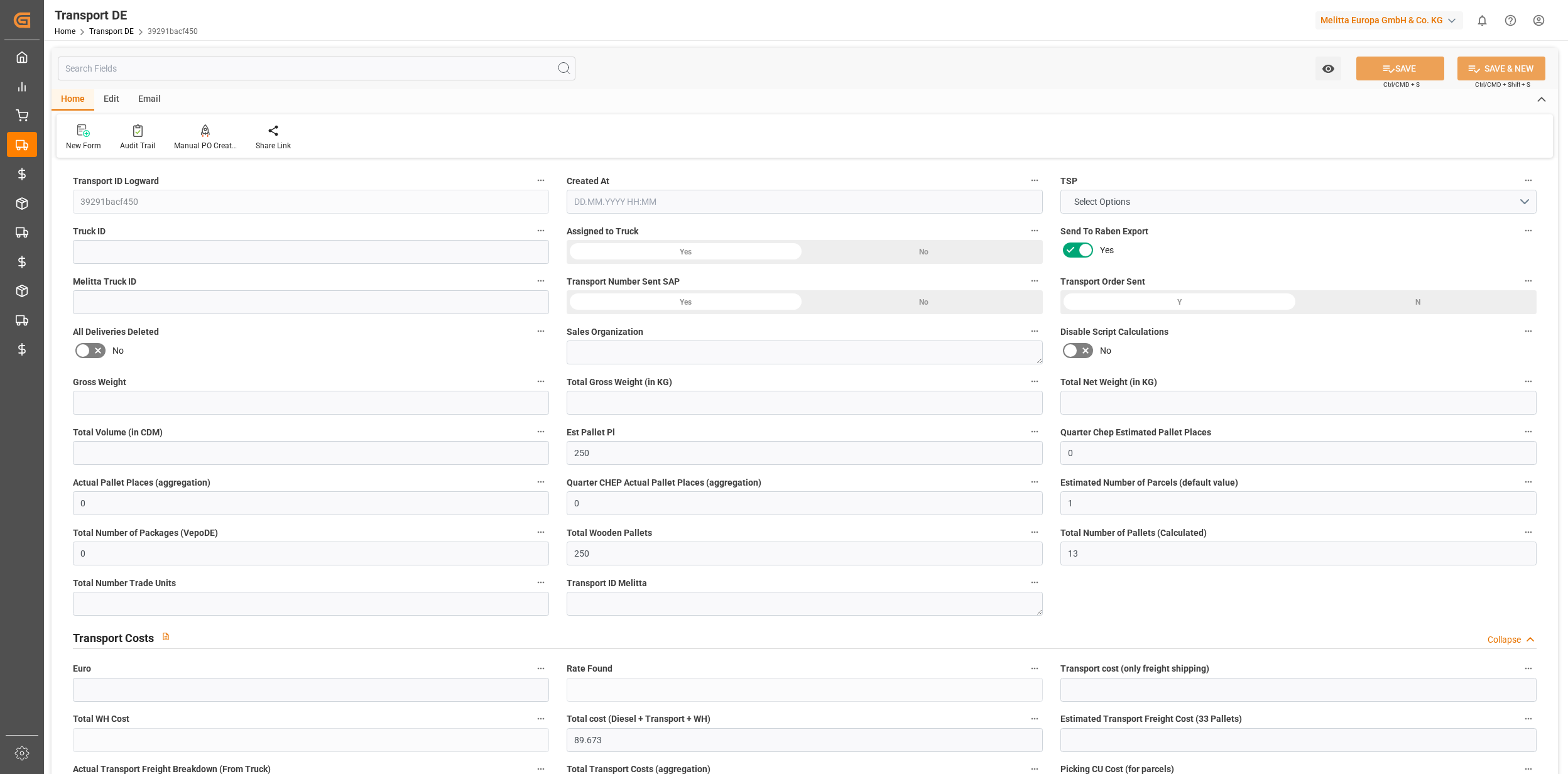
type input "0"
type input "R00003"
type input "DAP"
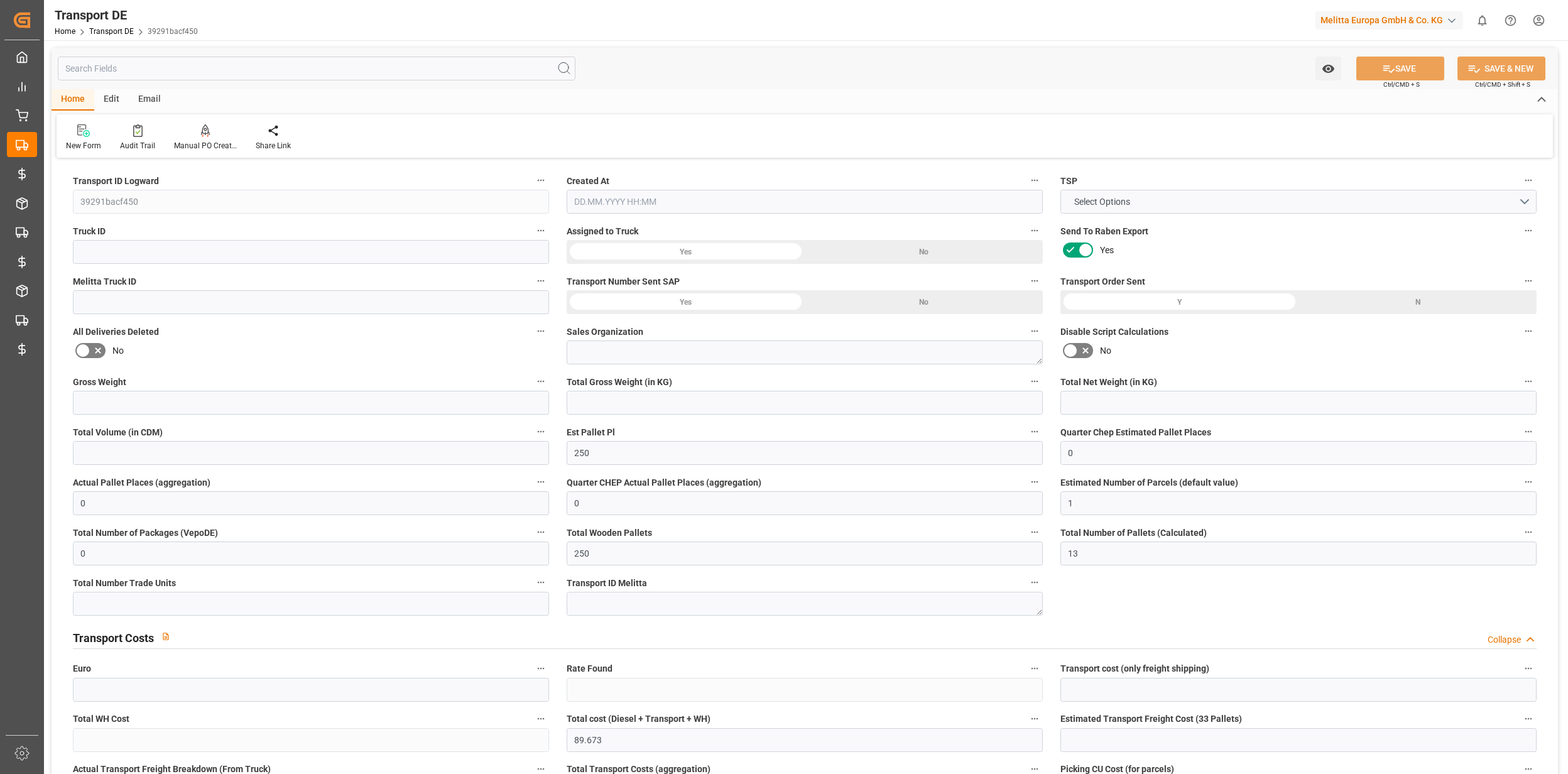
type input "DE 812050450"
type input "89.673"
type input "6000"
type input "1912.5"
type input "457.5"
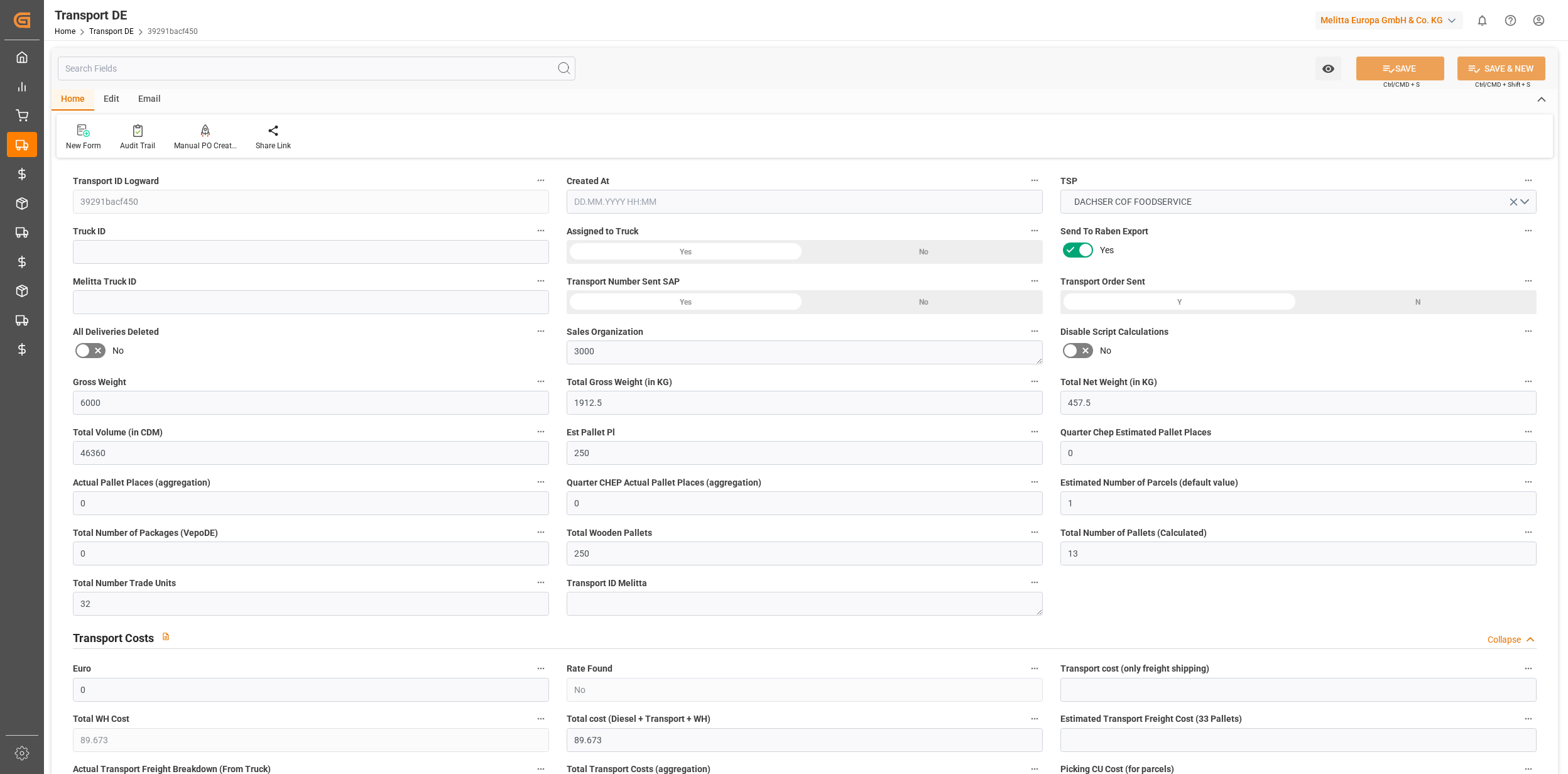
type input "46360"
type input "32"
type input "0"
type input "89.673"
type input "[DATE]"
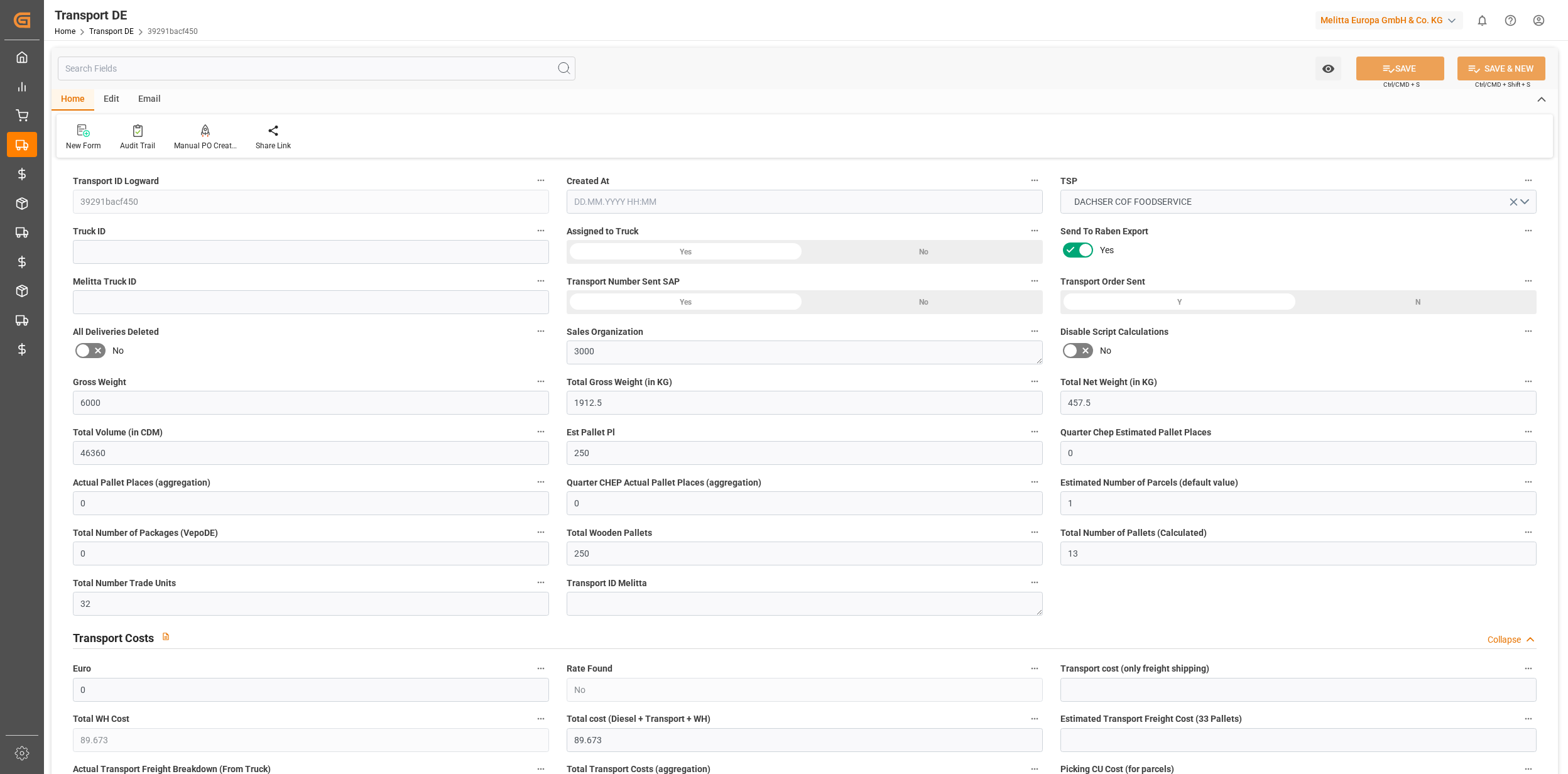
type input "56"
type input "0"
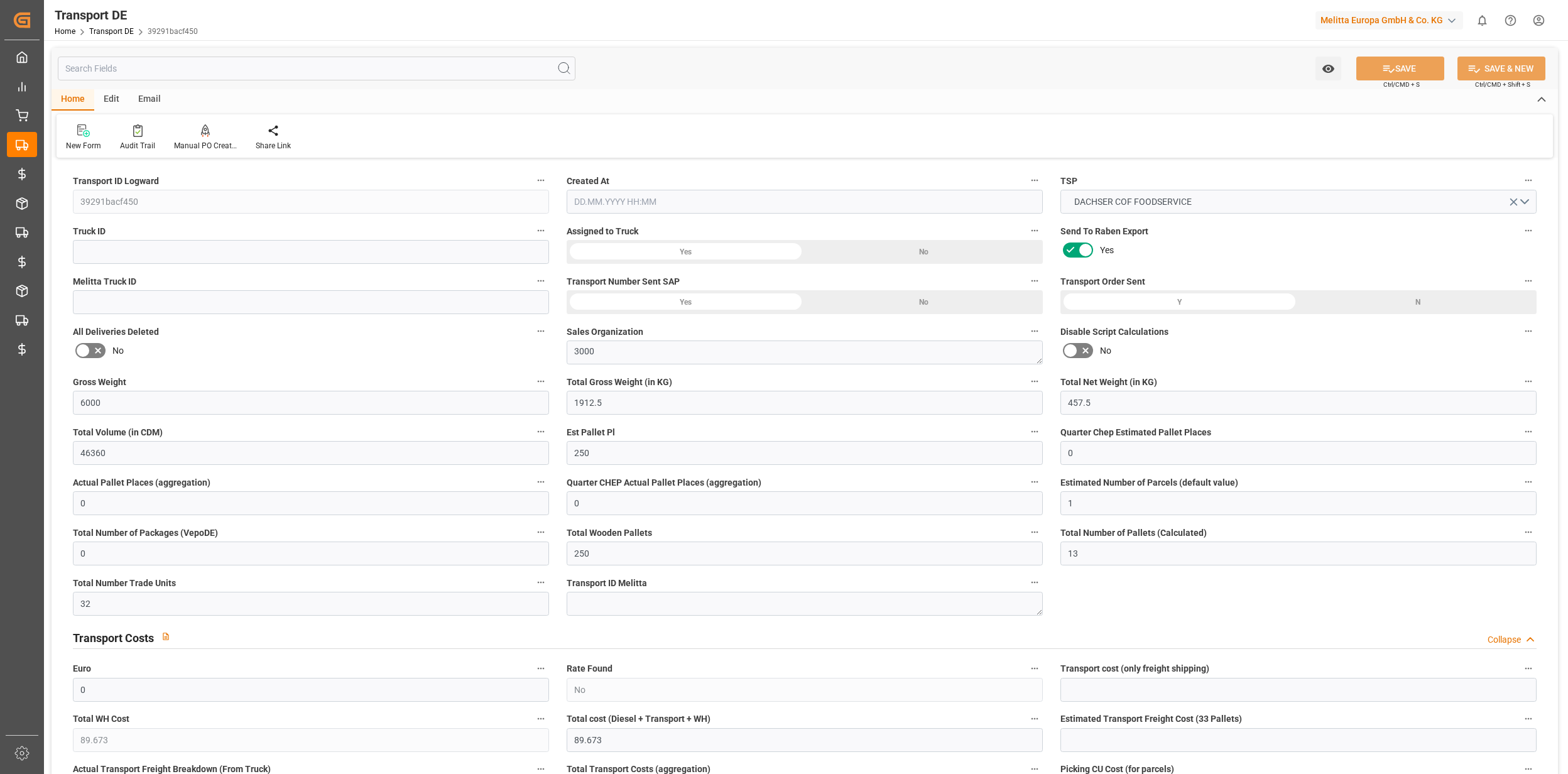
type input "0"
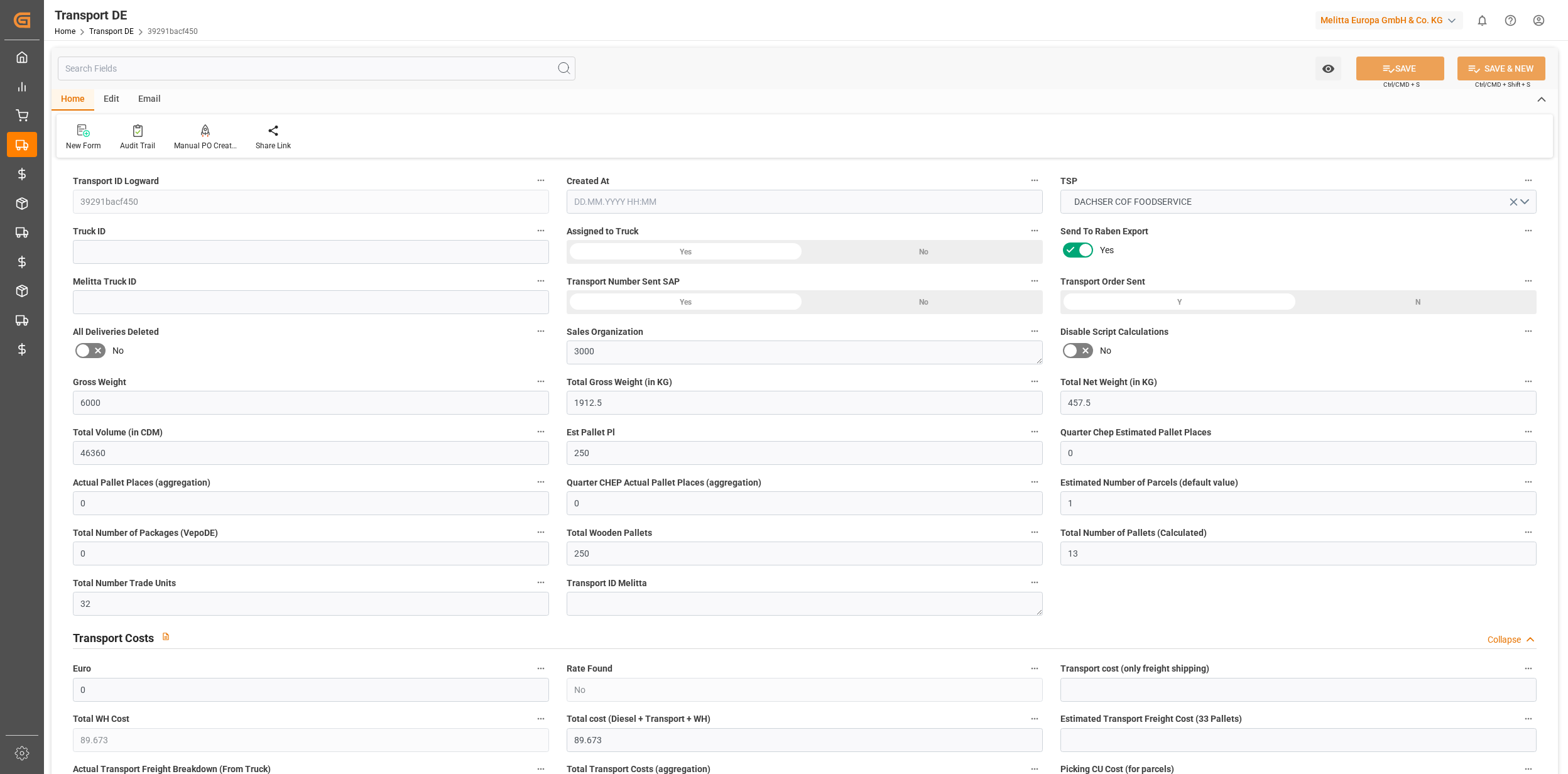
type input "1912.5"
type input "4710.8598"
type input "21"
type input "35"
type input "1"
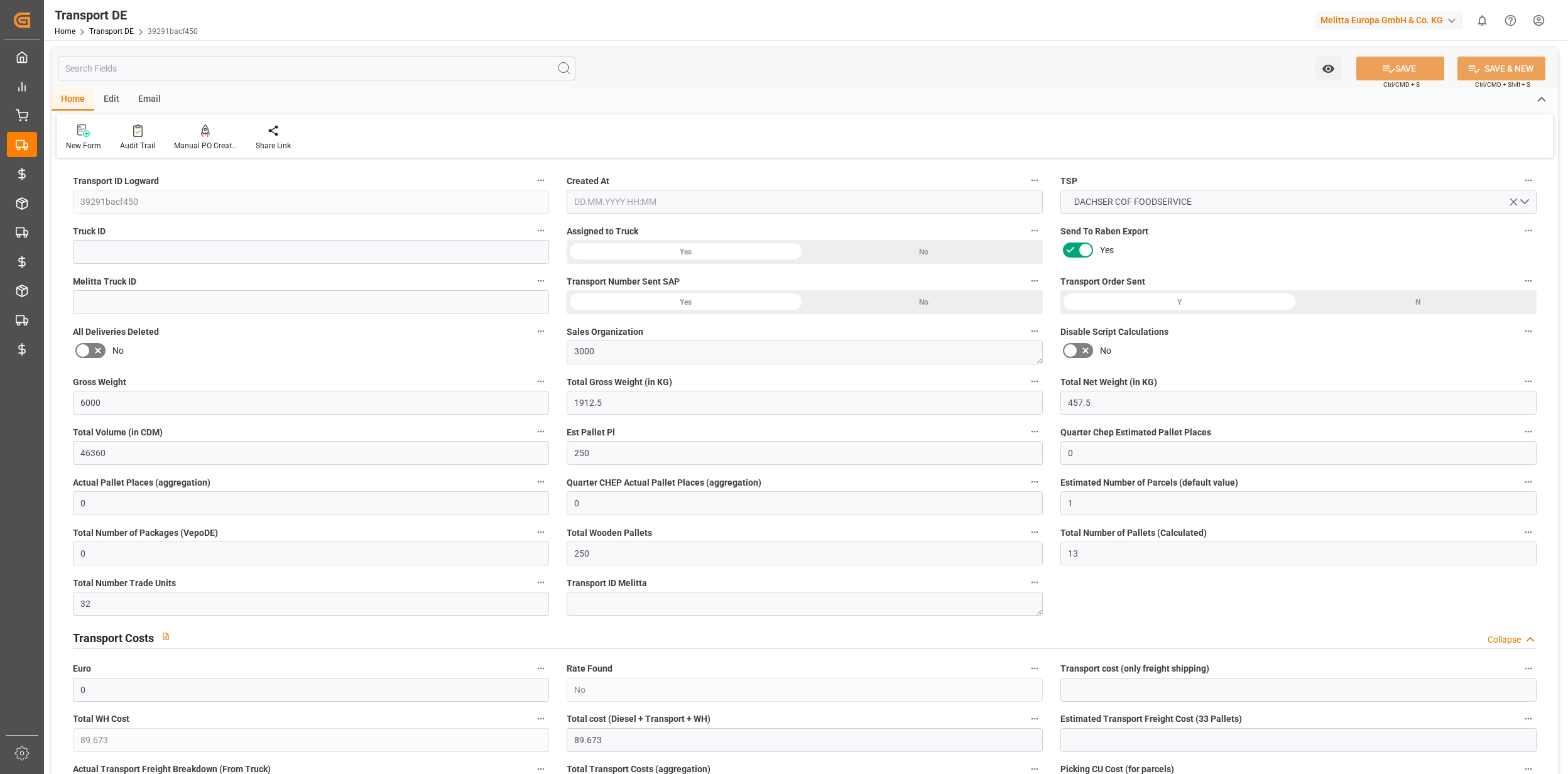
type input "500"
type input "0"
type input "25.09.2025 21:00"
type input "[DATE]"
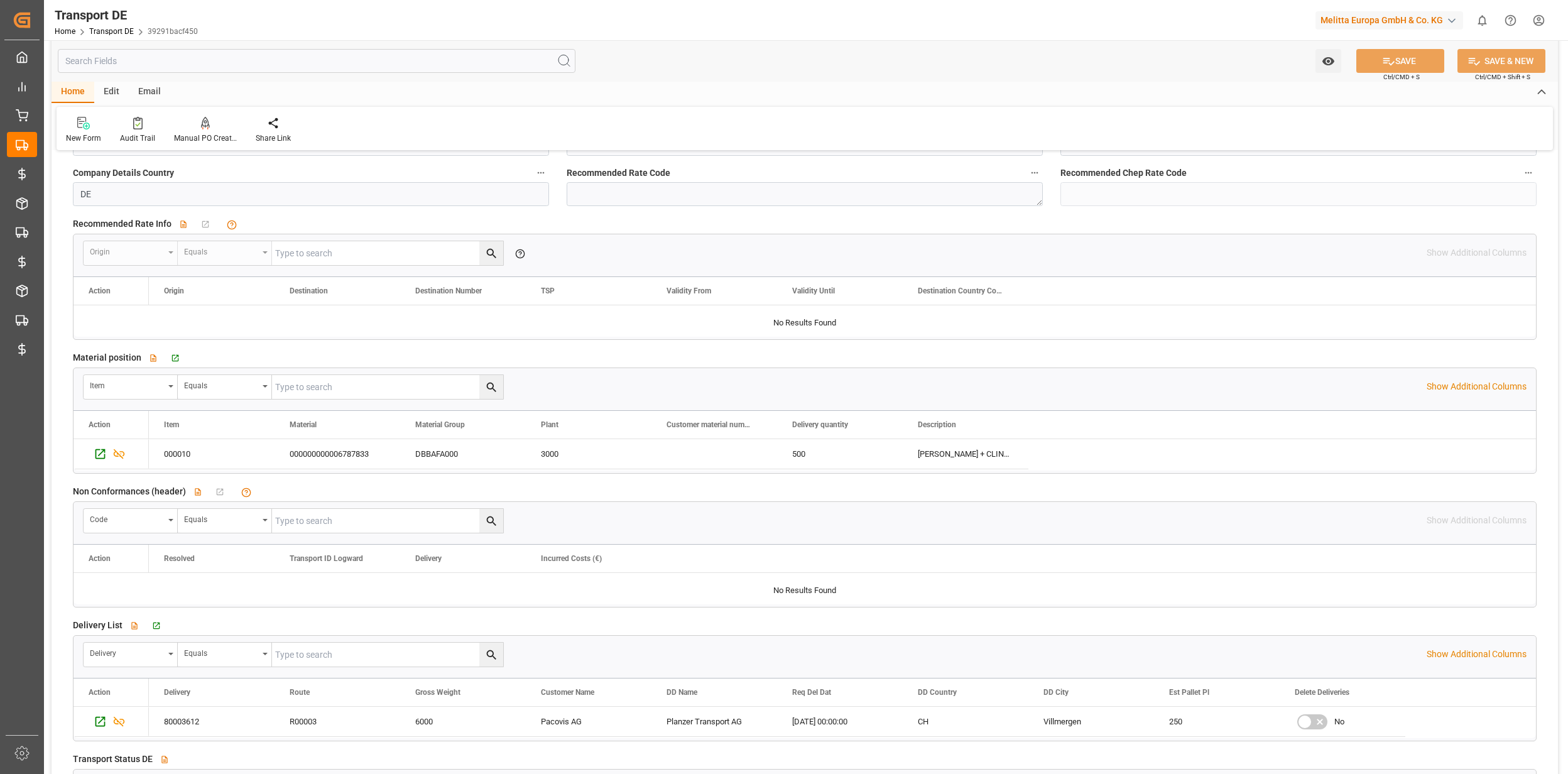
scroll to position [1759, 0]
